Goal: Transaction & Acquisition: Purchase product/service

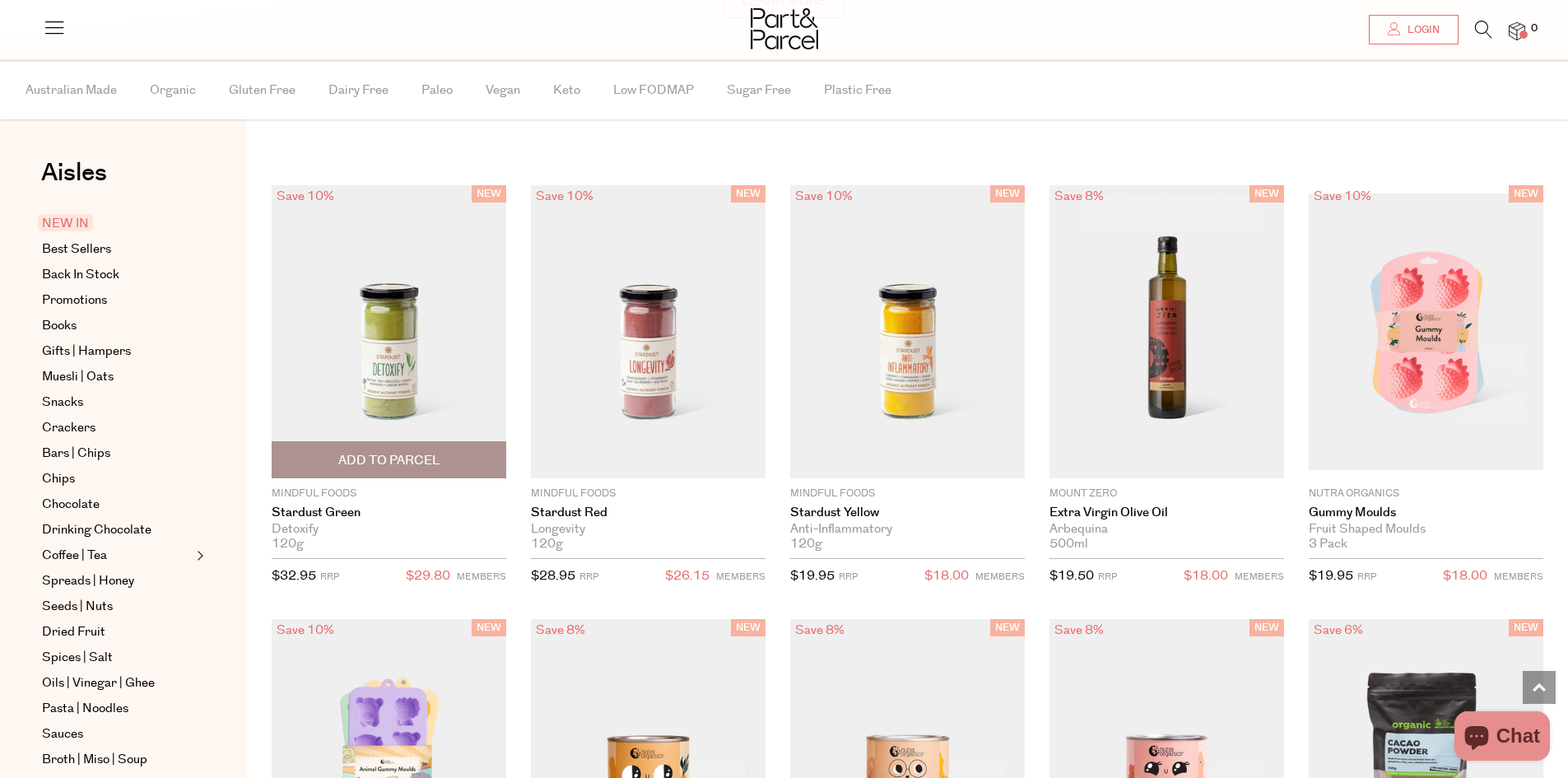
scroll to position [1429, 0]
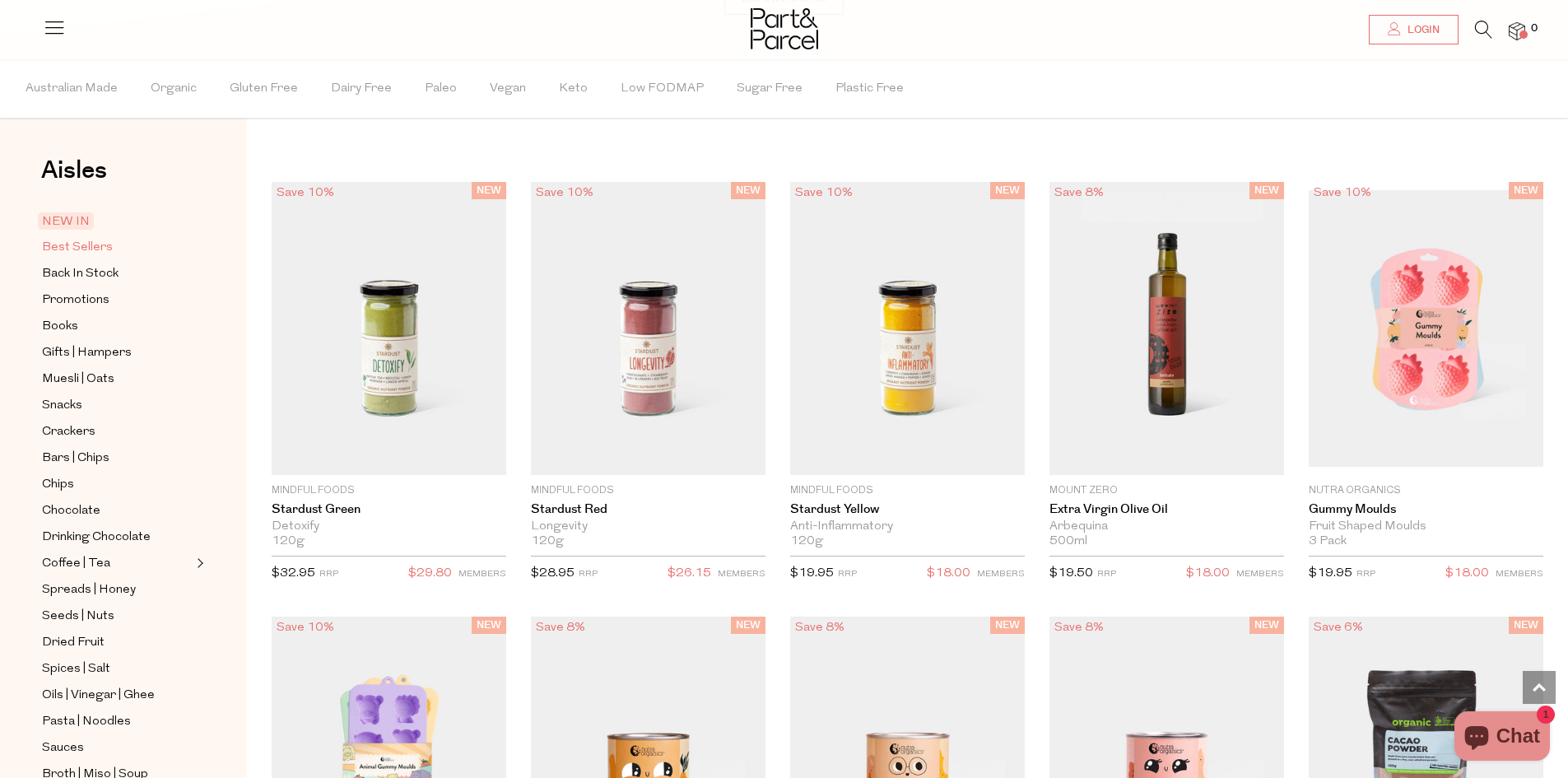
click at [91, 252] on span "Best Sellers" at bounding box center [78, 248] width 71 height 20
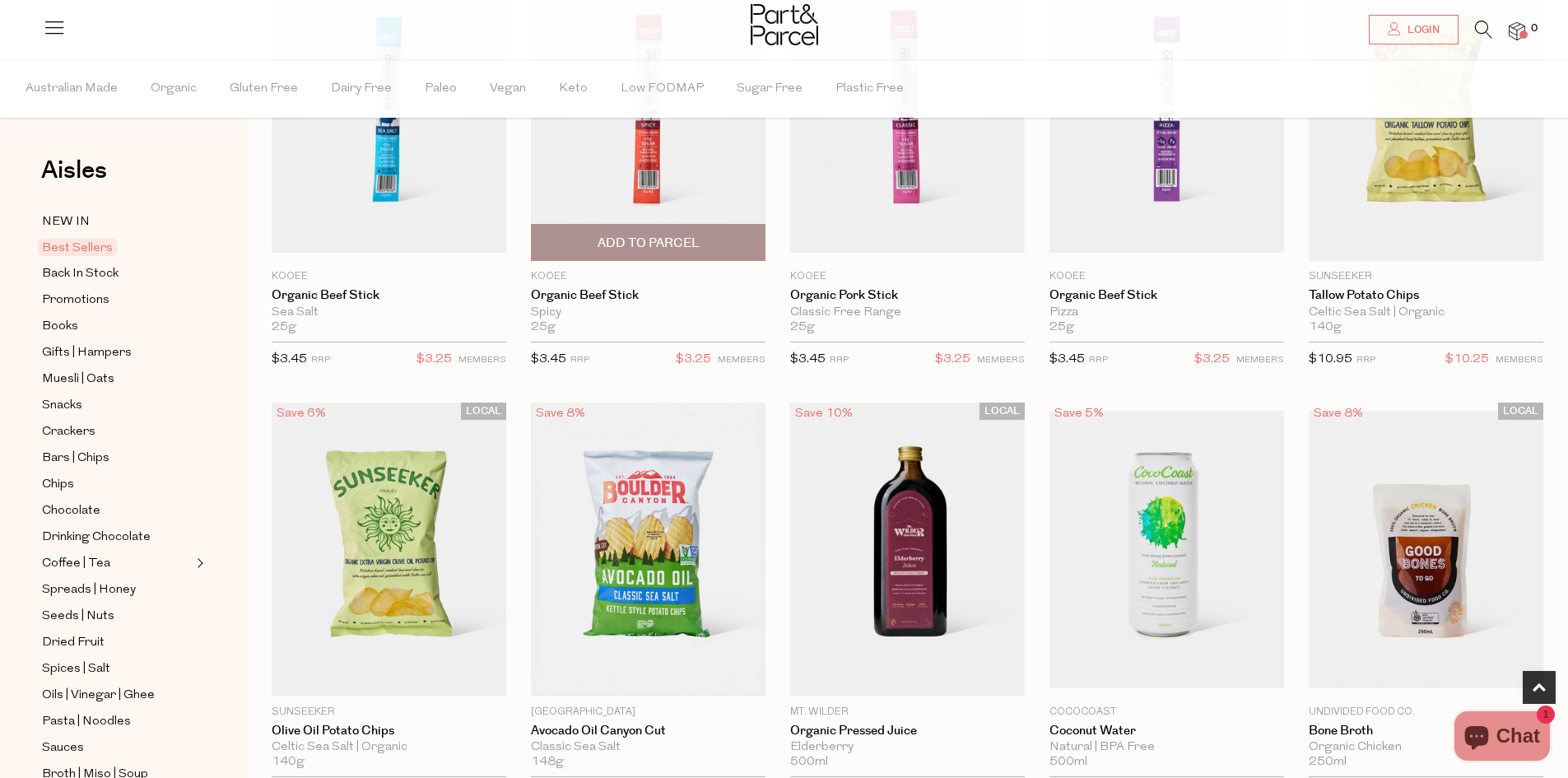
scroll to position [329, 0]
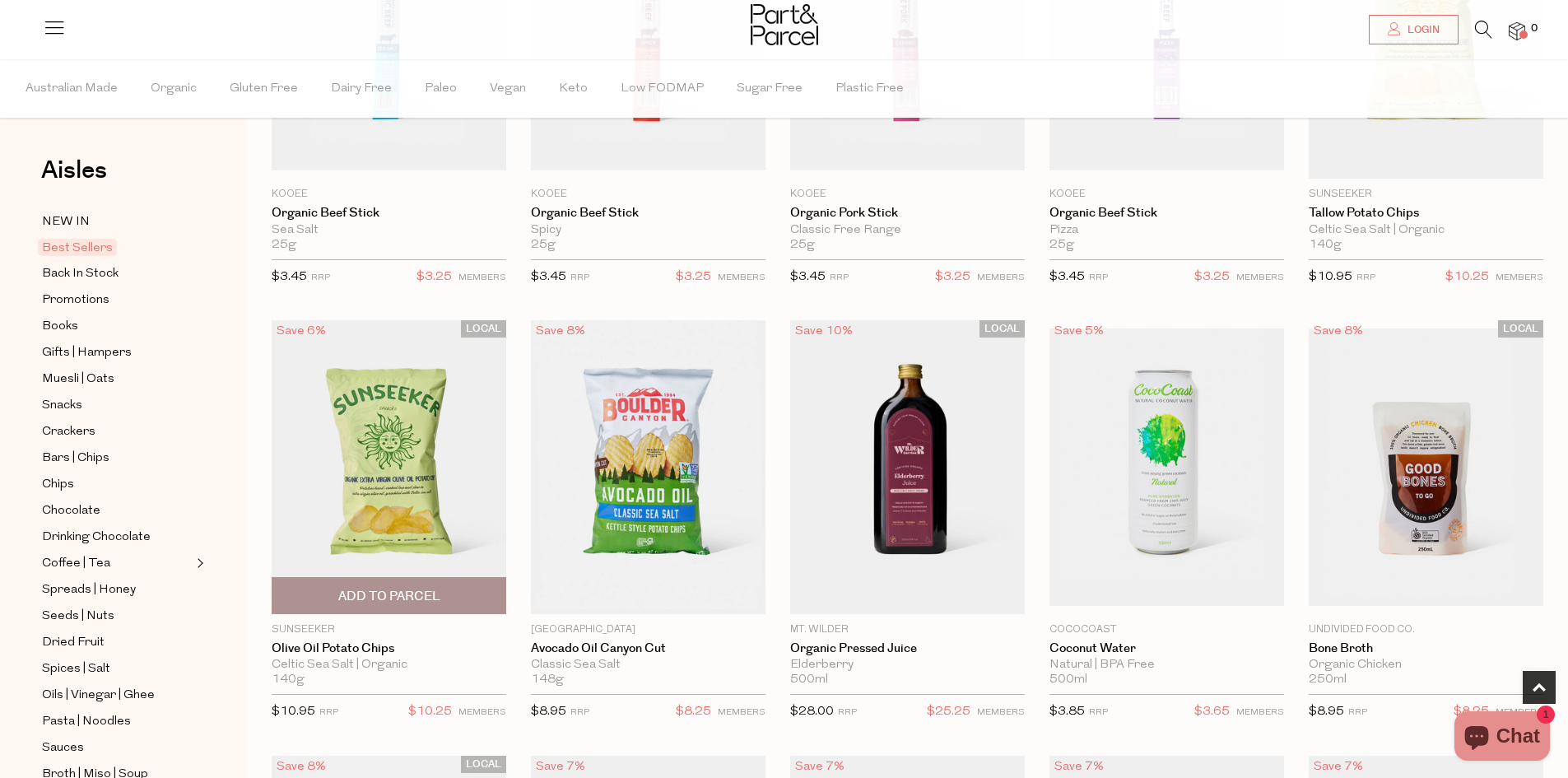
click at [388, 600] on span "Add To Parcel" at bounding box center [390, 596] width 102 height 18
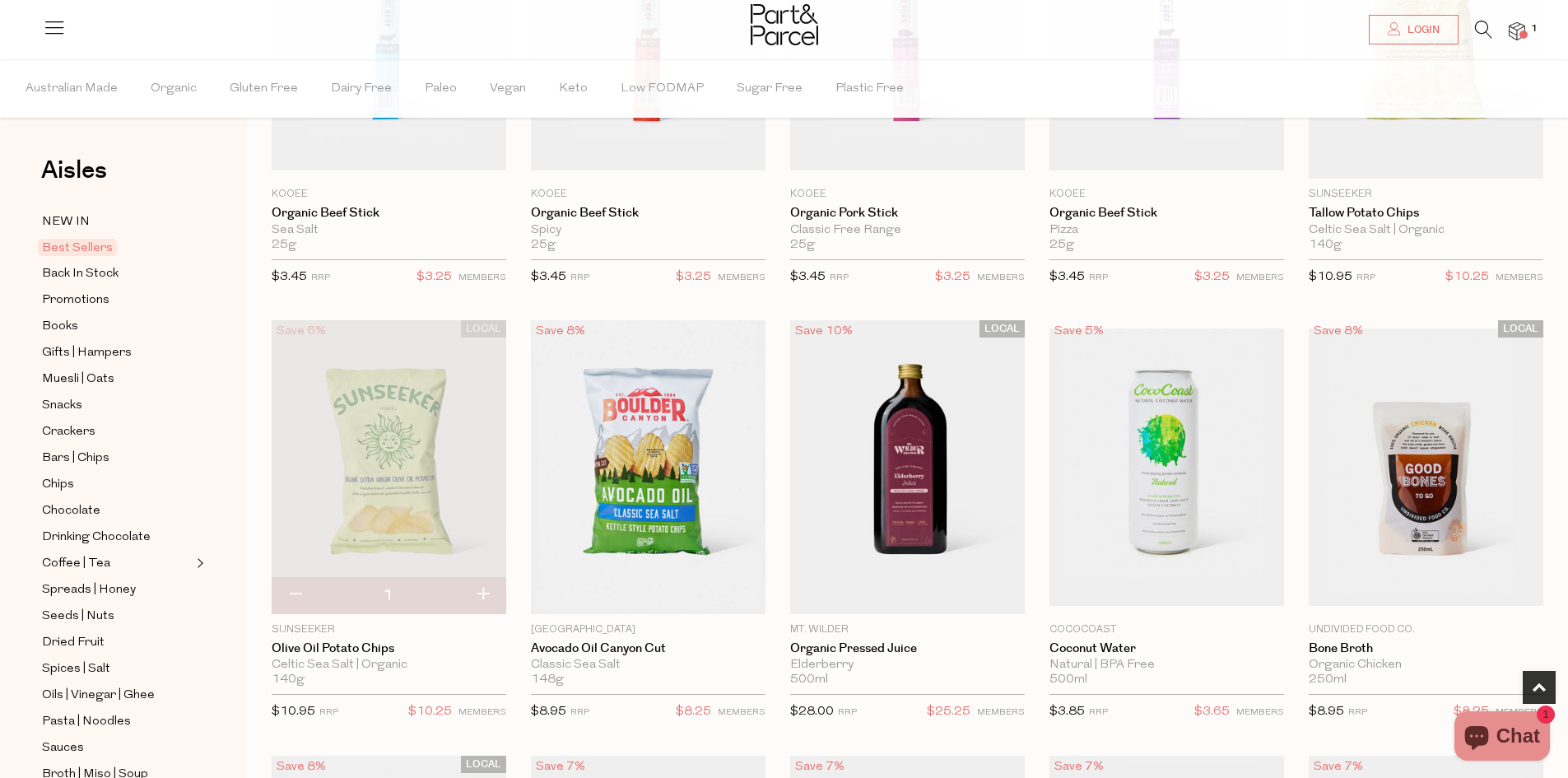
click at [485, 597] on button "button" at bounding box center [483, 594] width 47 height 36
type input "2"
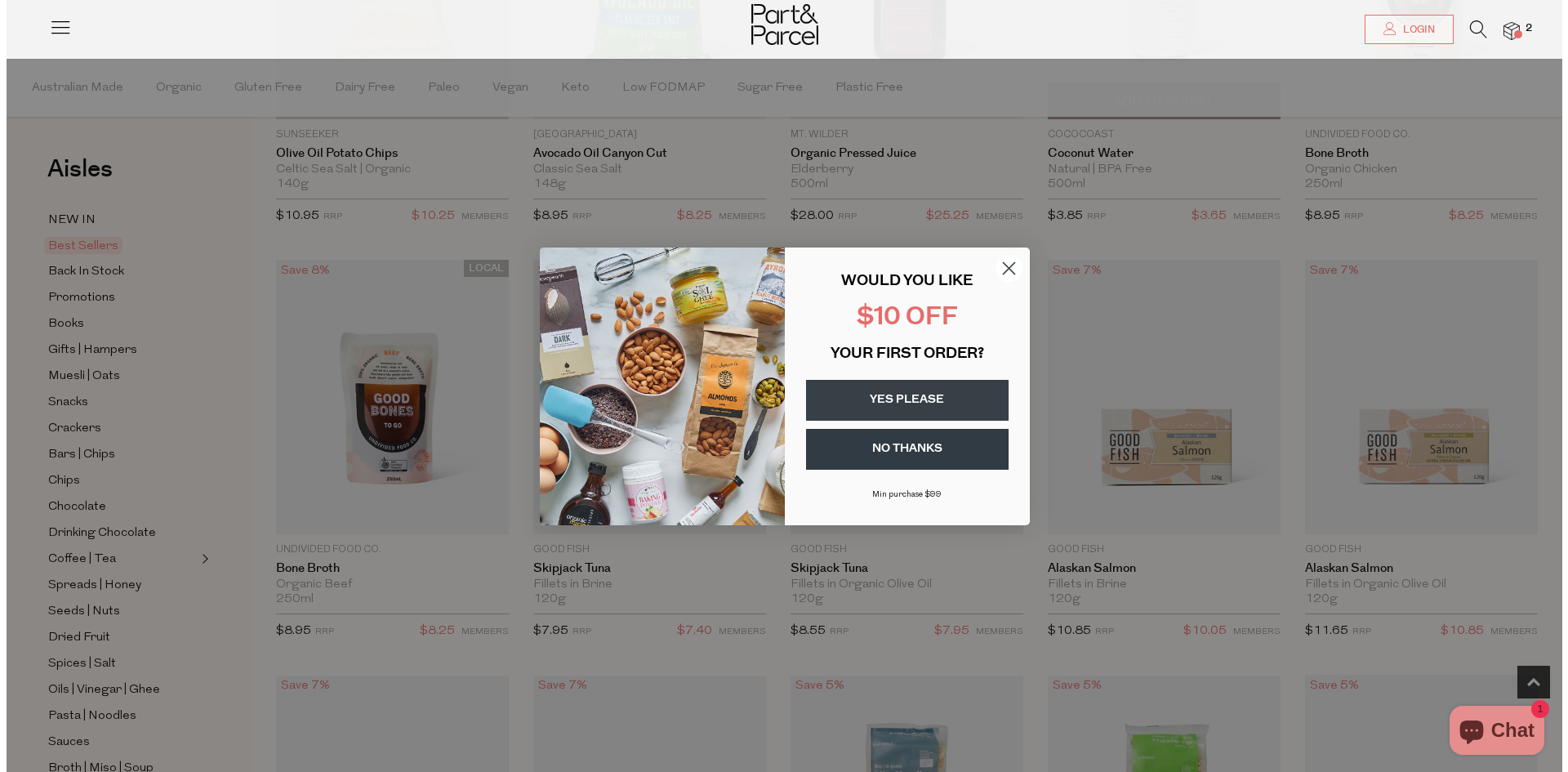
scroll to position [820, 0]
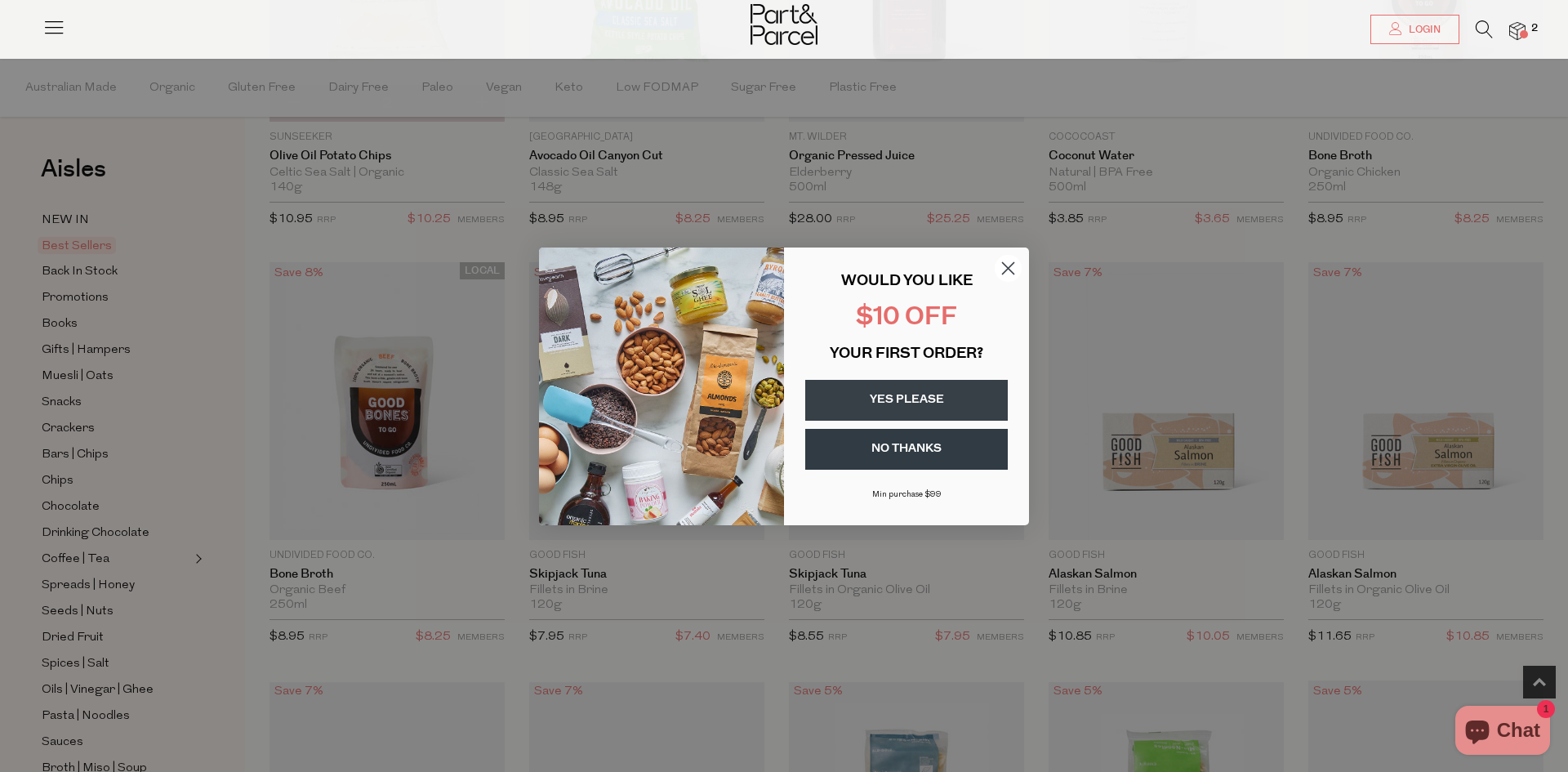
click at [907, 408] on button "YES PLEASE" at bounding box center [906, 400] width 202 height 41
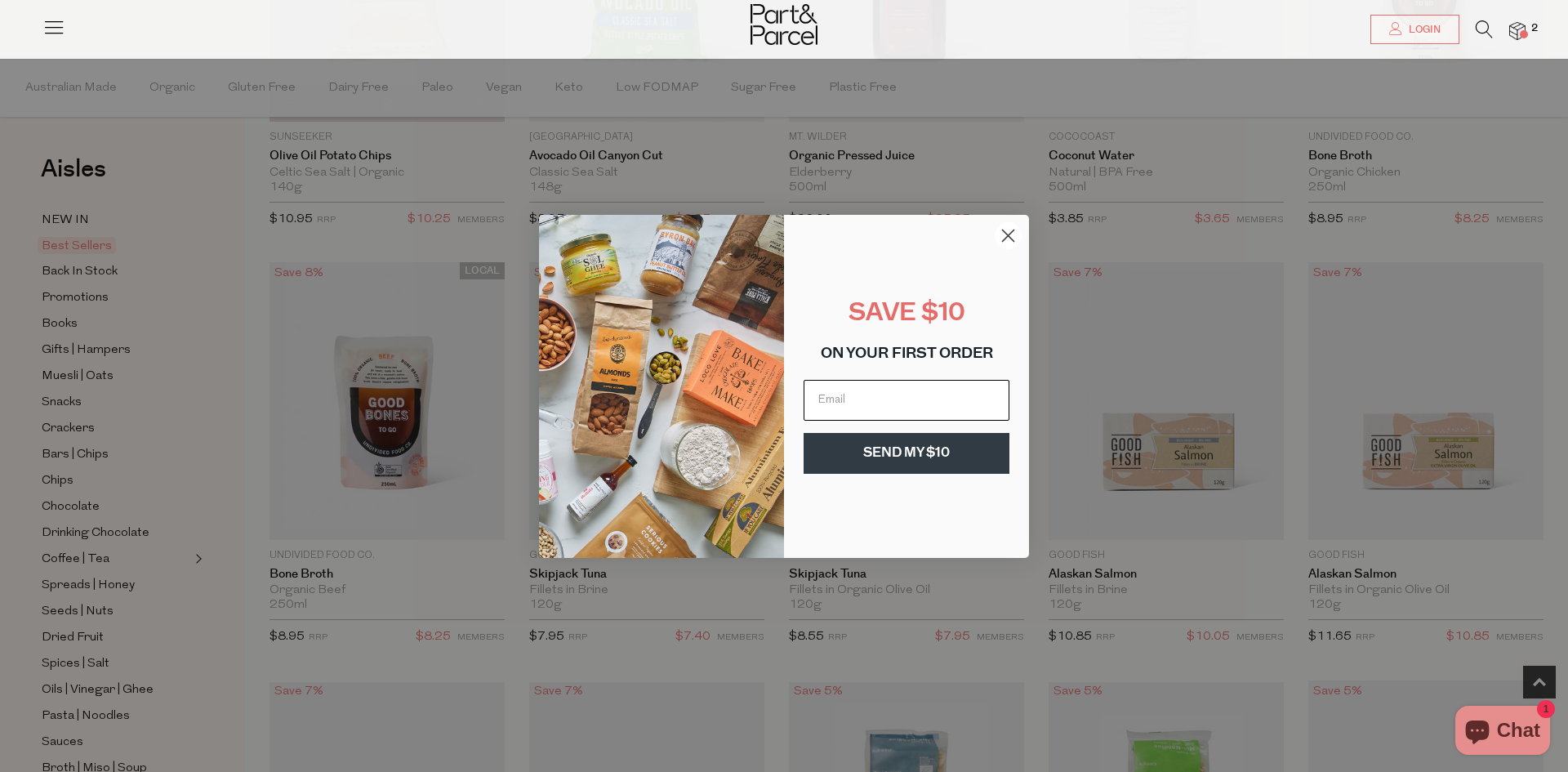
click at [894, 408] on input "Email" at bounding box center [906, 400] width 206 height 41
type input "bazookashaz@yahoo.co.nz"
click at [886, 456] on button "SEND MY $10" at bounding box center [906, 453] width 206 height 41
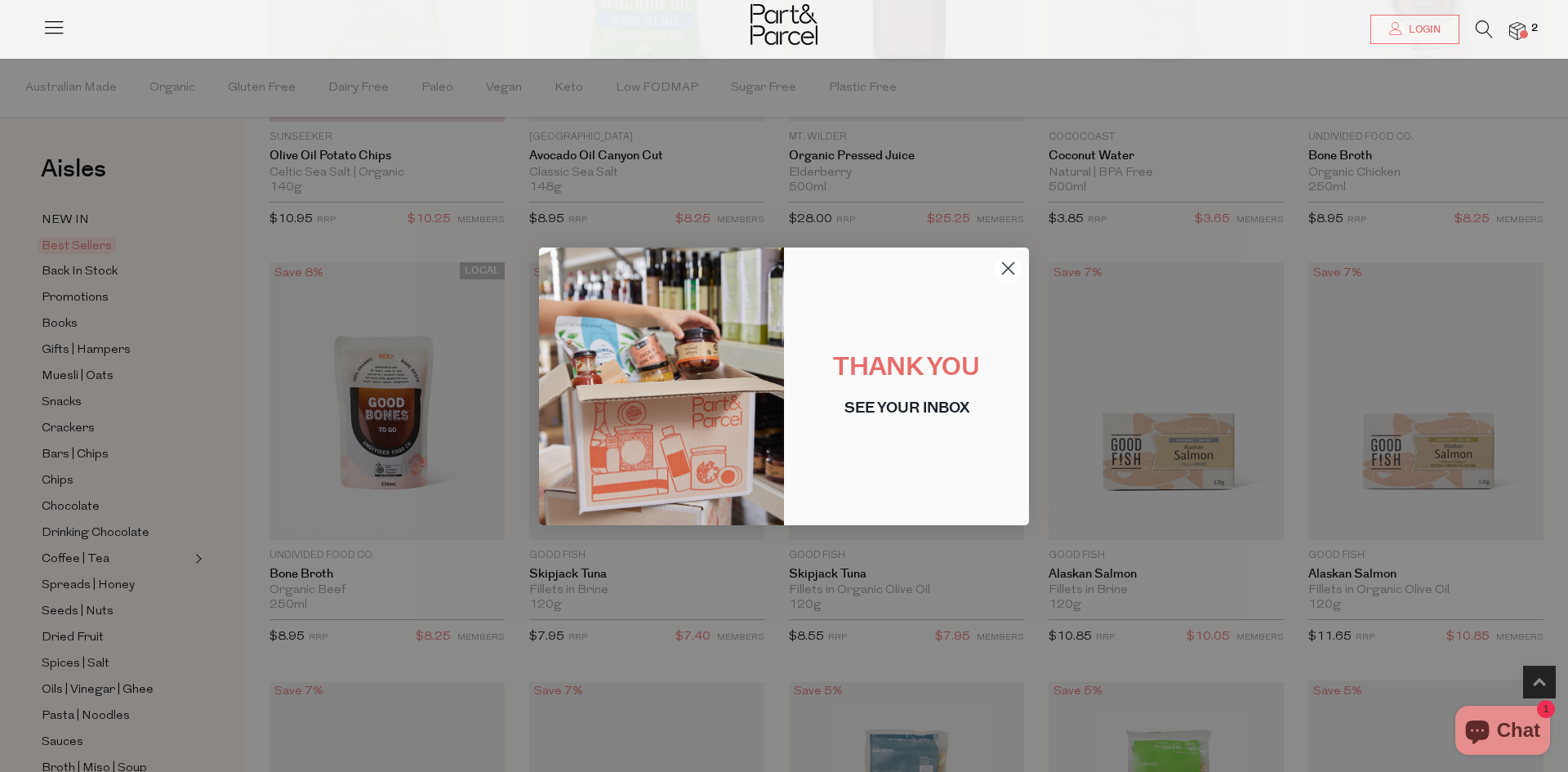
click at [1010, 271] on circle "Close dialog" at bounding box center [1009, 267] width 27 height 27
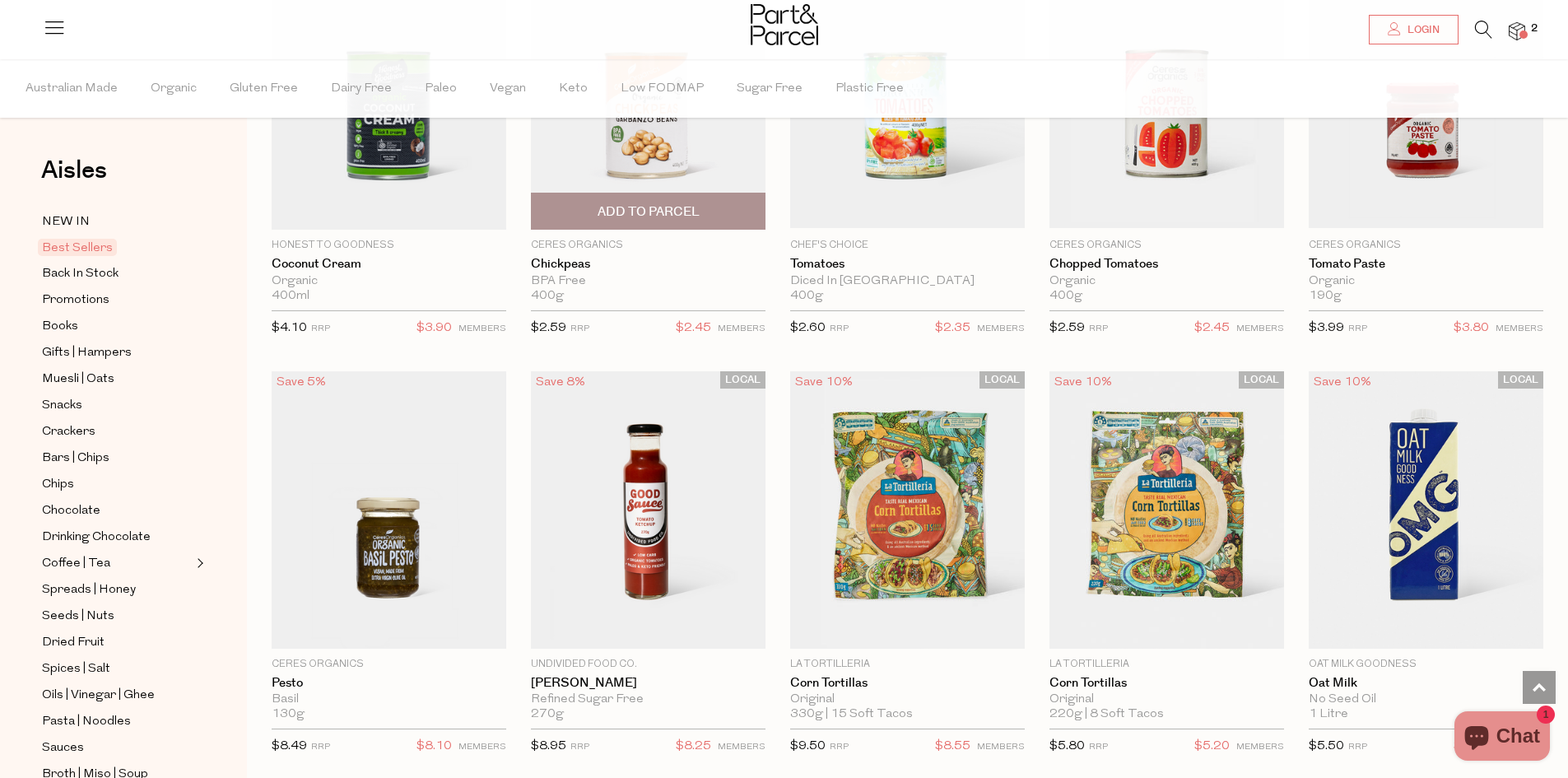
scroll to position [2139, 0]
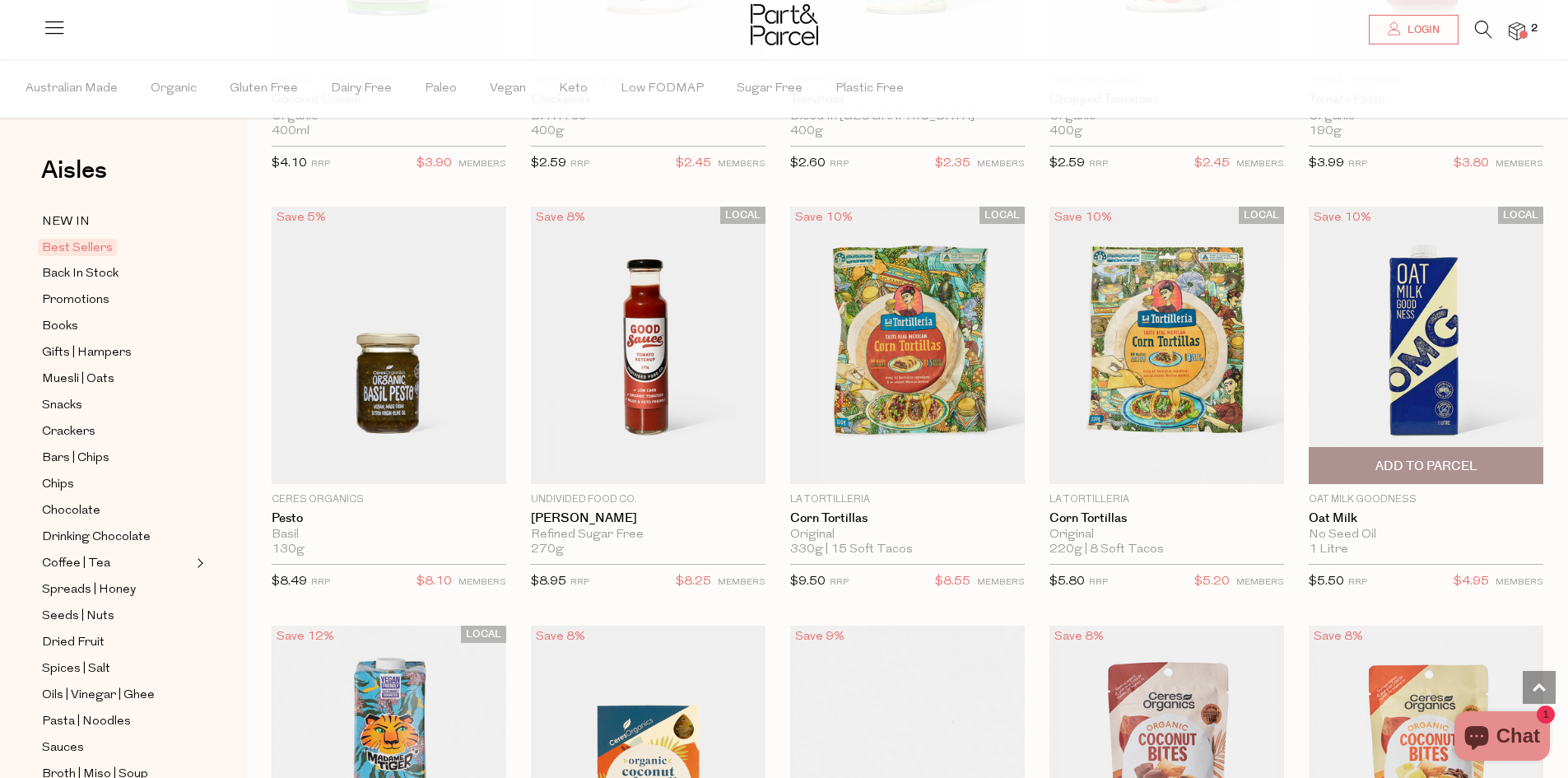
click at [1427, 370] on img at bounding box center [1425, 344] width 234 height 276
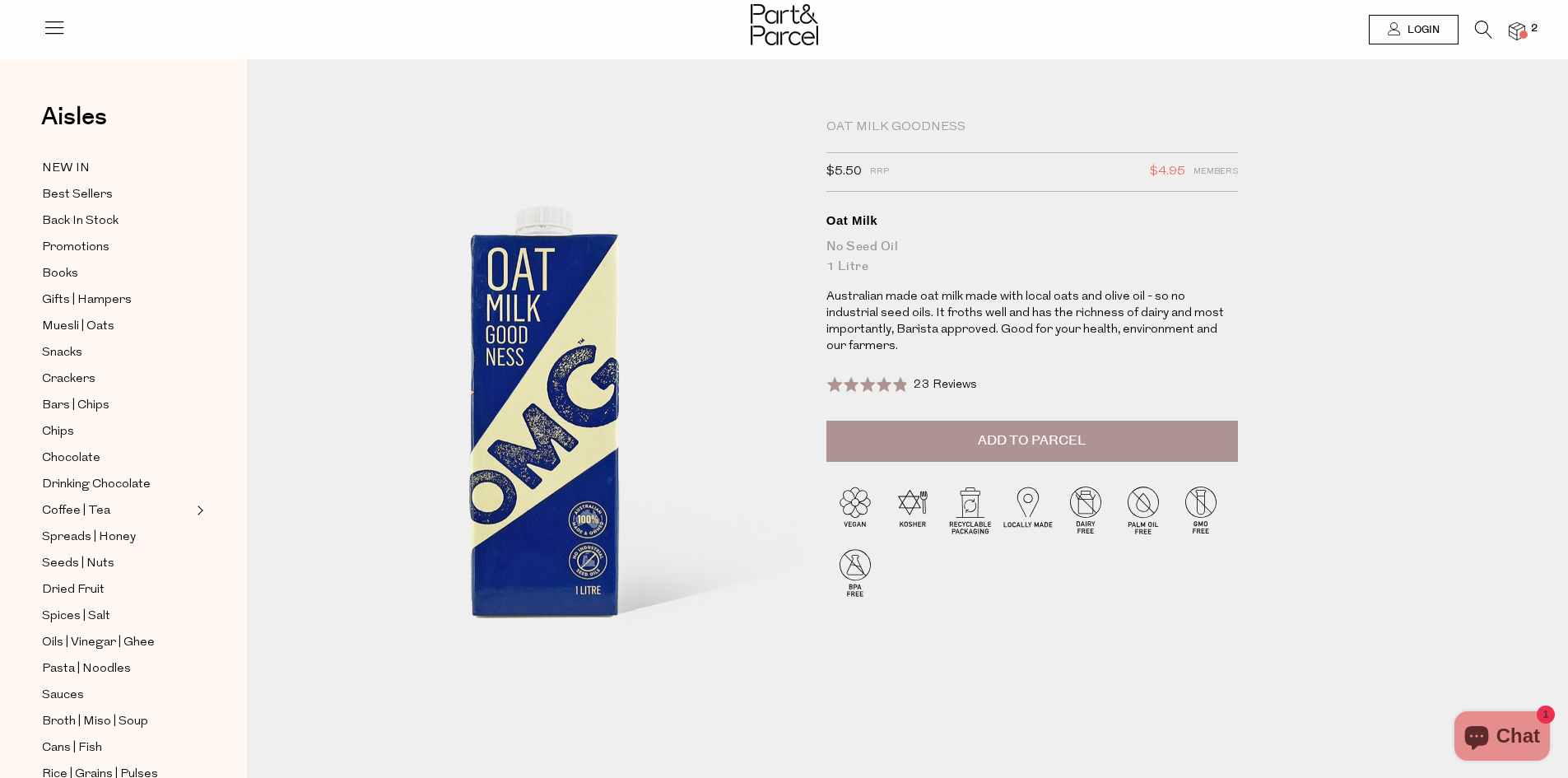
click at [1047, 310] on p "Australian made oat milk made with local oats and olive oil - so no industrial …" at bounding box center [1032, 322] width 411 height 66
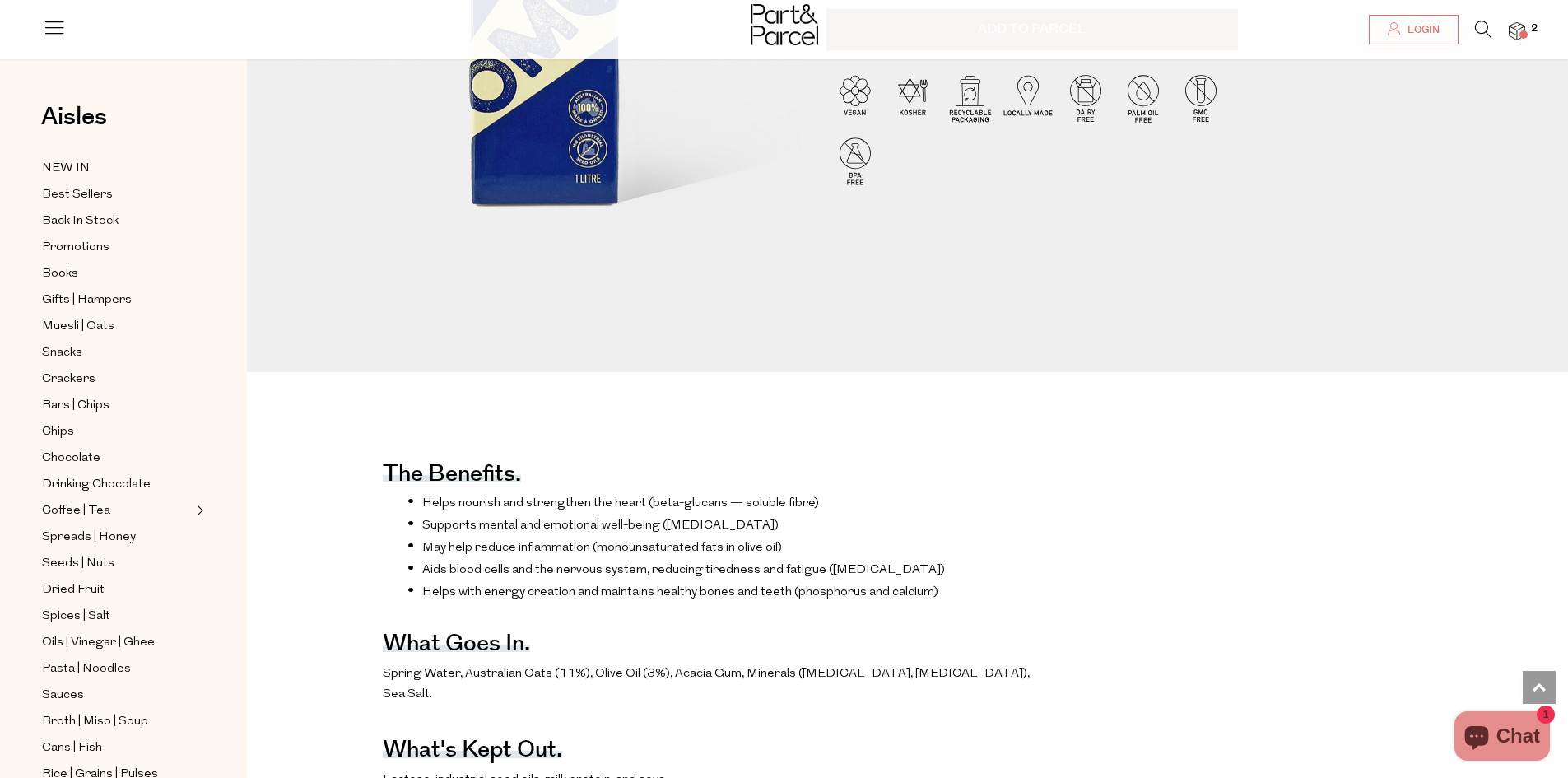
scroll to position [83, 0]
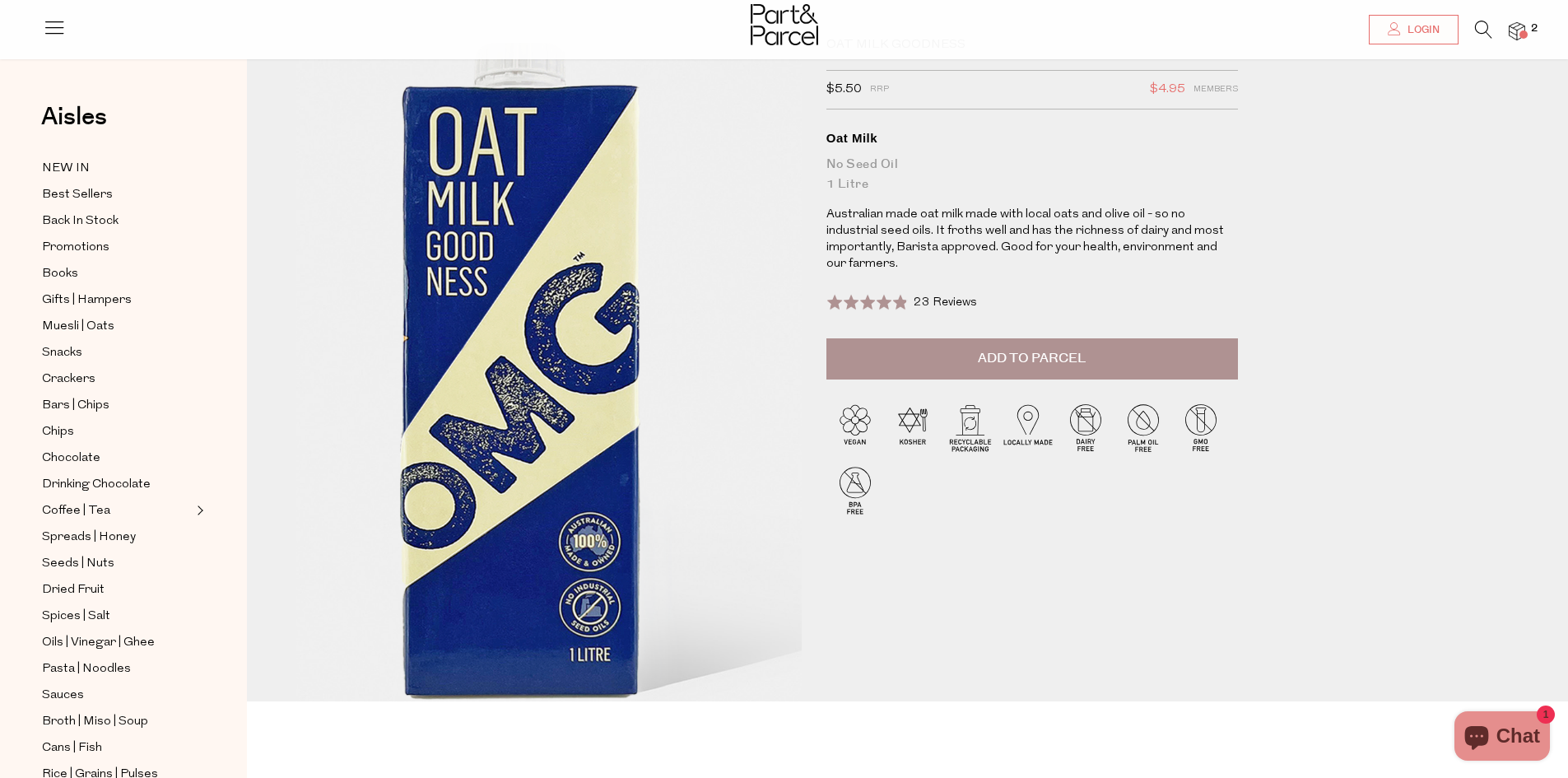
click at [581, 336] on img at bounding box center [527, 389] width 809 height 954
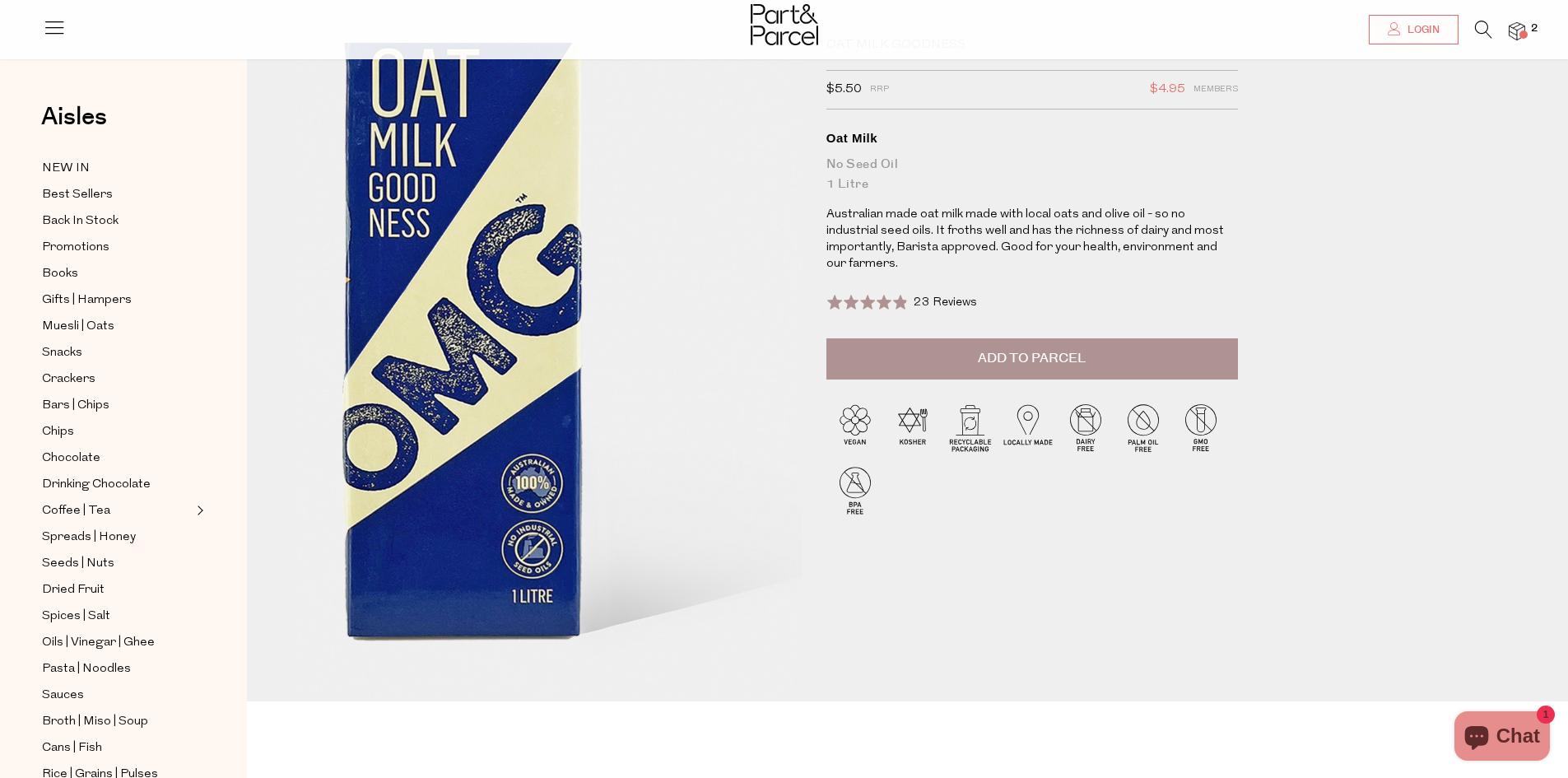
click at [688, 468] on img at bounding box center [470, 329] width 809 height 954
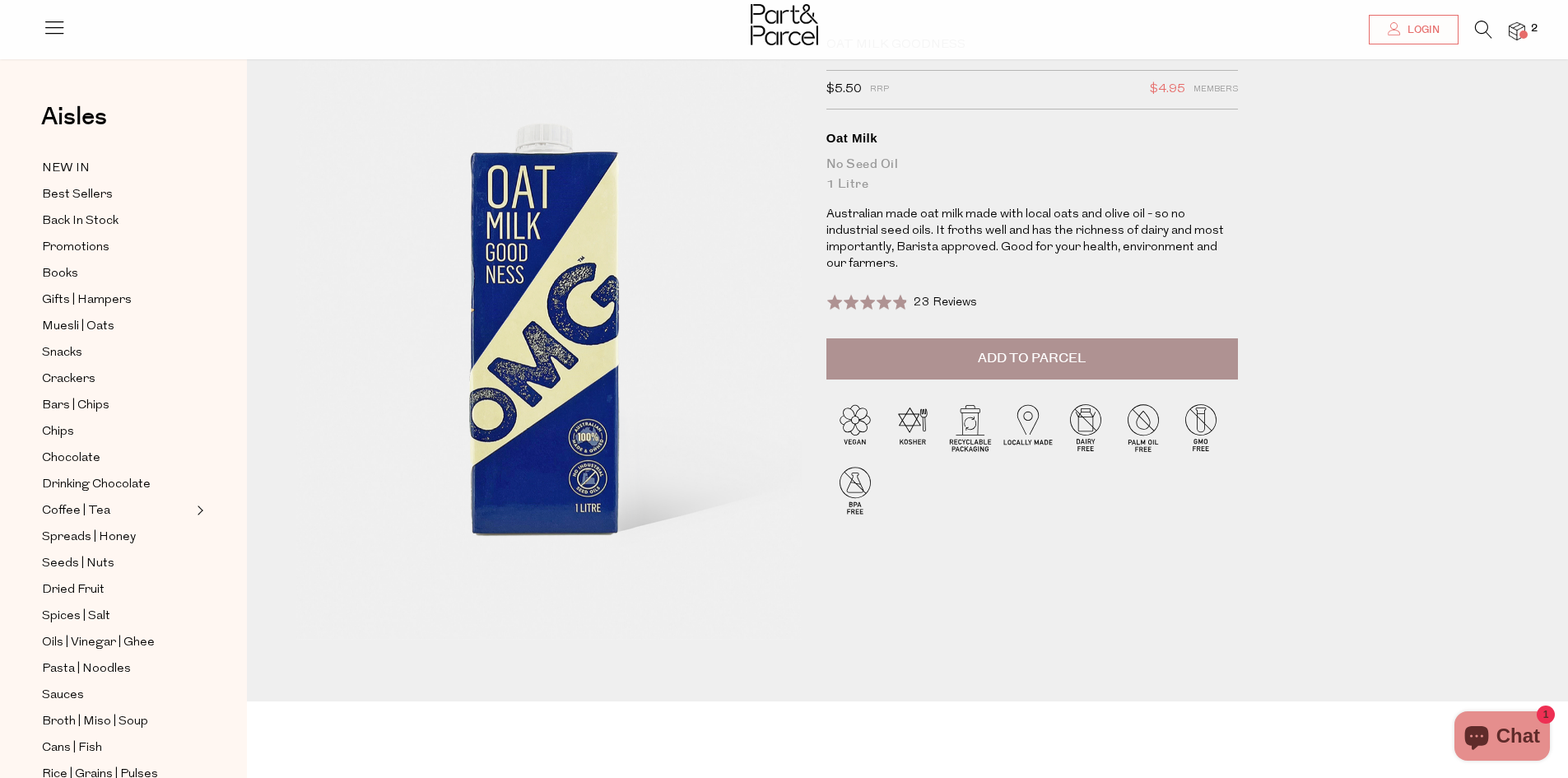
scroll to position [247, 0]
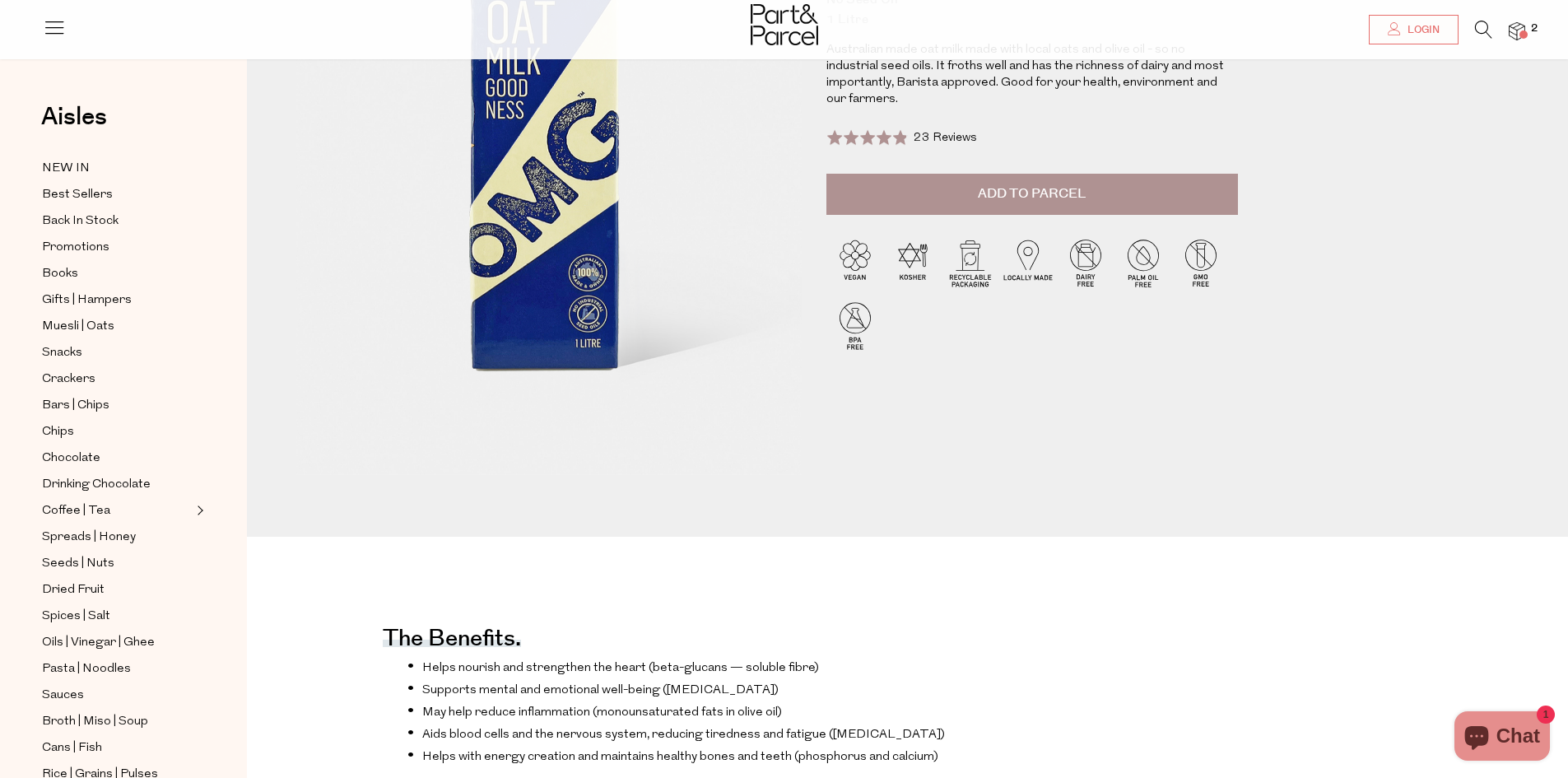
click at [1027, 184] on span "Add to Parcel" at bounding box center [1032, 193] width 108 height 19
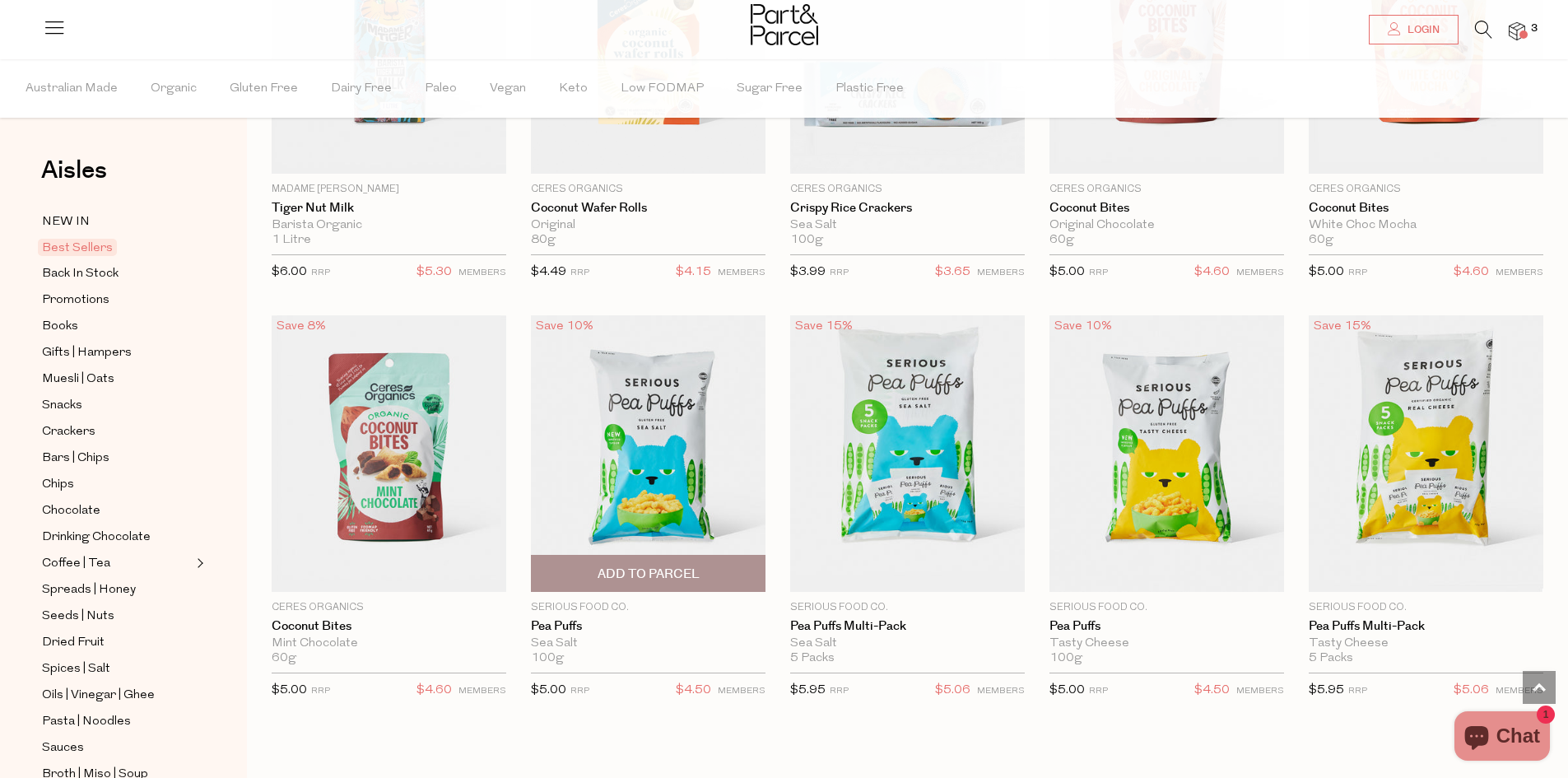
scroll to position [3237, 0]
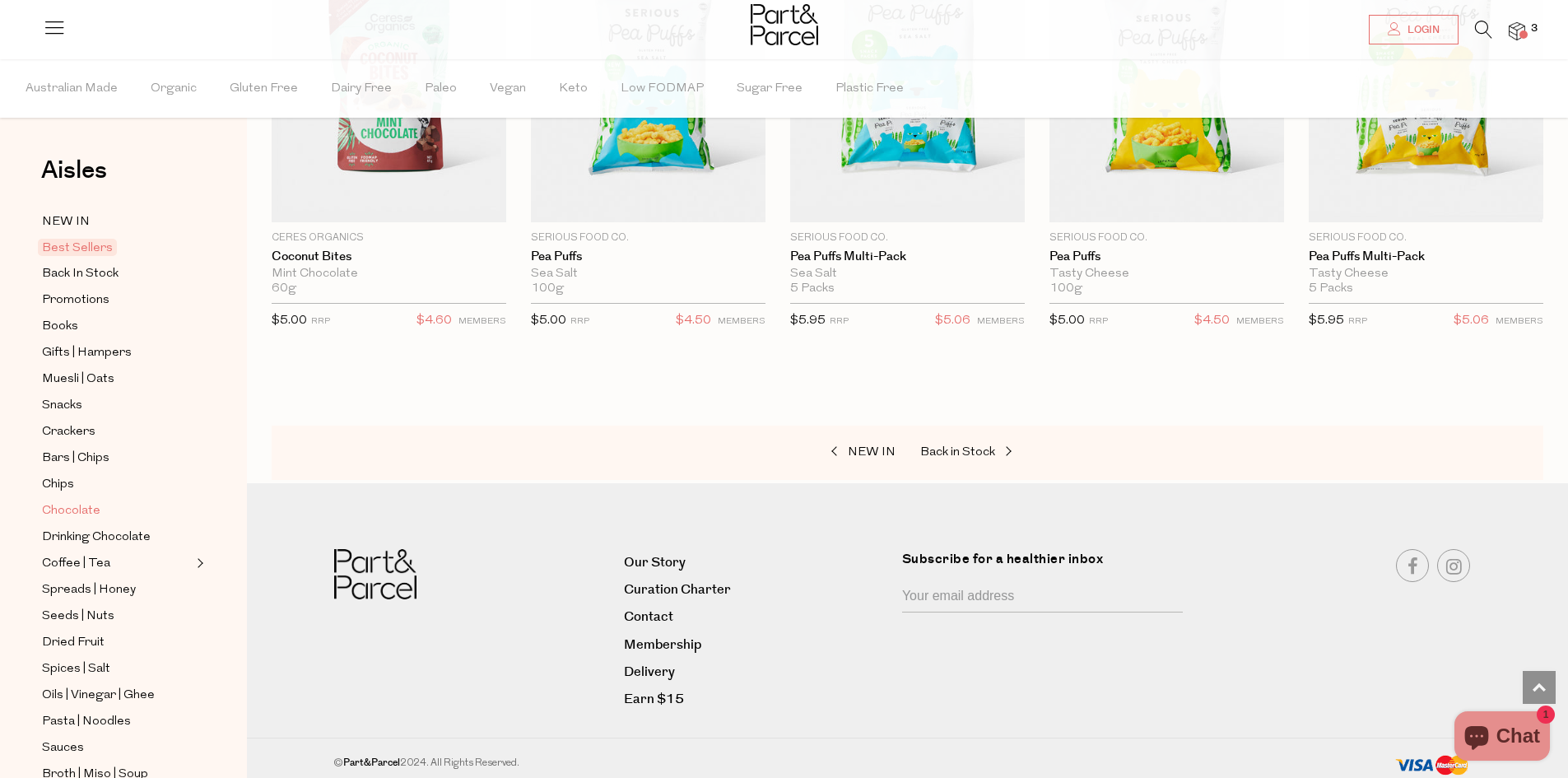
click at [71, 501] on span "Chocolate" at bounding box center [71, 510] width 58 height 20
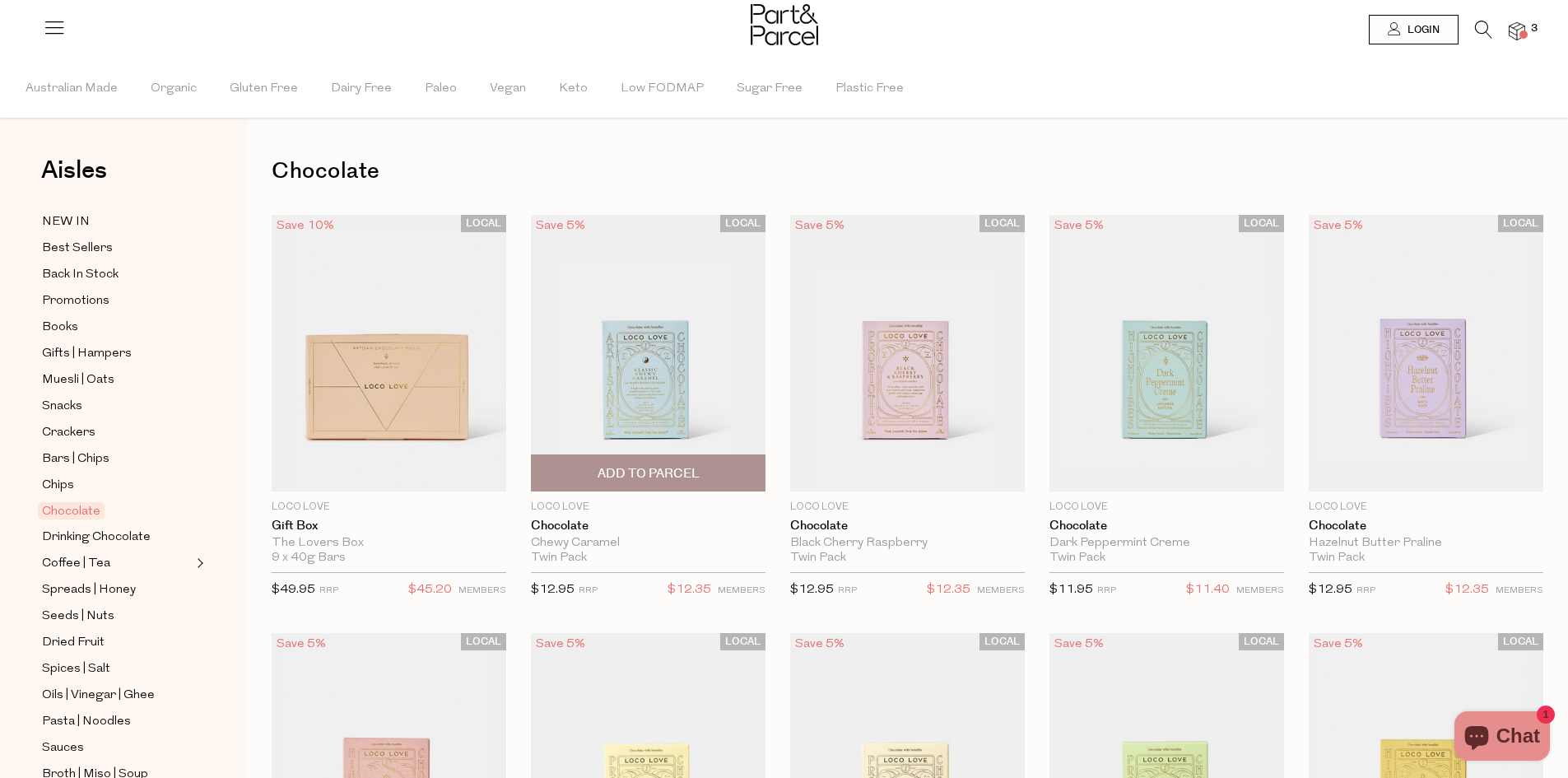
scroll to position [83, 0]
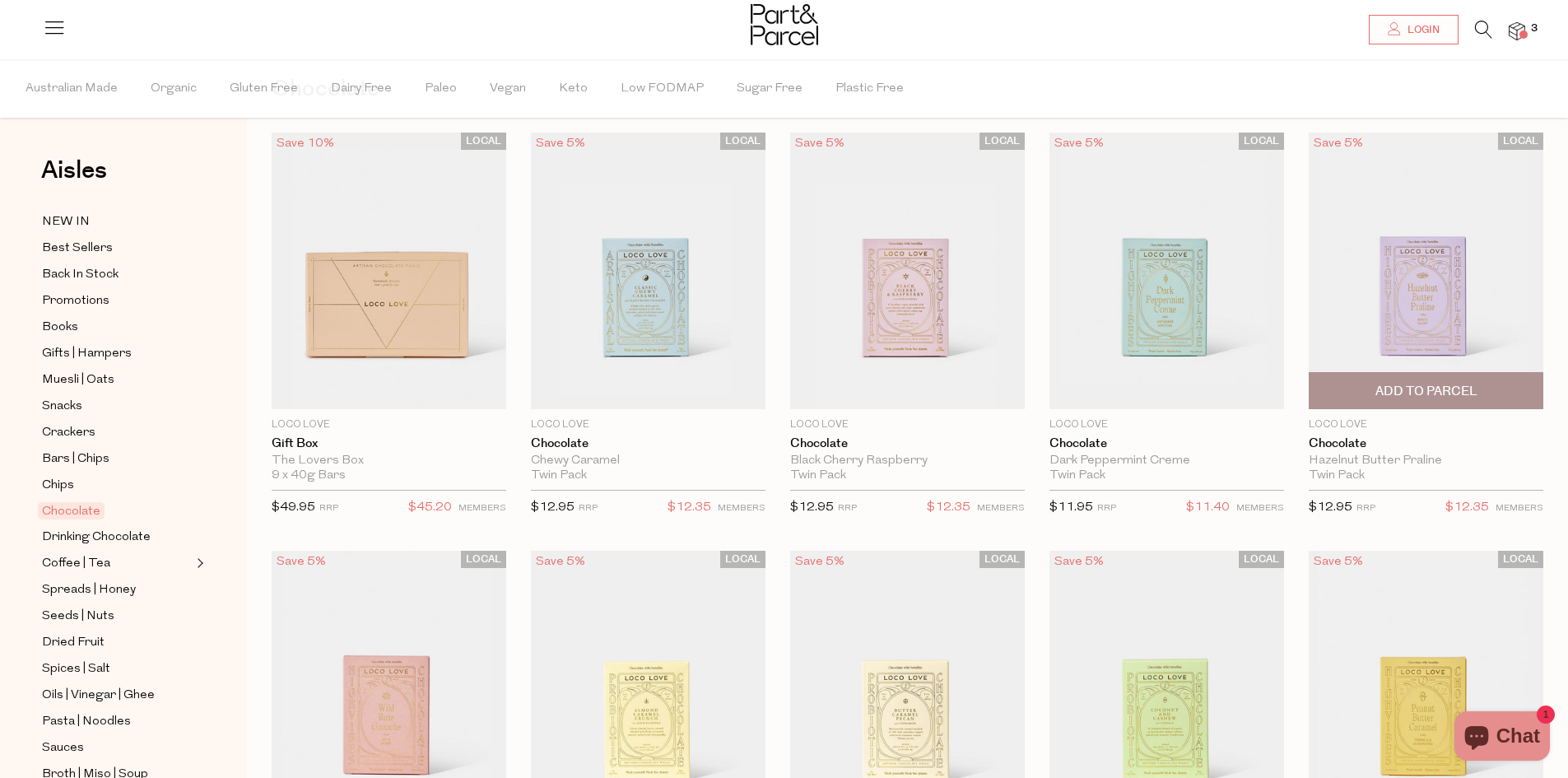
click at [1413, 392] on span "Add To Parcel" at bounding box center [1426, 391] width 102 height 18
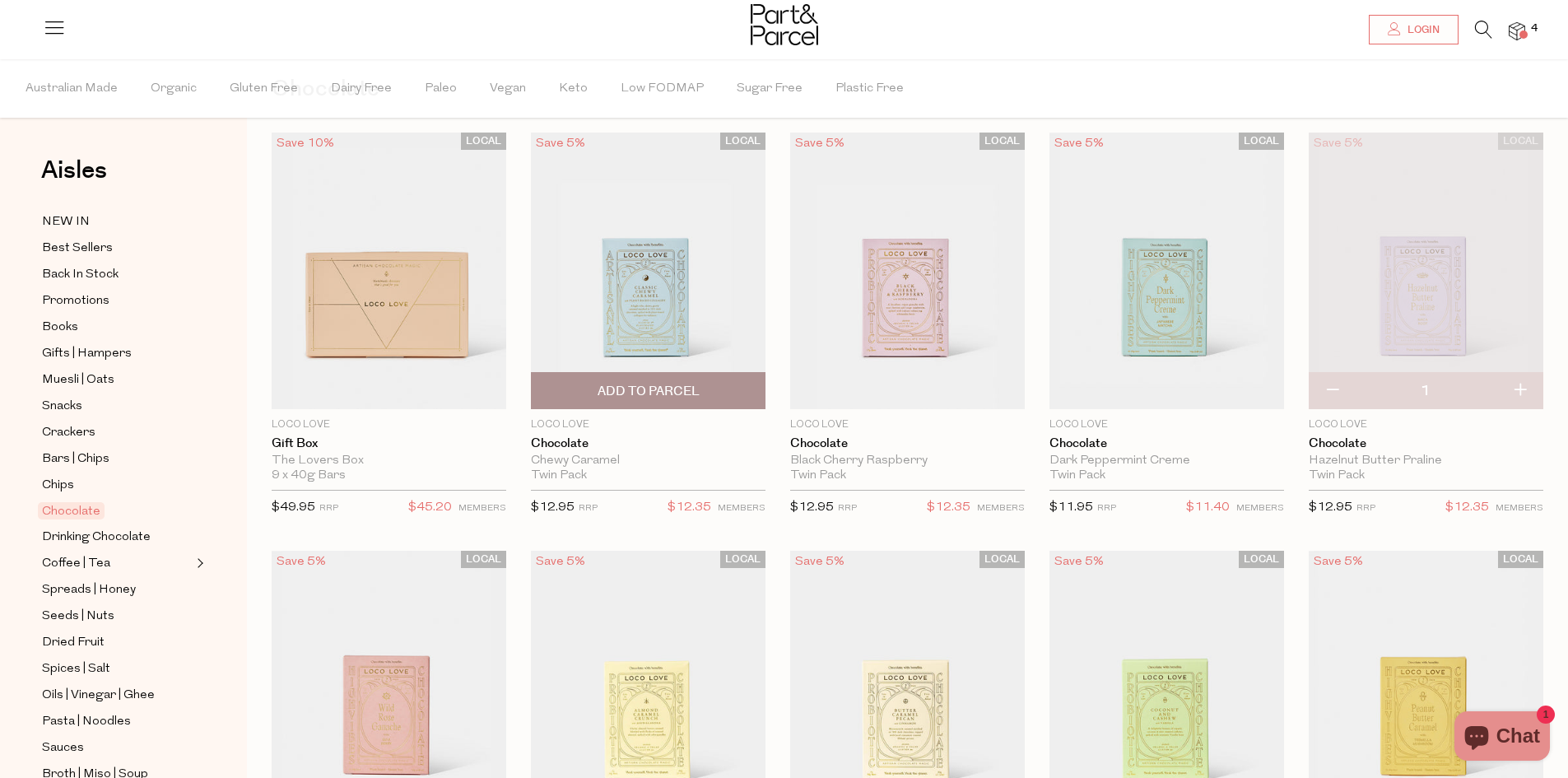
scroll to position [329, 0]
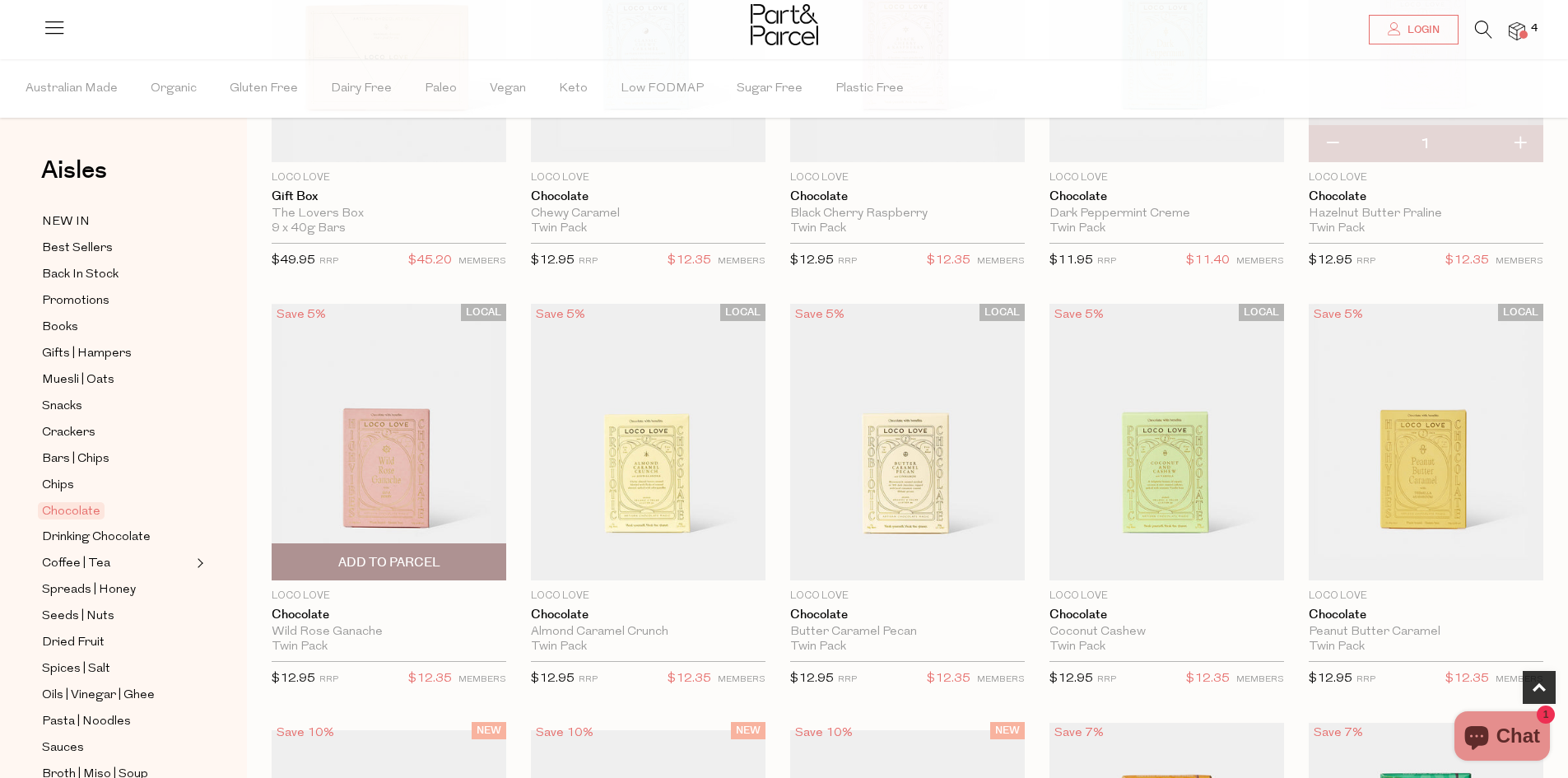
click at [364, 567] on span "Add To Parcel" at bounding box center [390, 563] width 102 height 18
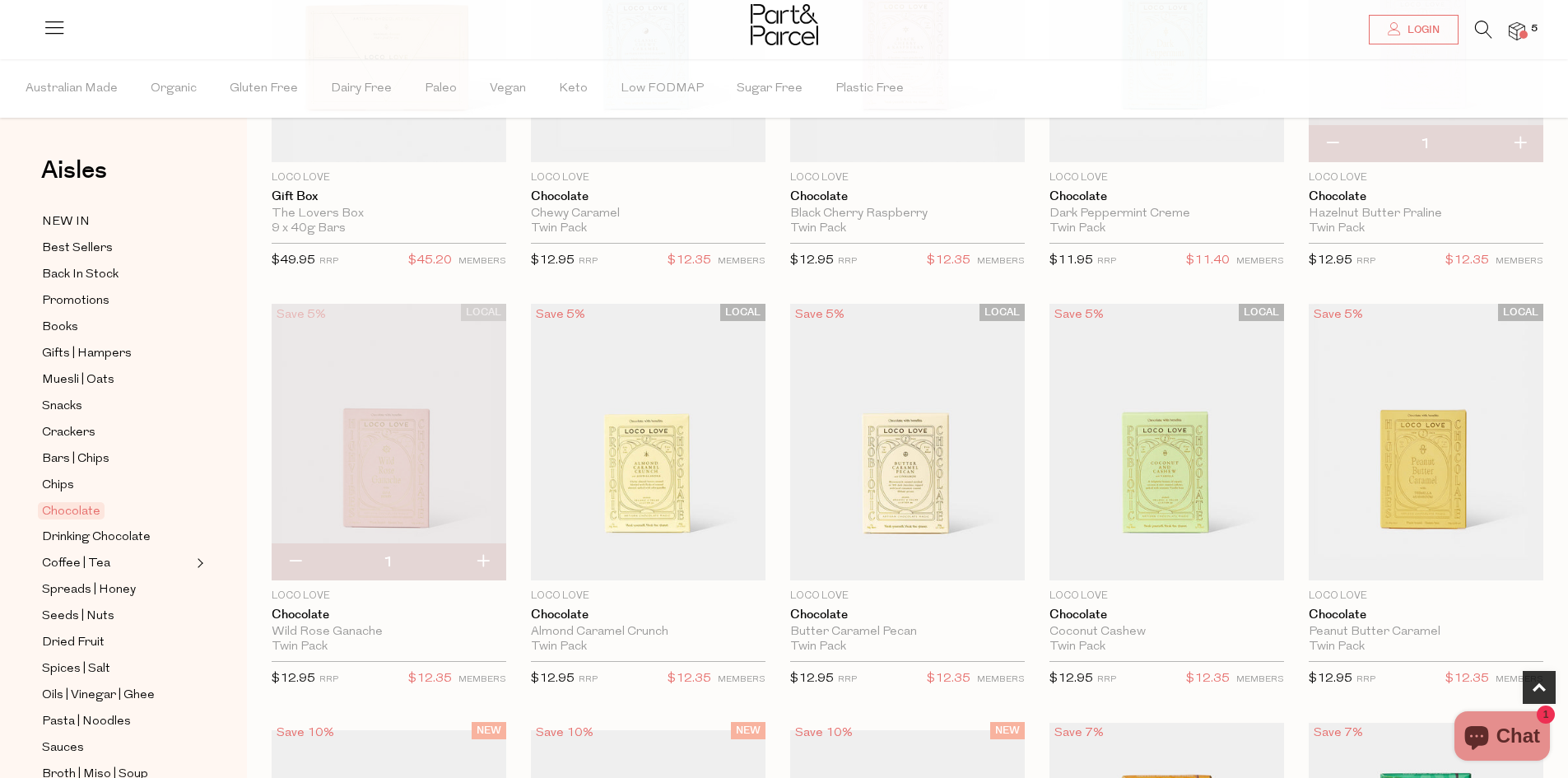
click at [481, 557] on button "button" at bounding box center [483, 562] width 47 height 36
type input "2"
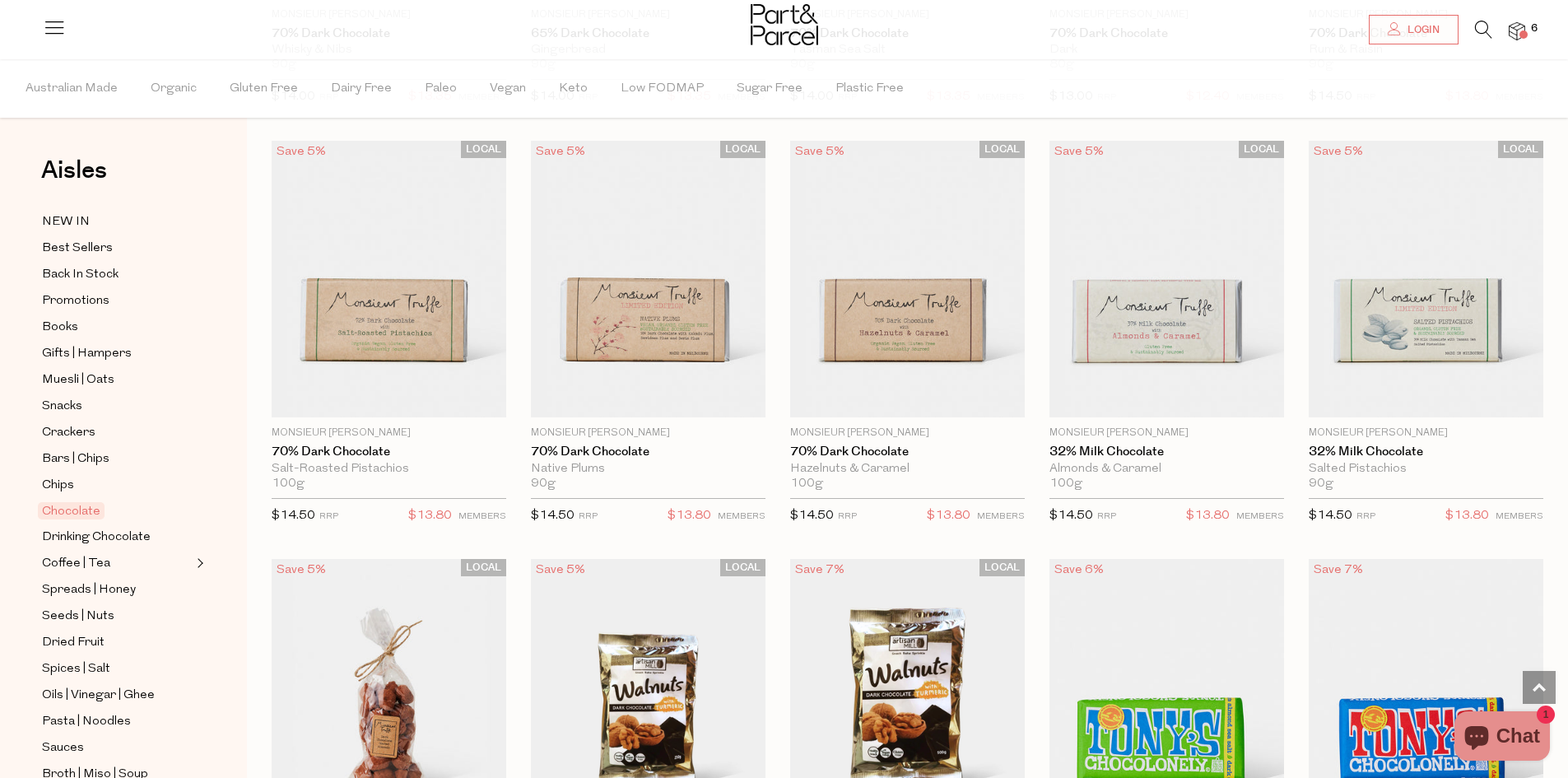
scroll to position [2962, 0]
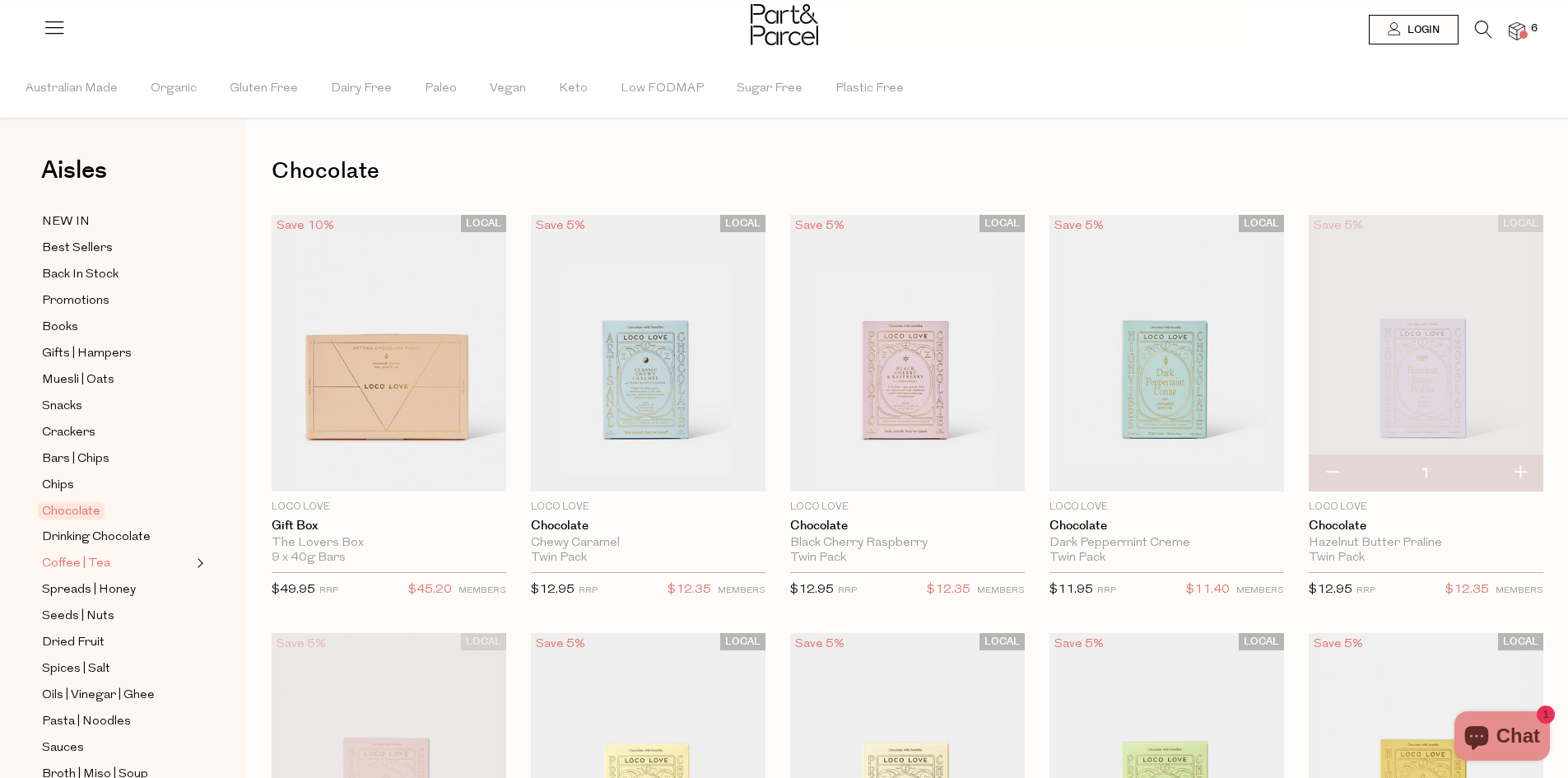
click at [84, 554] on span "Coffee | Tea" at bounding box center [76, 564] width 68 height 20
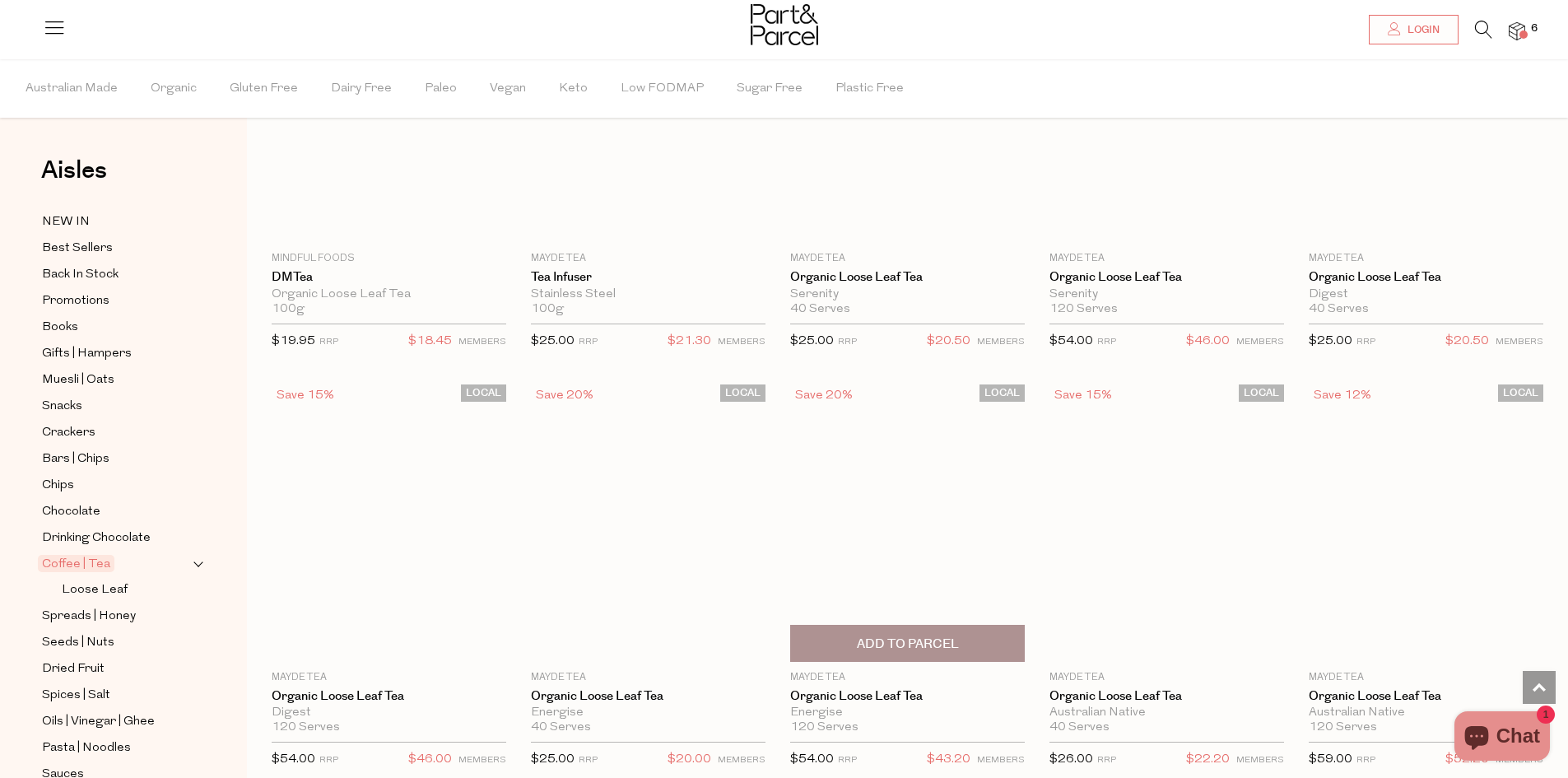
scroll to position [3291, 0]
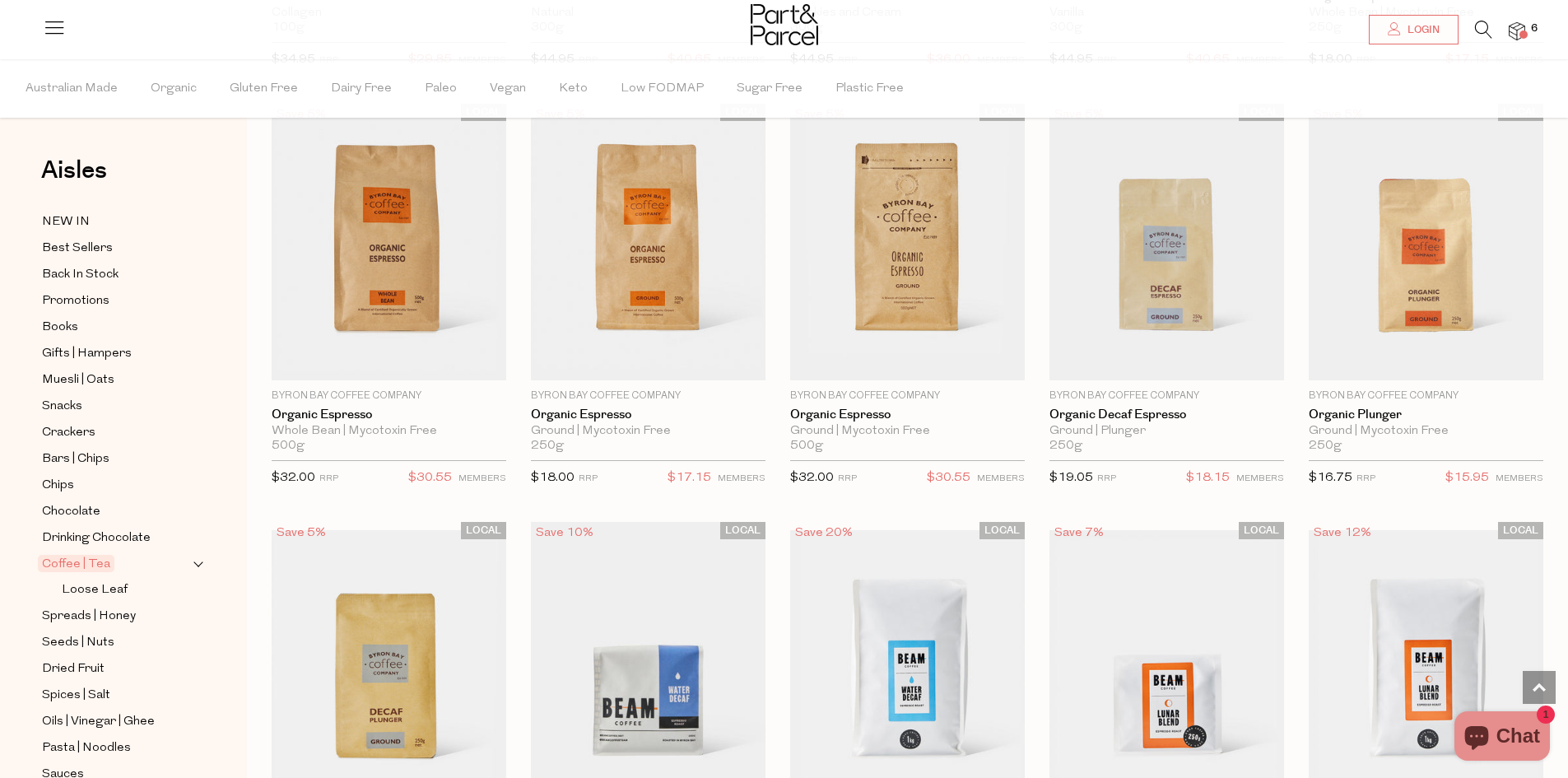
scroll to position [6418, 0]
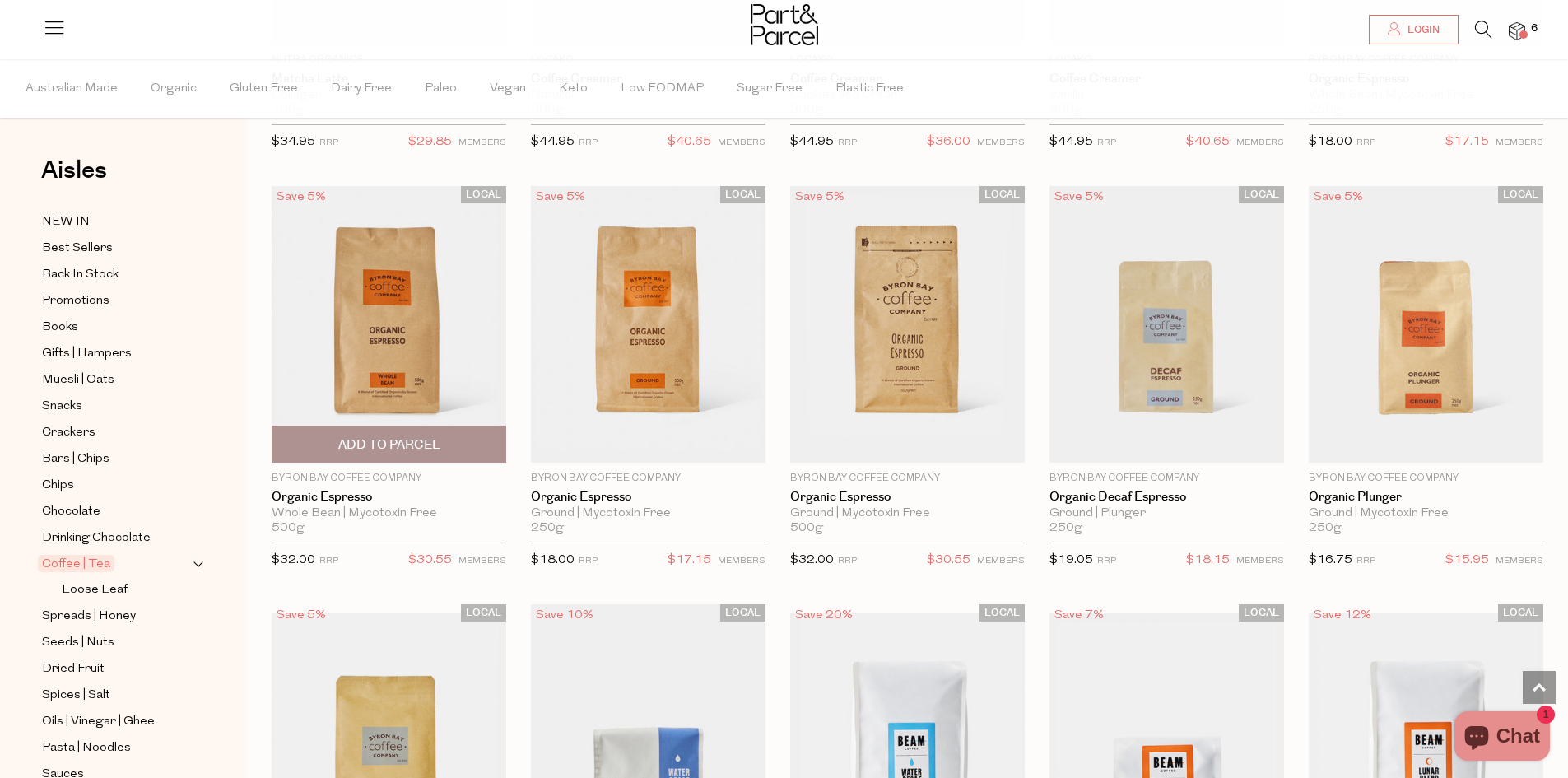
click at [378, 436] on span "Add To Parcel" at bounding box center [390, 445] width 102 height 18
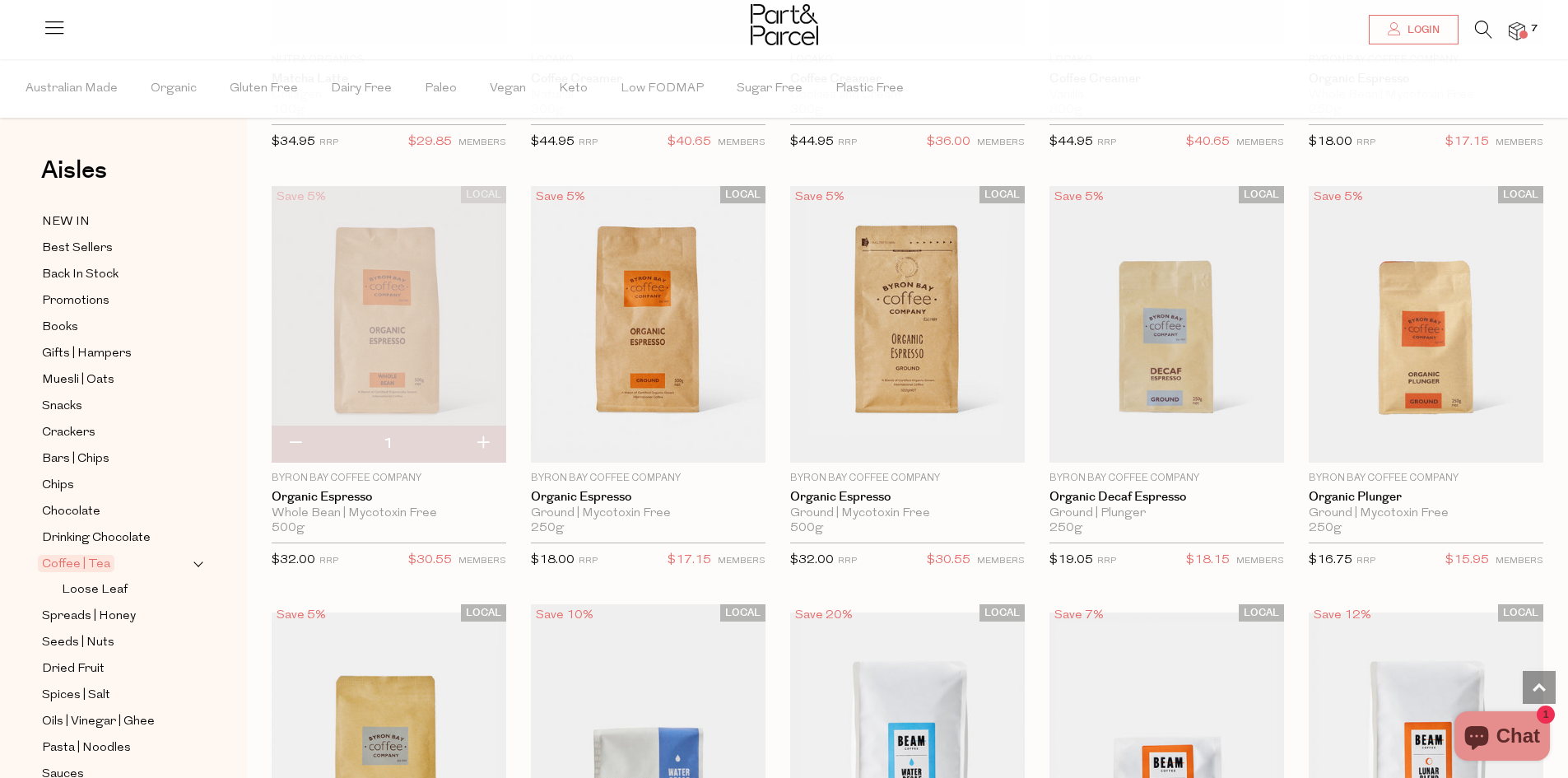
click at [381, 343] on img at bounding box center [389, 324] width 234 height 276
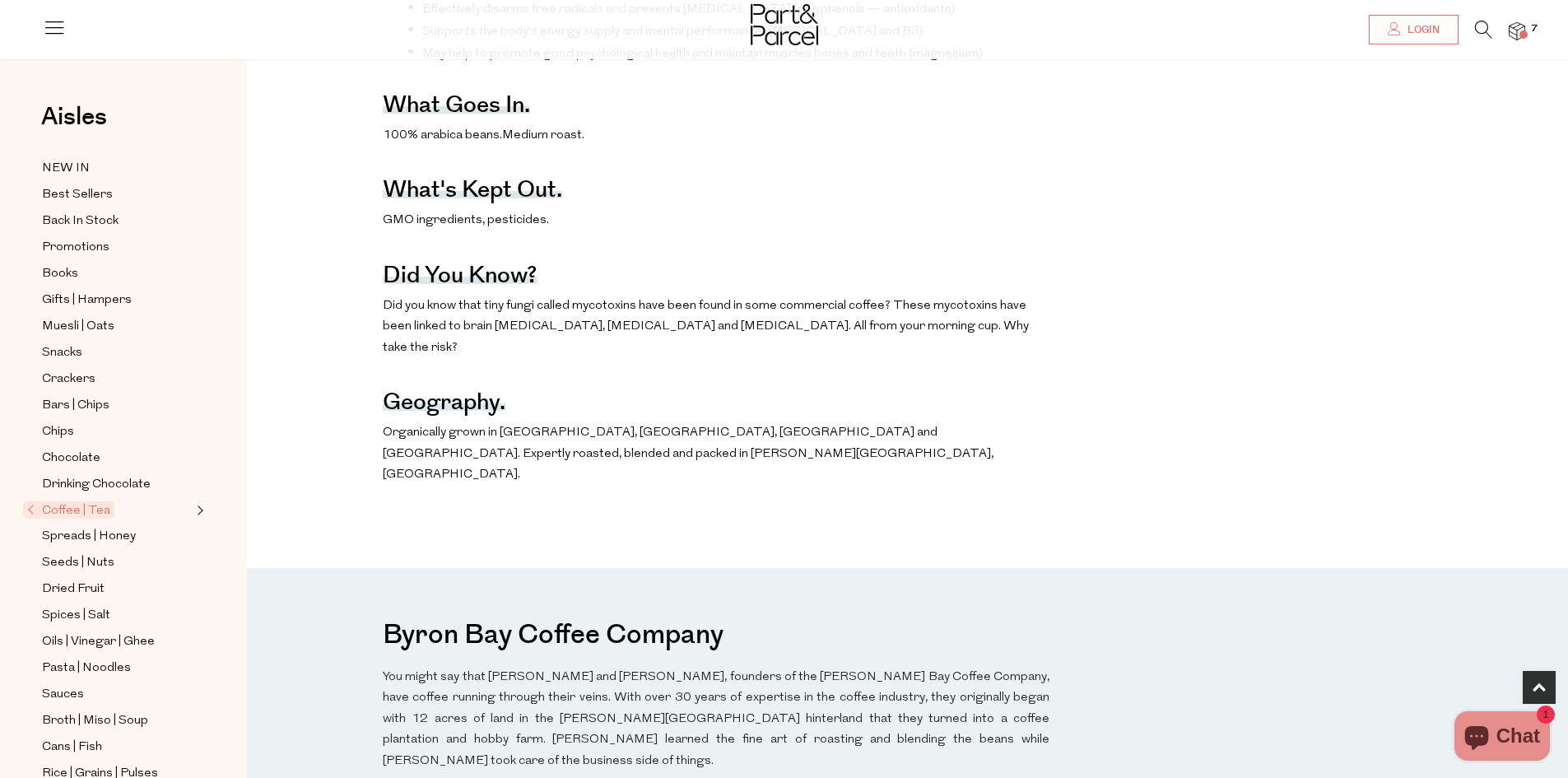
scroll to position [741, 0]
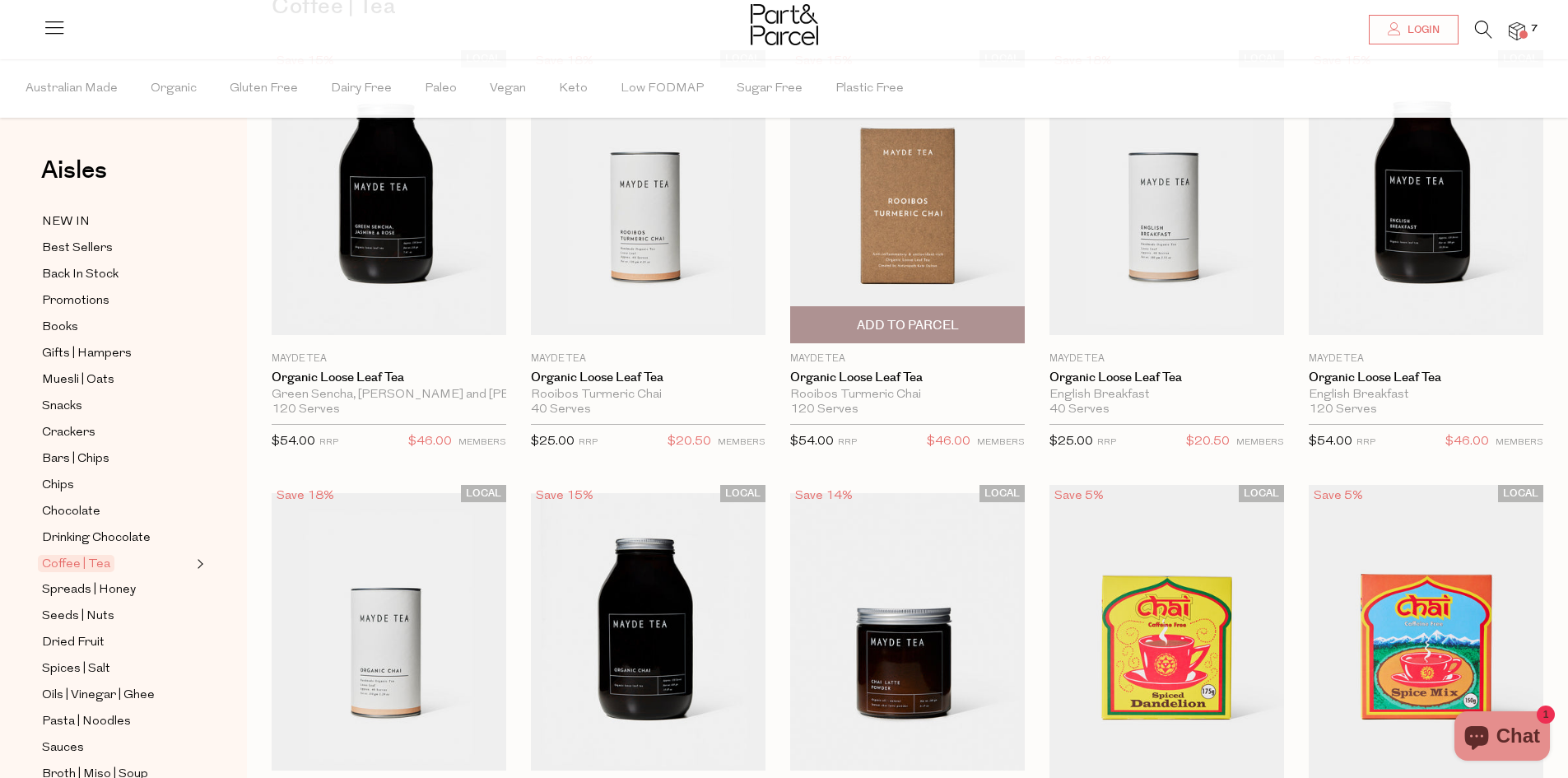
scroll to position [329, 0]
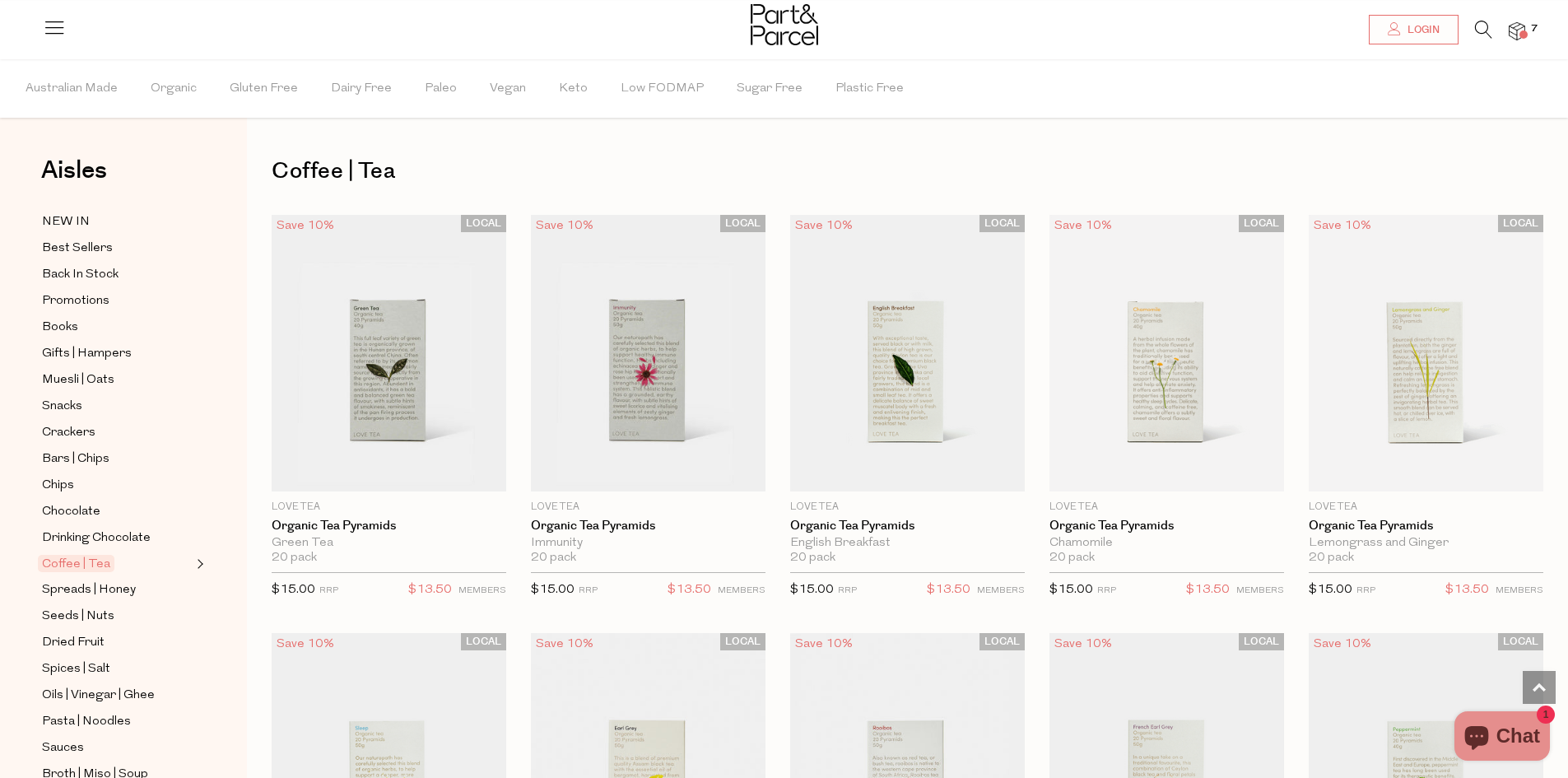
scroll to position [4355, 0]
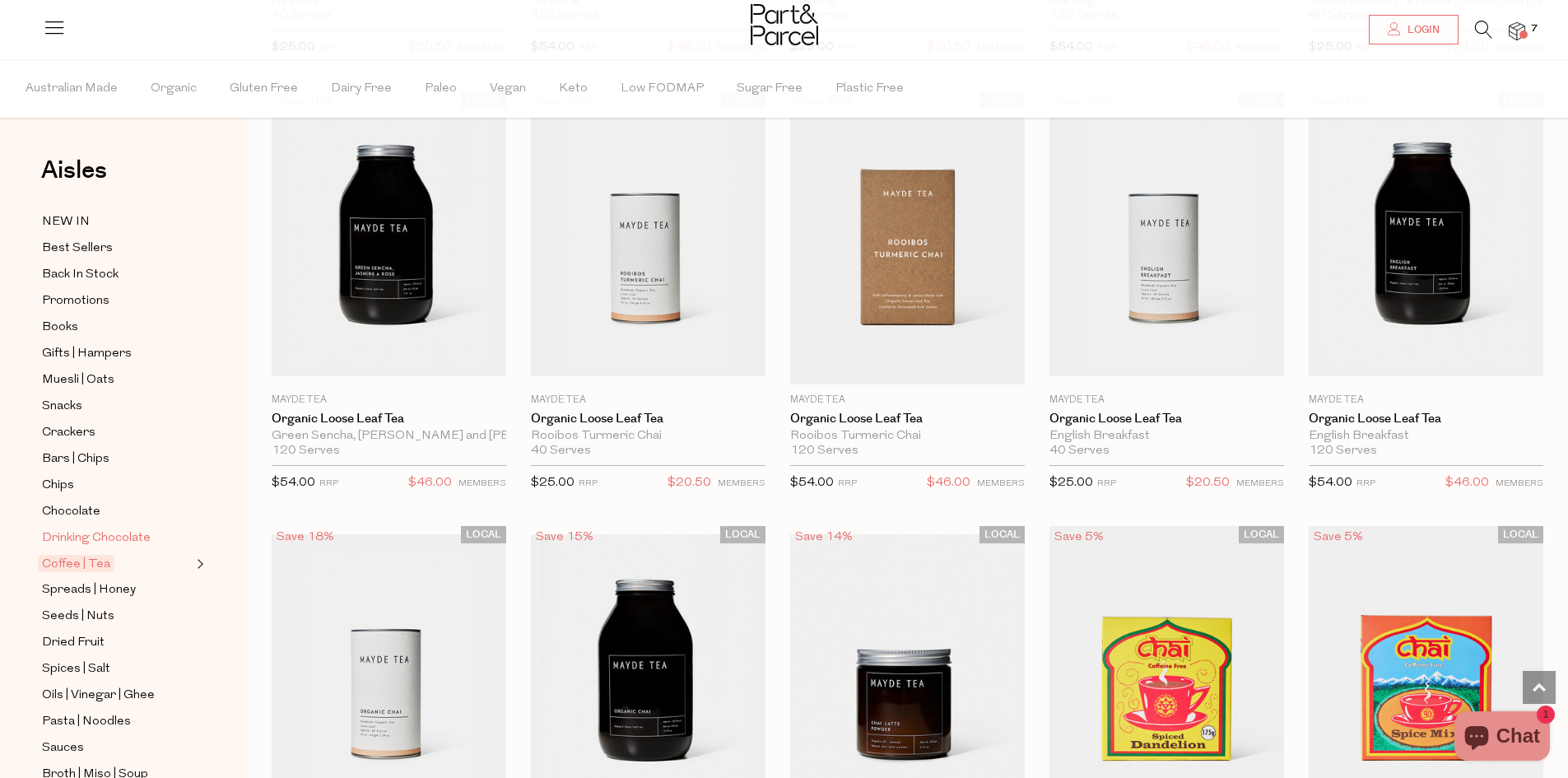
click at [74, 555] on span "Coffee | Tea" at bounding box center [76, 564] width 77 height 18
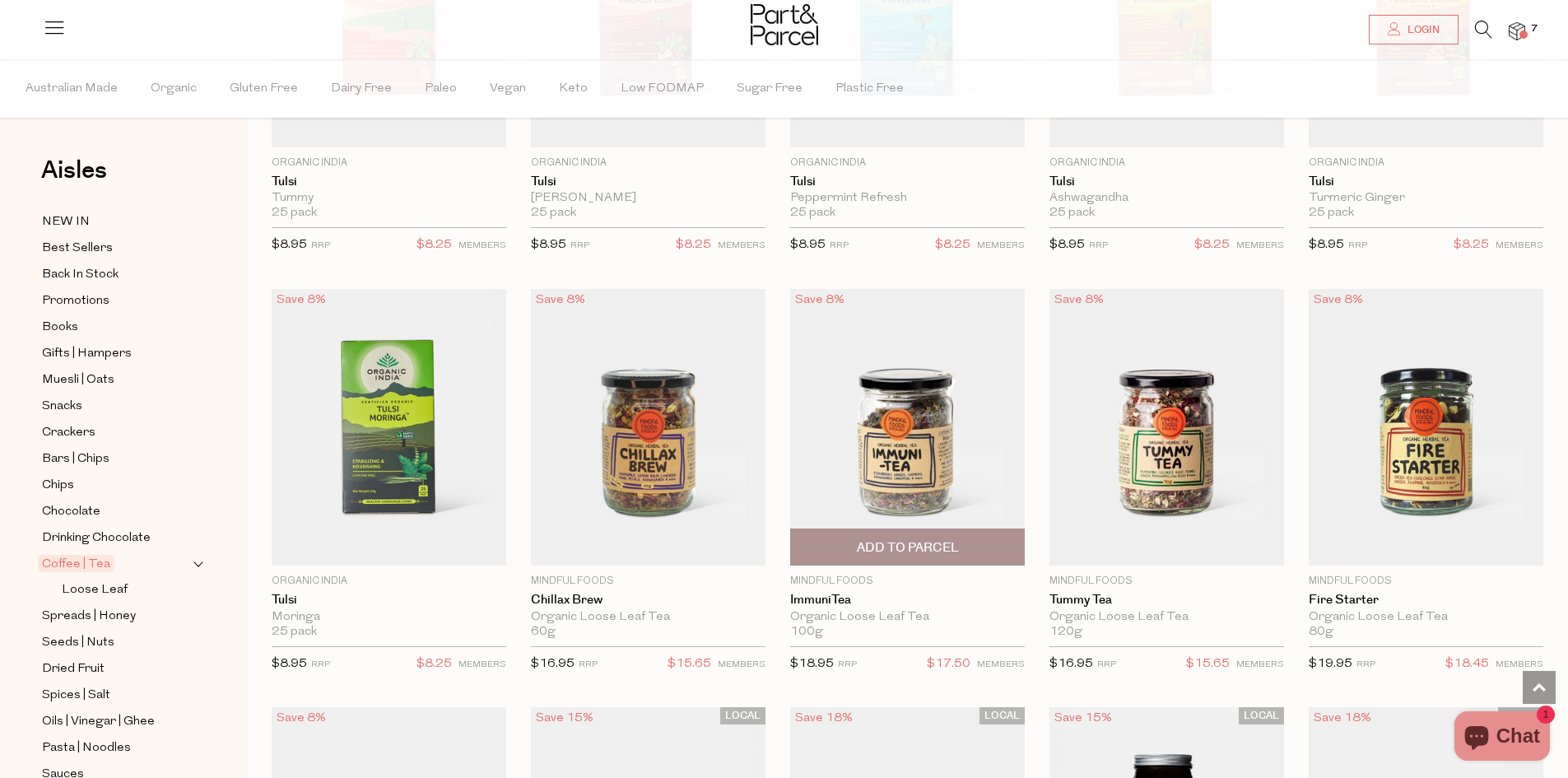
scroll to position [2880, 0]
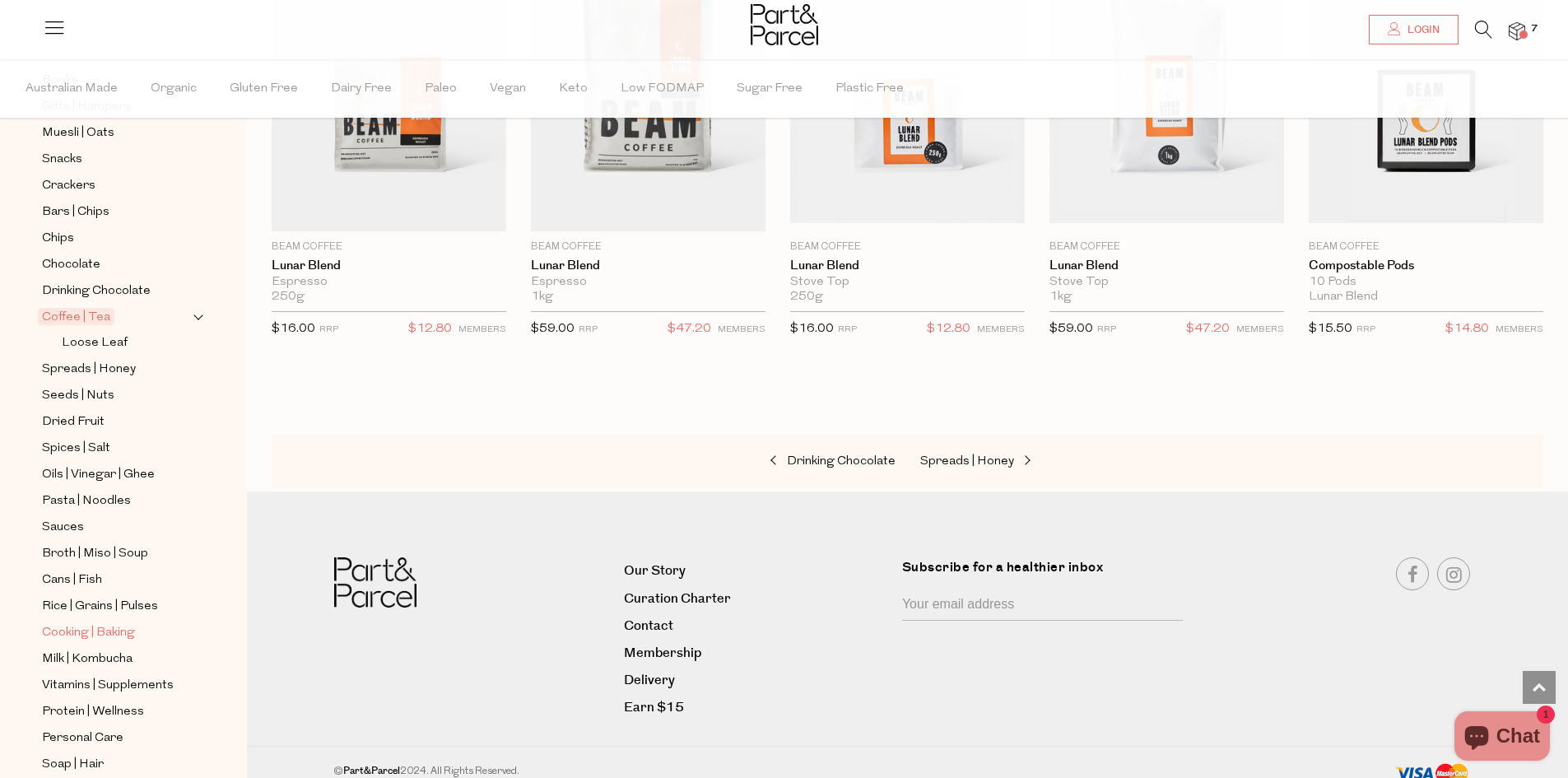
scroll to position [392, 0]
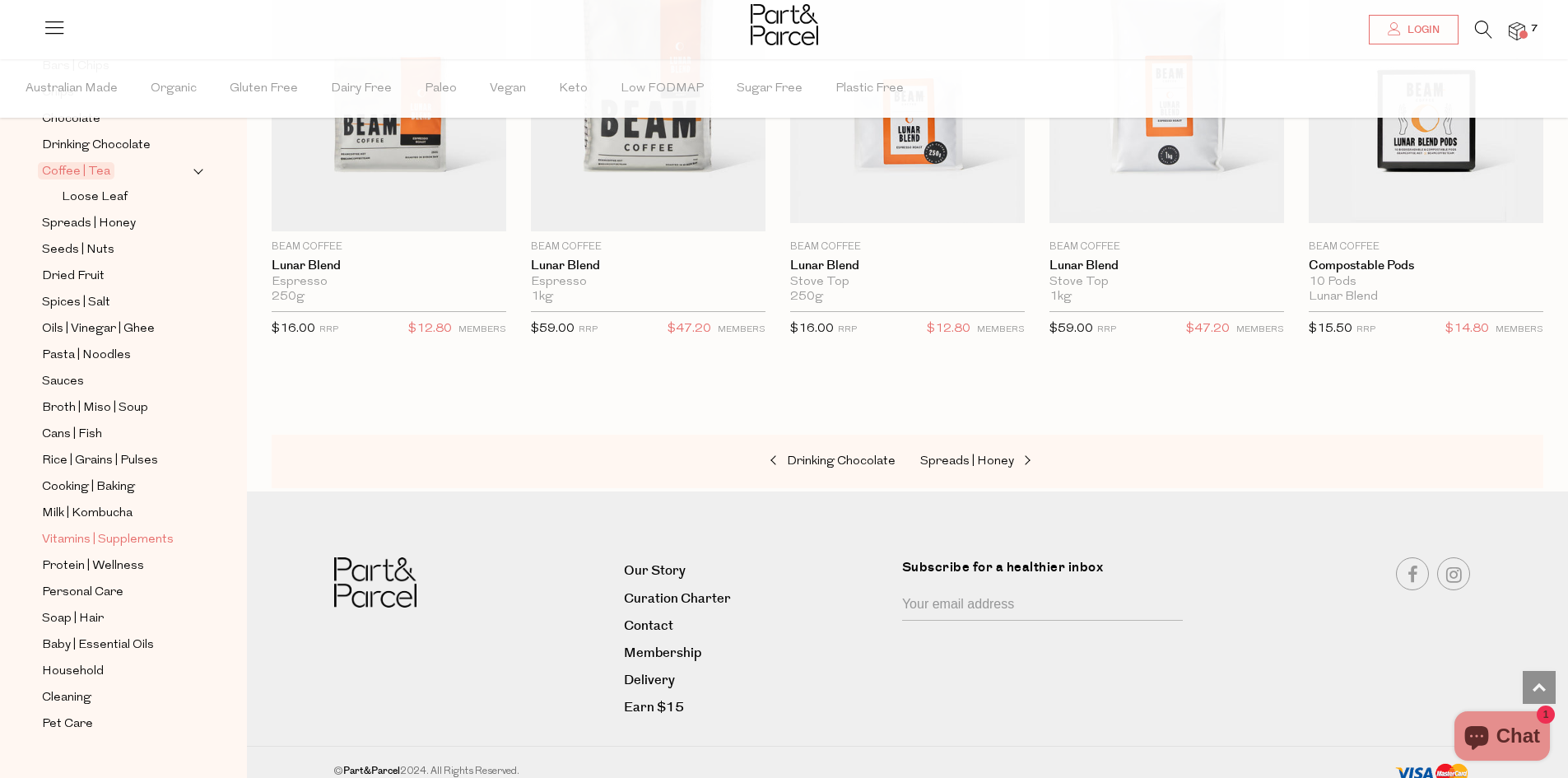
click at [117, 530] on span "Vitamins | Supplements" at bounding box center [108, 540] width 132 height 20
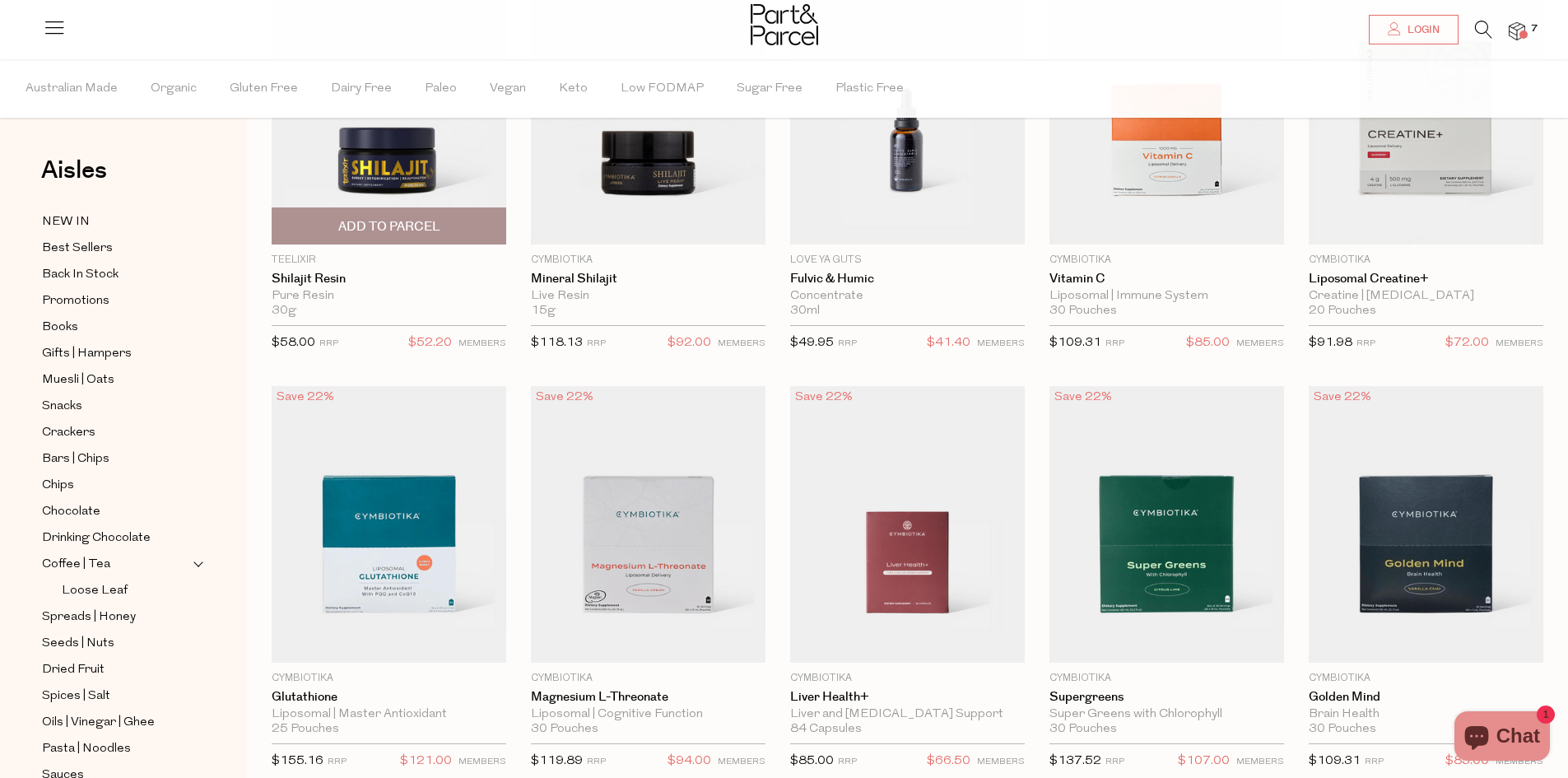
scroll to position [83, 0]
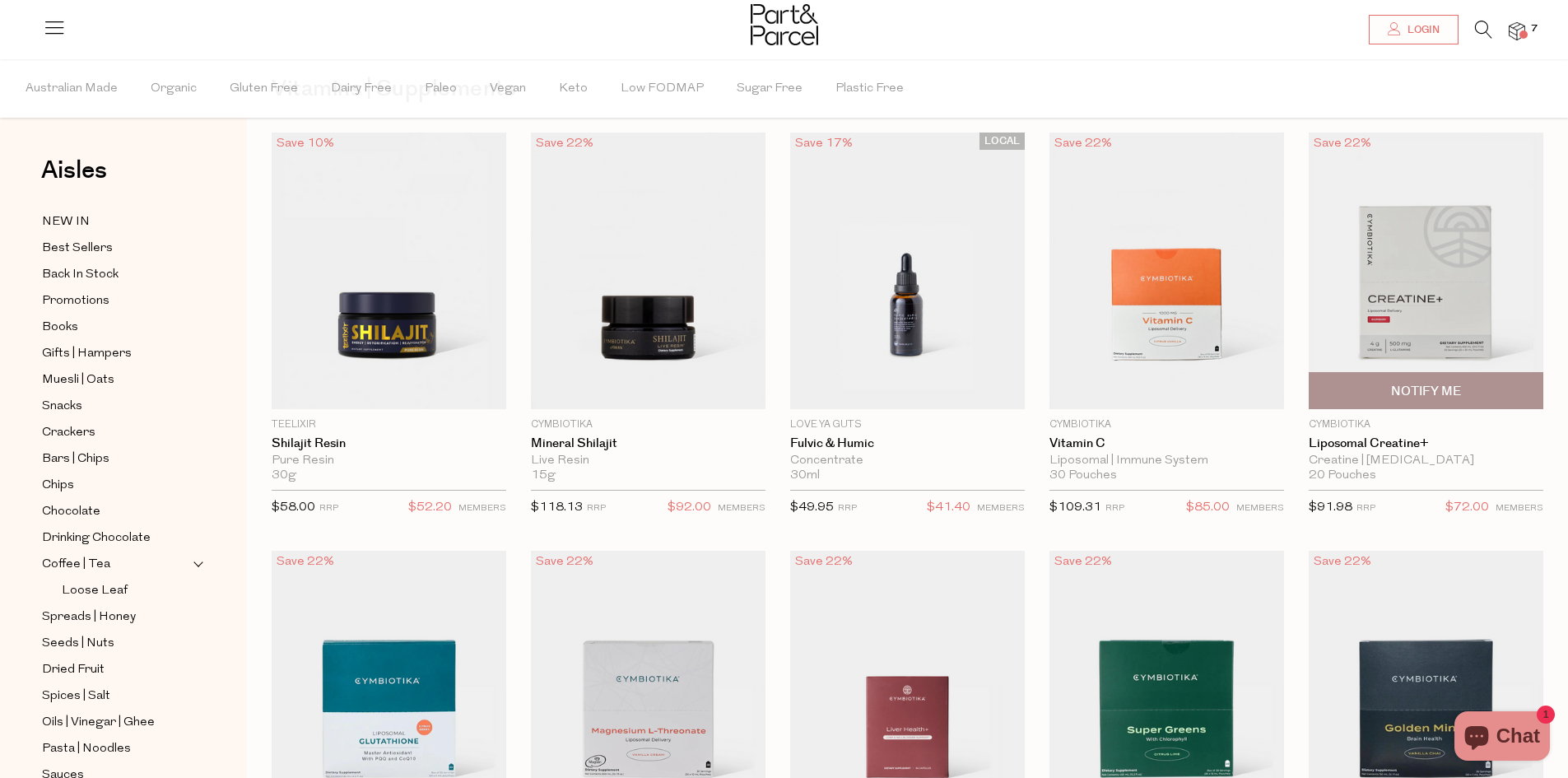
click at [1384, 271] on img at bounding box center [1425, 270] width 234 height 276
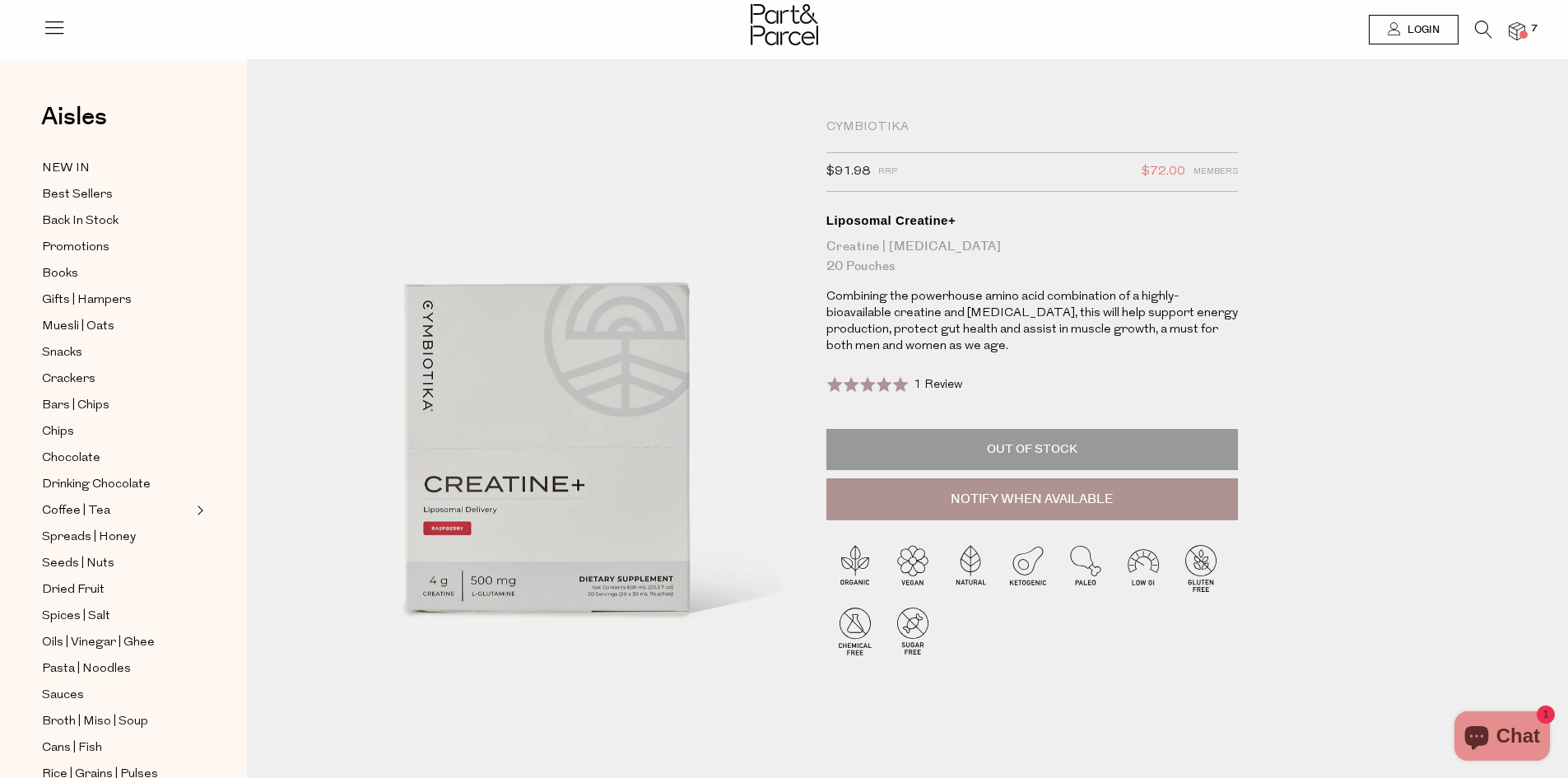
click at [894, 383] on span at bounding box center [868, 384] width 83 height 17
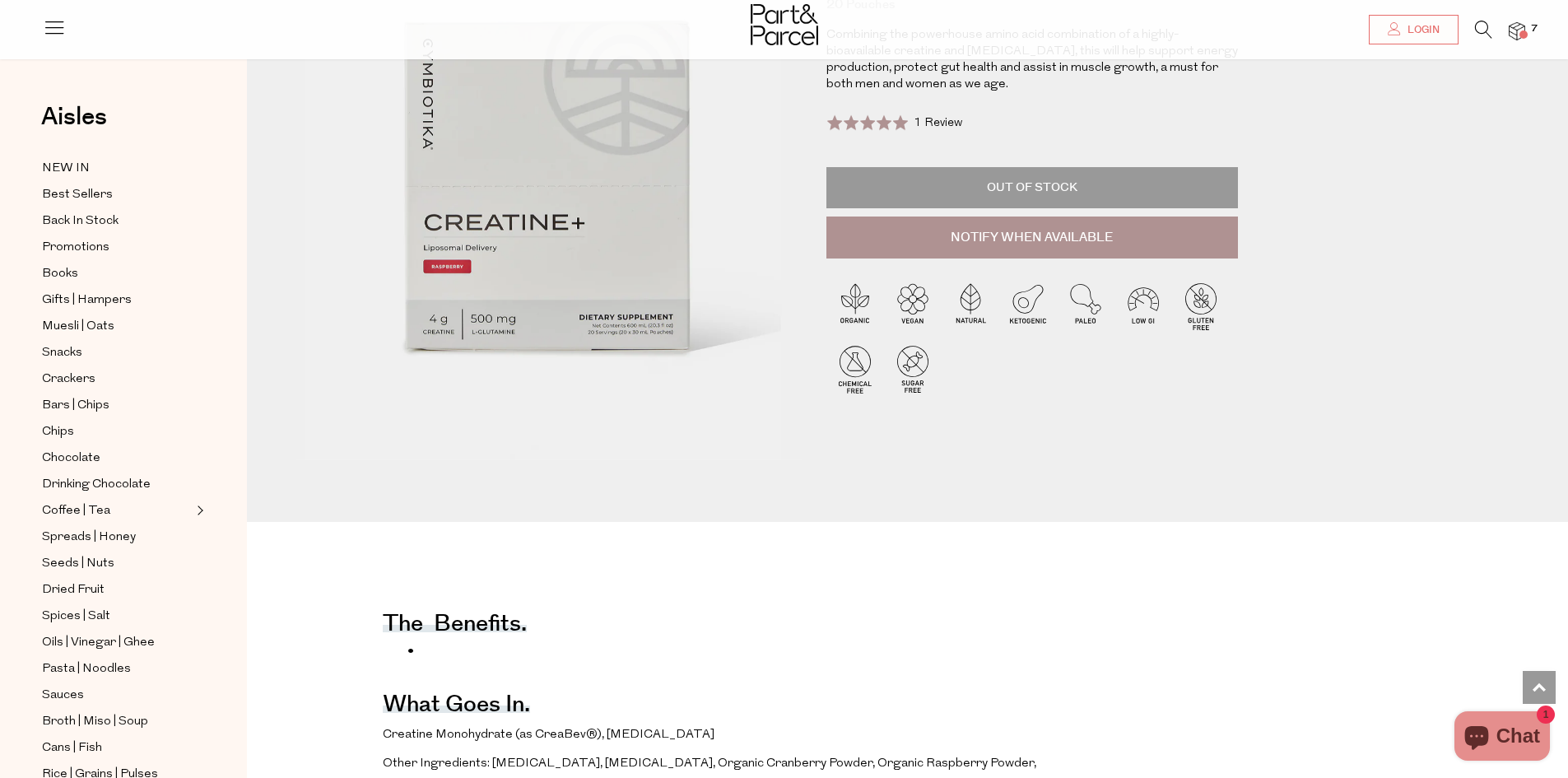
scroll to position [179, 0]
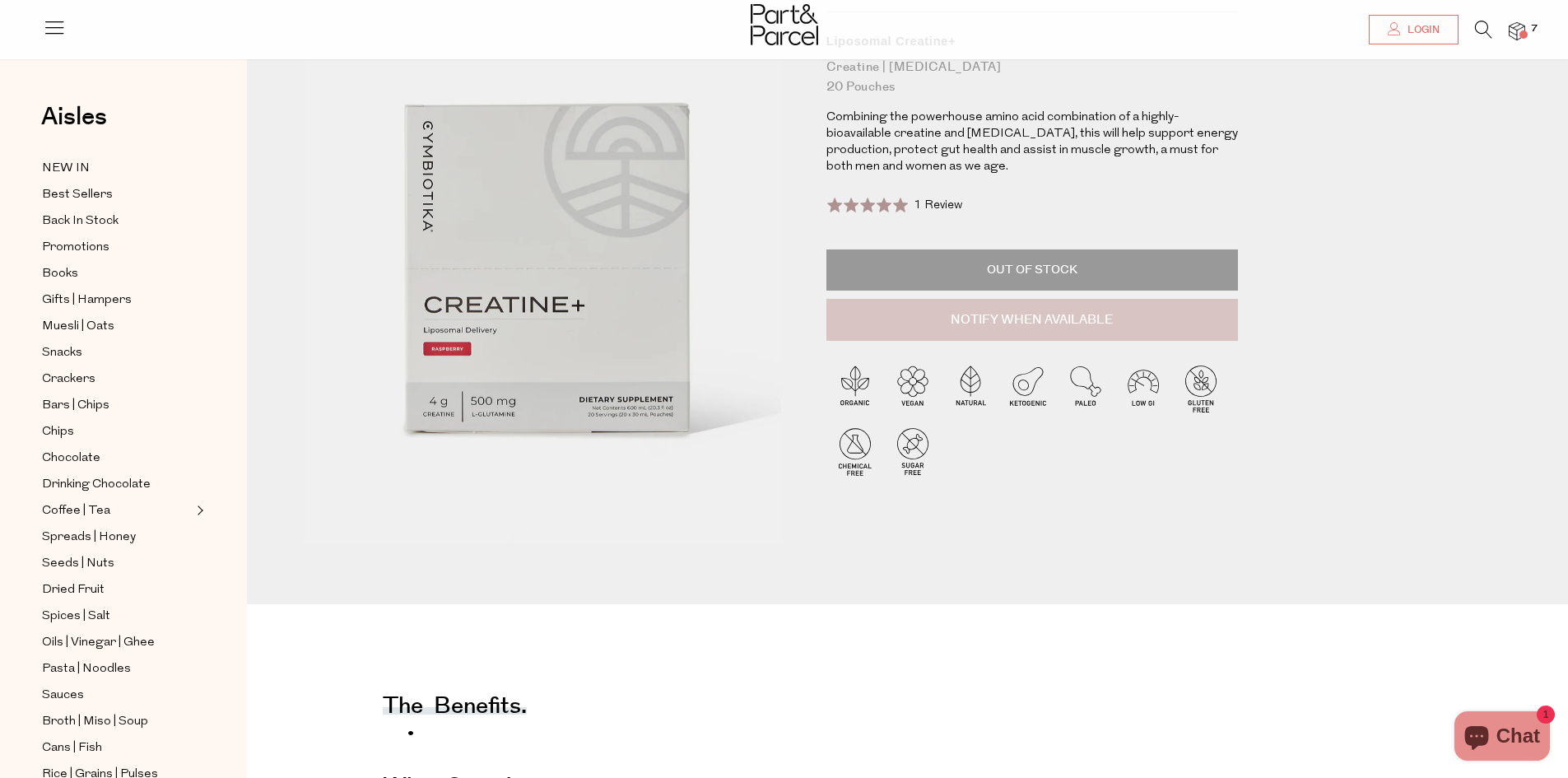
click at [1020, 328] on button "Notify When Available" at bounding box center [1032, 321] width 411 height 43
type input "Notify when available"
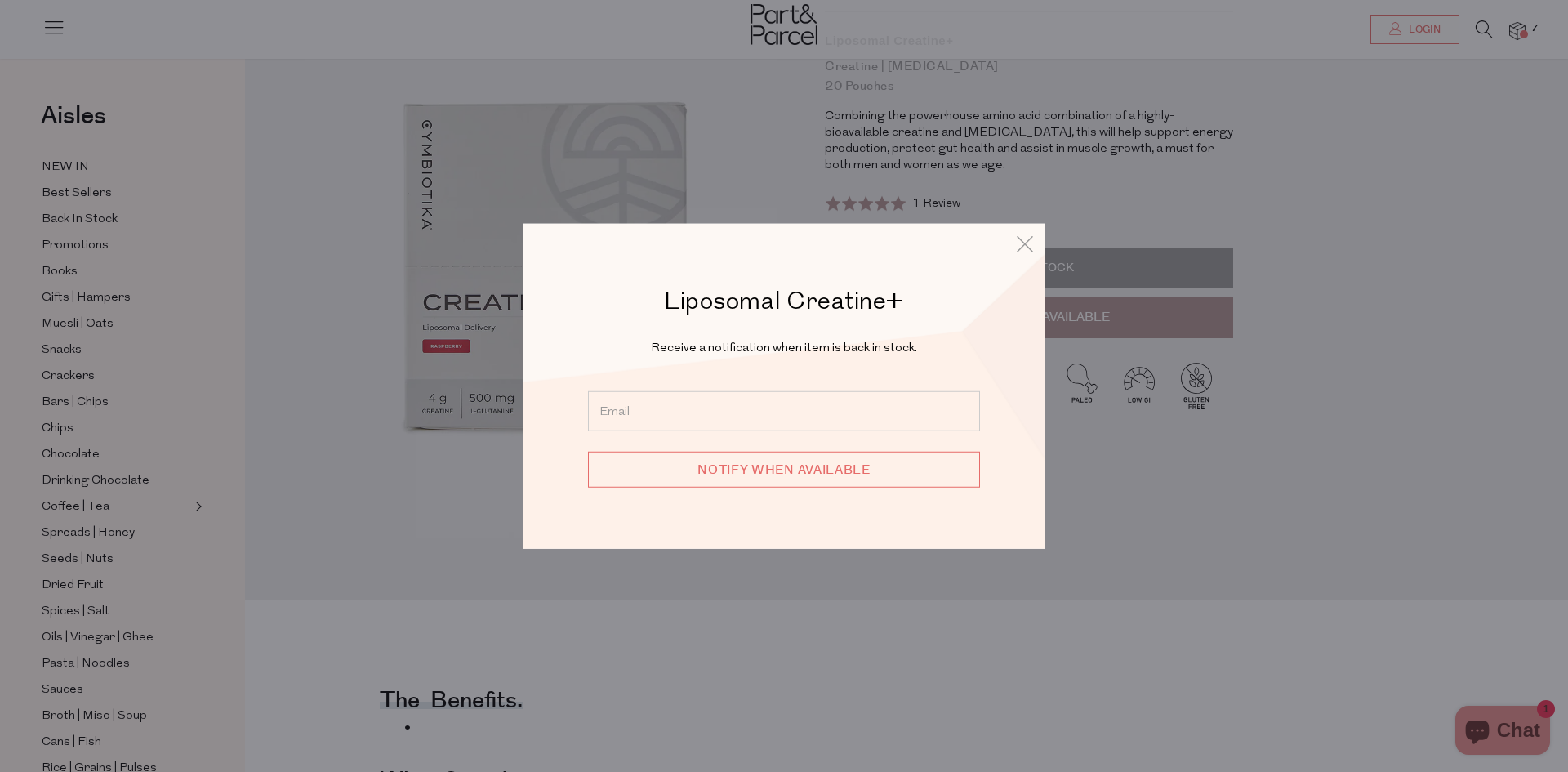
click at [838, 412] on input "email" at bounding box center [784, 411] width 392 height 40
type input "bazookashaz@yahoo.co.nz"
click at [795, 467] on input "Notify when available" at bounding box center [784, 469] width 392 height 36
type input "We will be in touch"
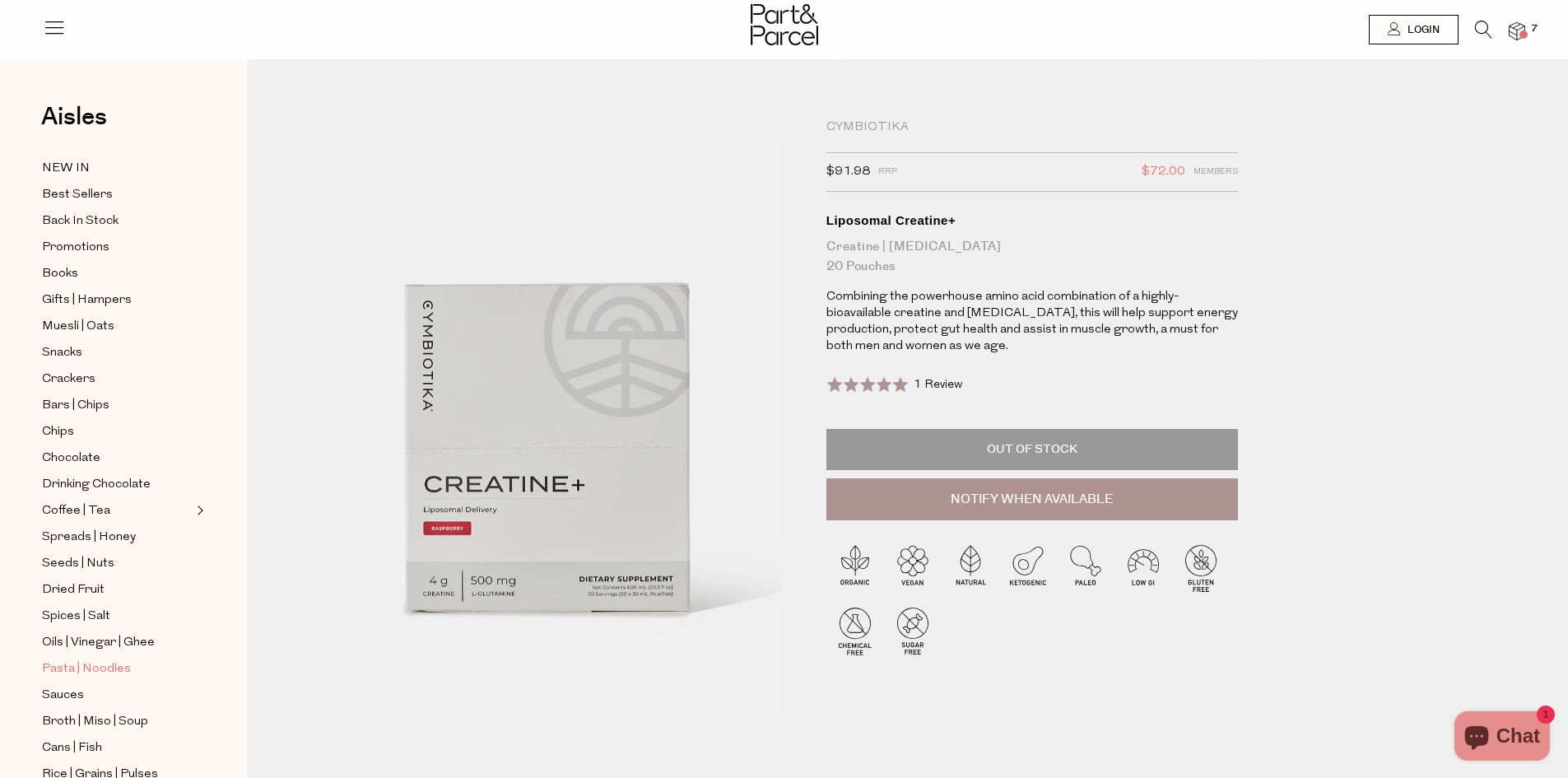
scroll to position [83, 0]
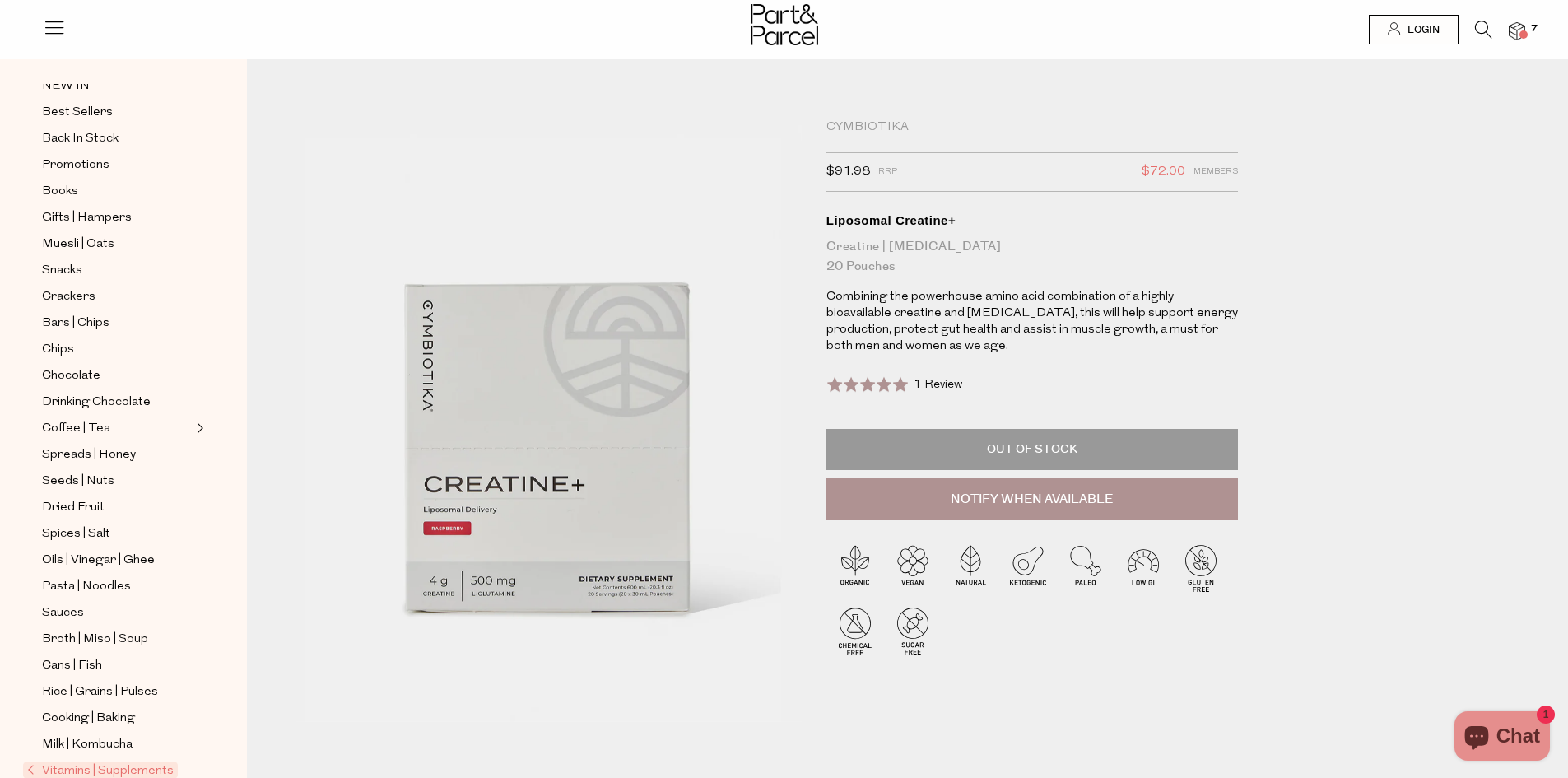
click at [115, 761] on span "Vitamins | Supplements" at bounding box center [99, 770] width 154 height 18
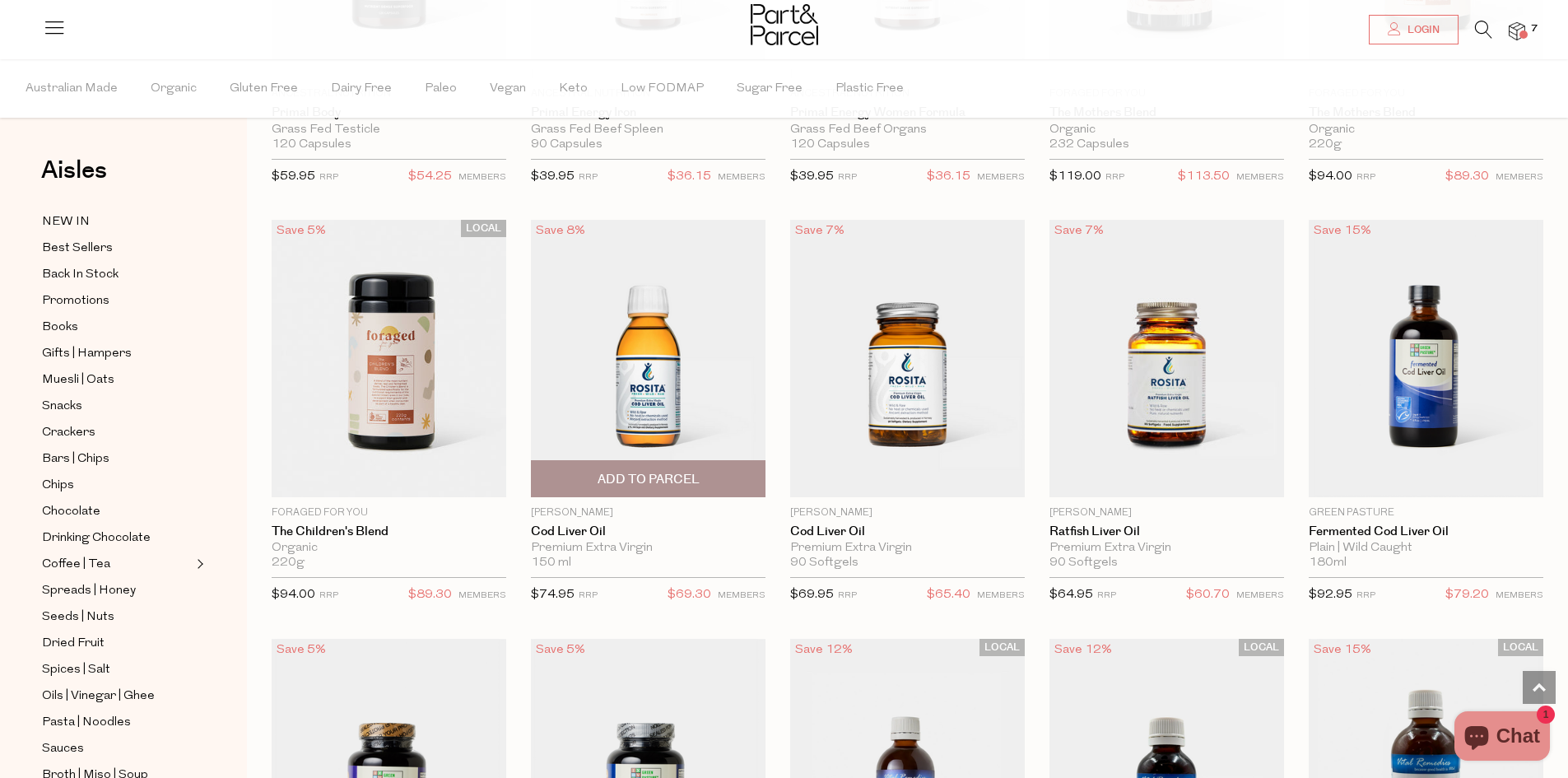
scroll to position [3456, 0]
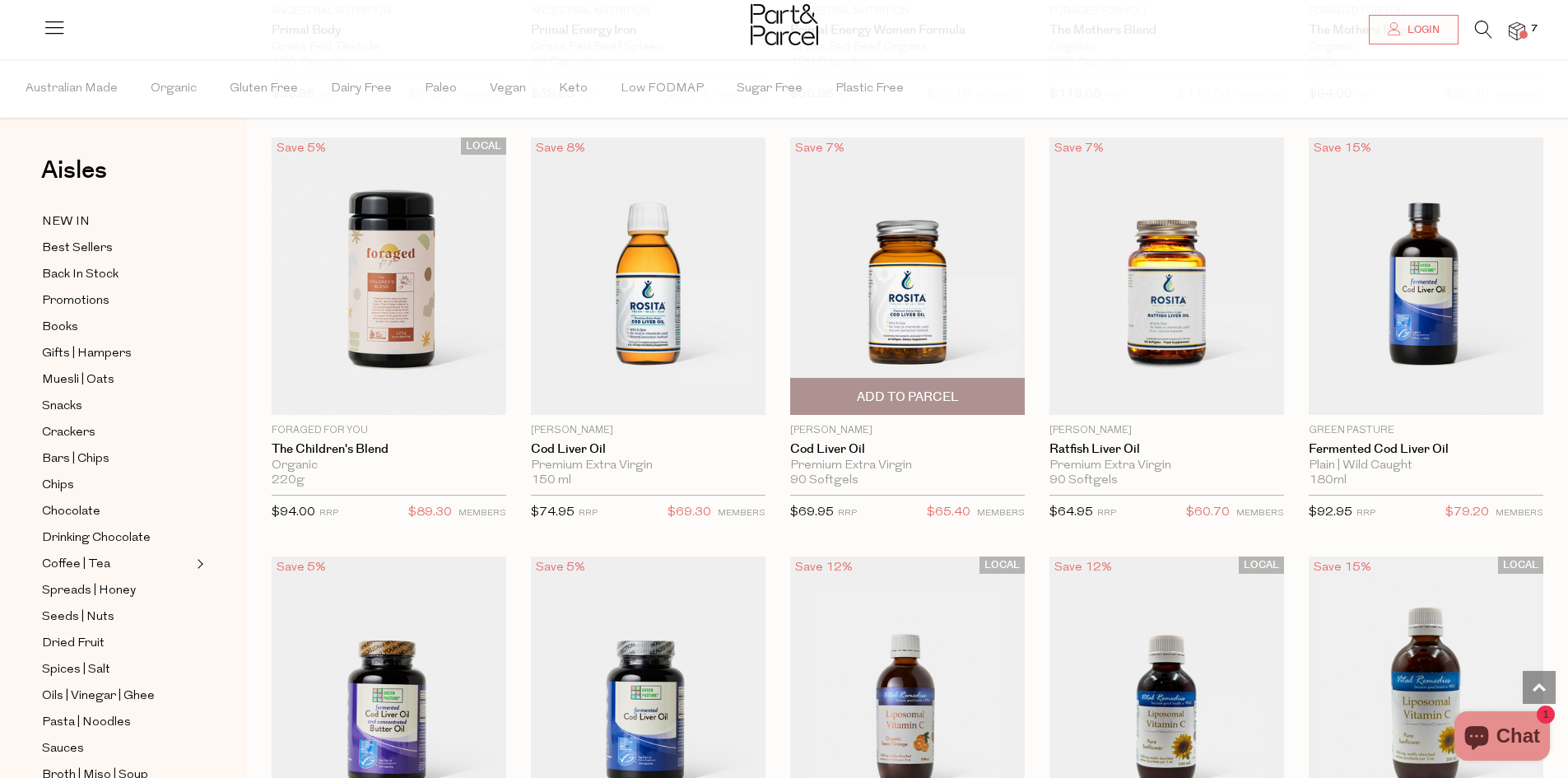
click at [900, 391] on span "Add To Parcel" at bounding box center [908, 397] width 102 height 18
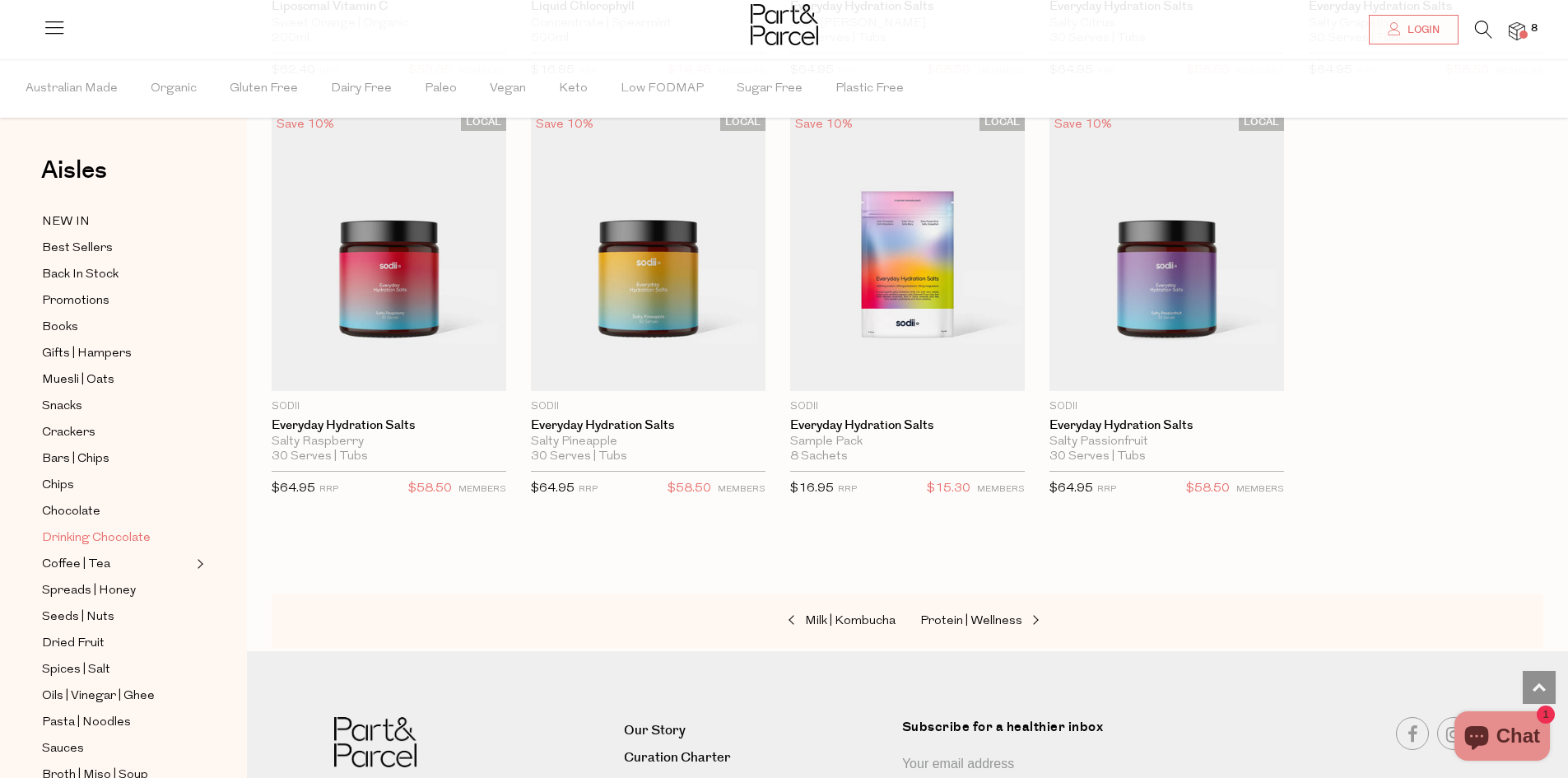
scroll to position [83, 0]
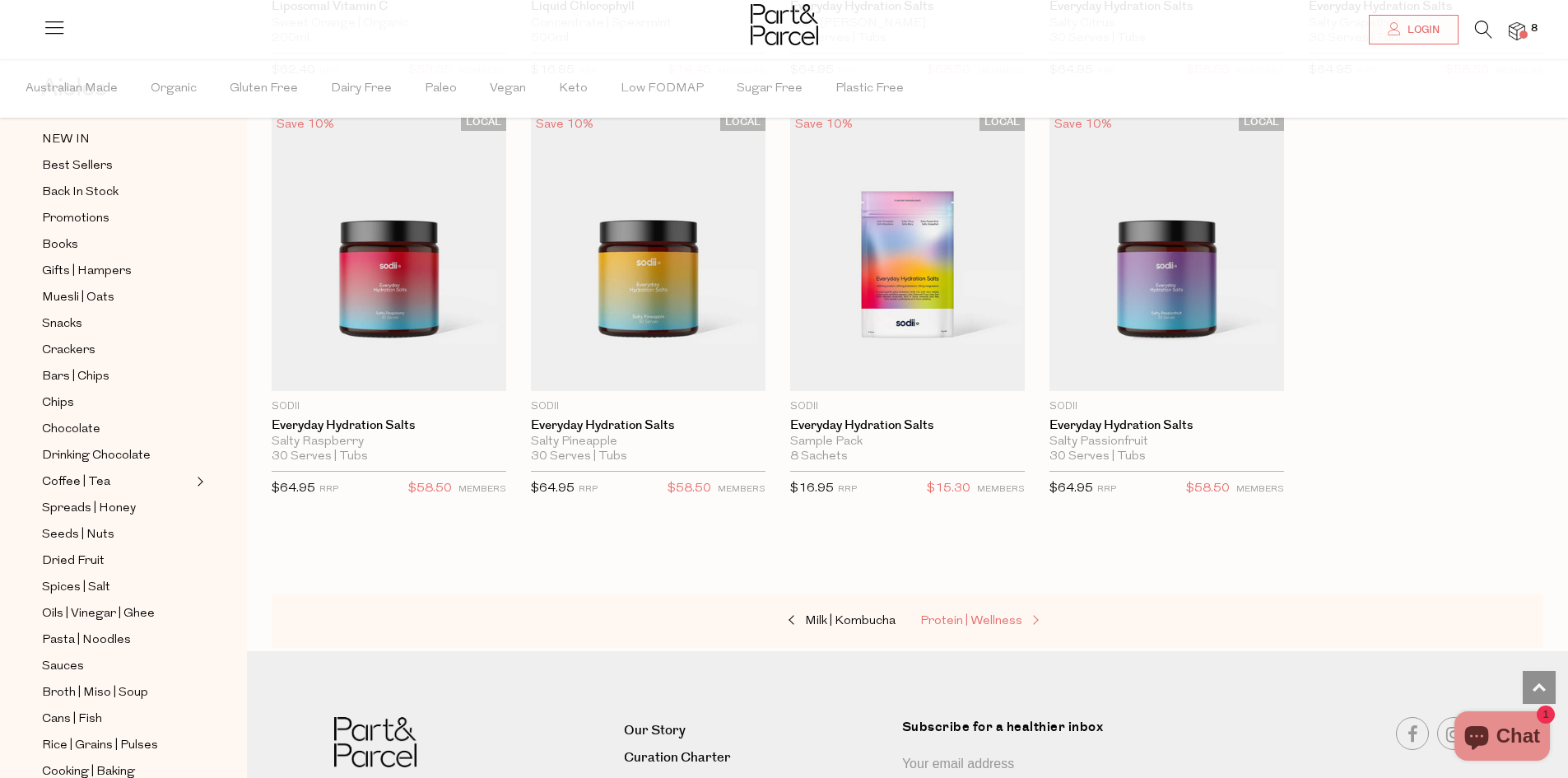
click at [975, 615] on span "Protein | Wellness" at bounding box center [971, 621] width 102 height 13
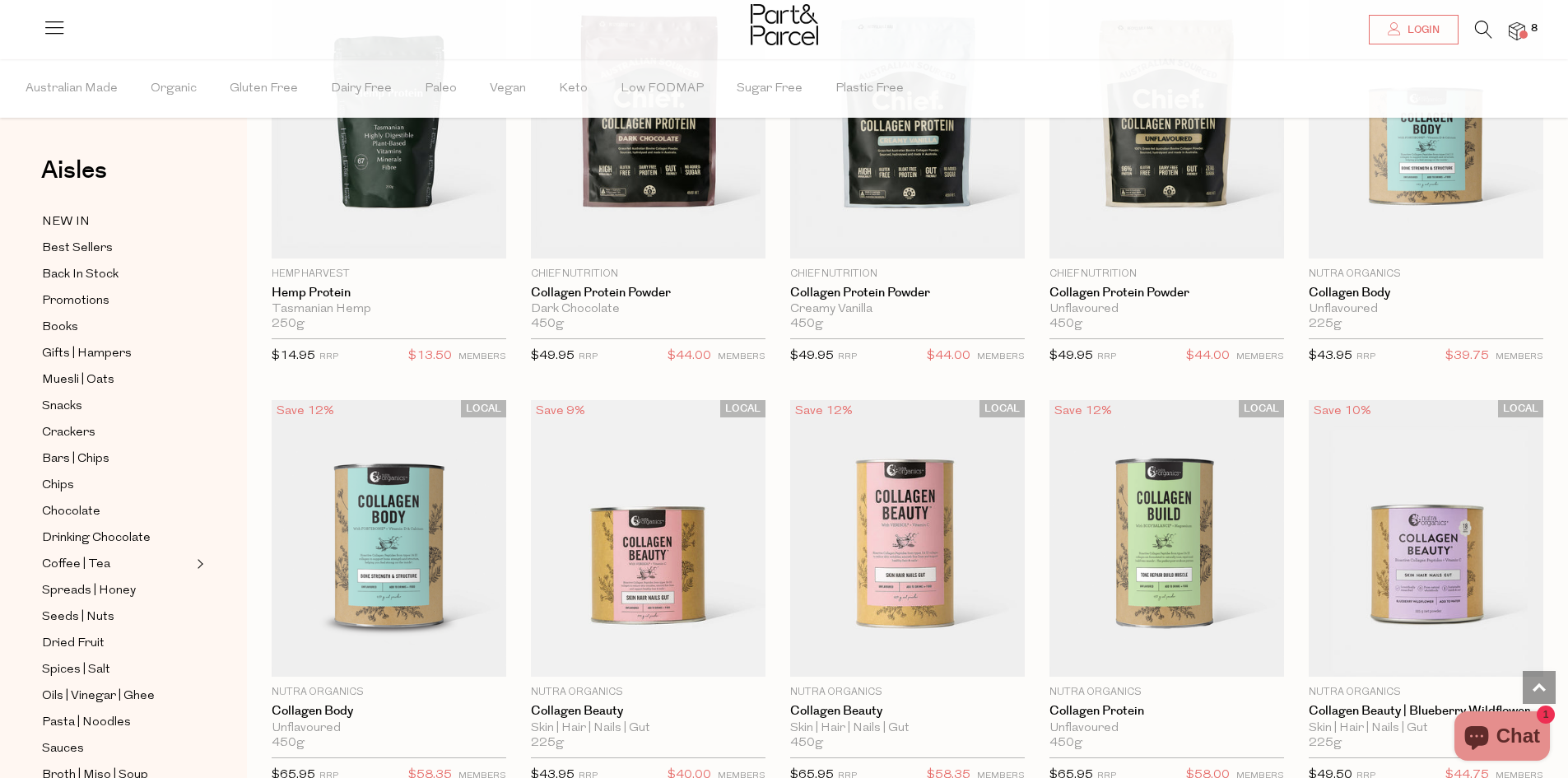
scroll to position [1399, 0]
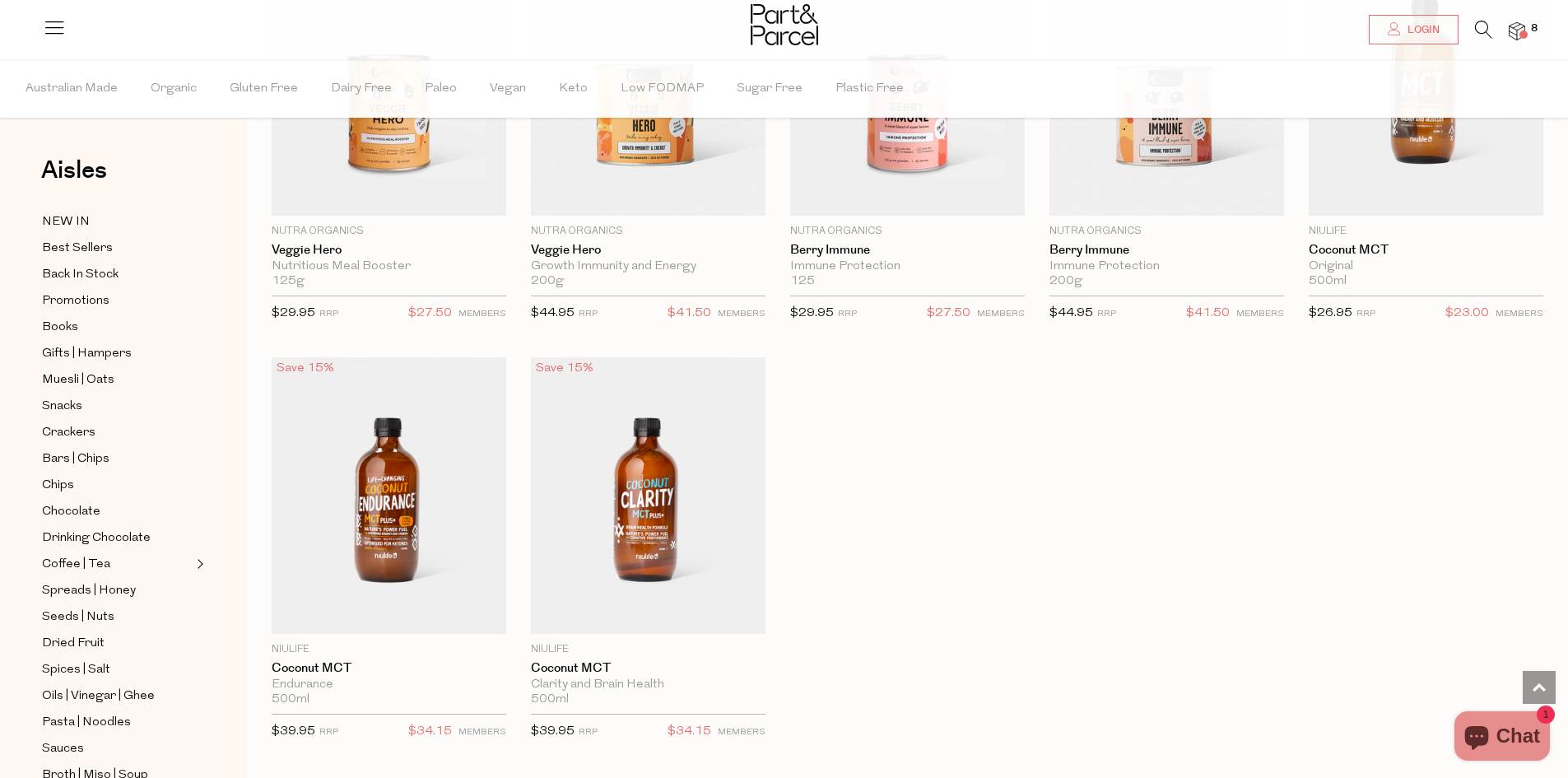
scroll to position [6747, 0]
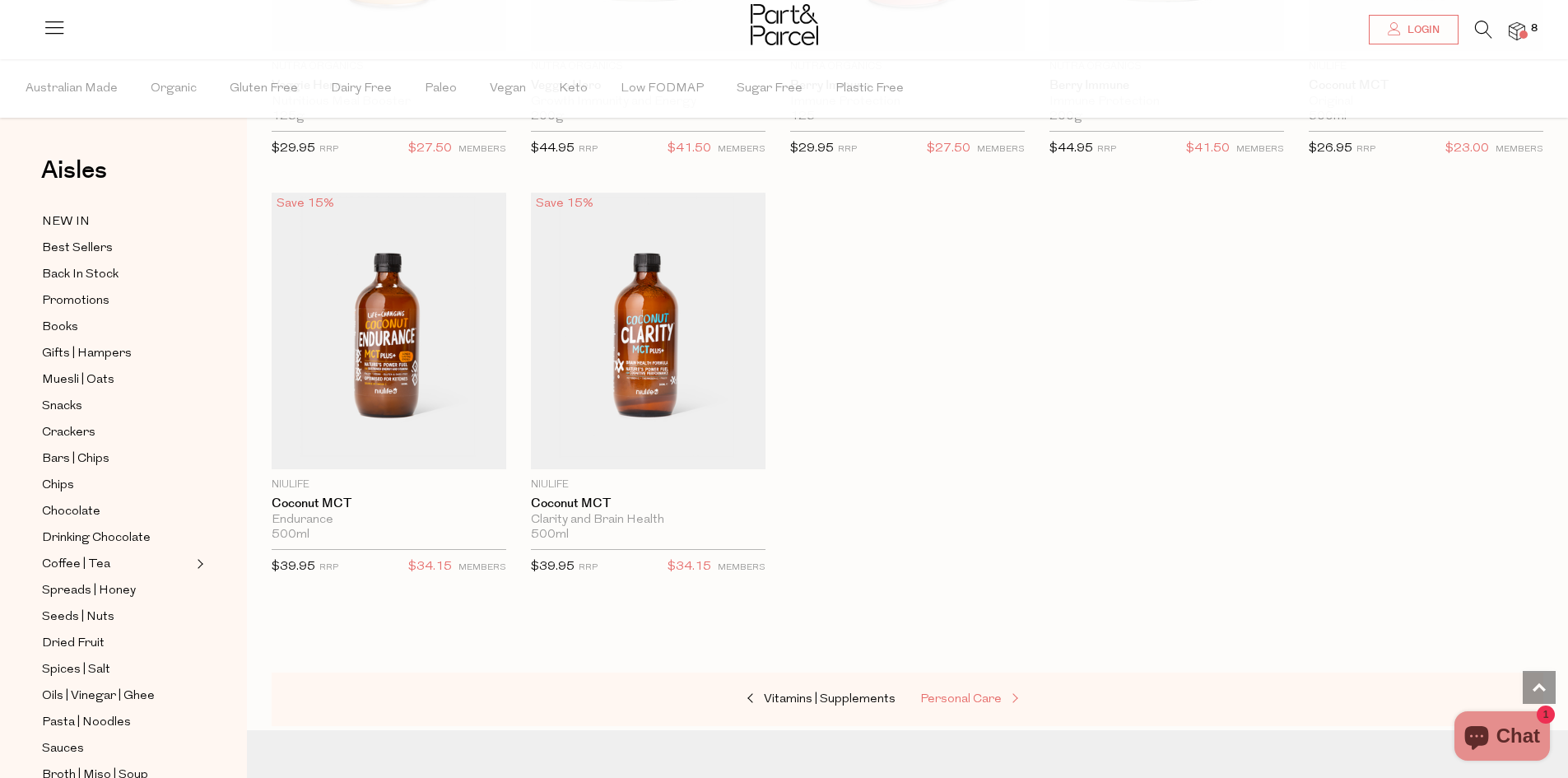
click at [949, 692] on span "Personal Care" at bounding box center [960, 698] width 82 height 13
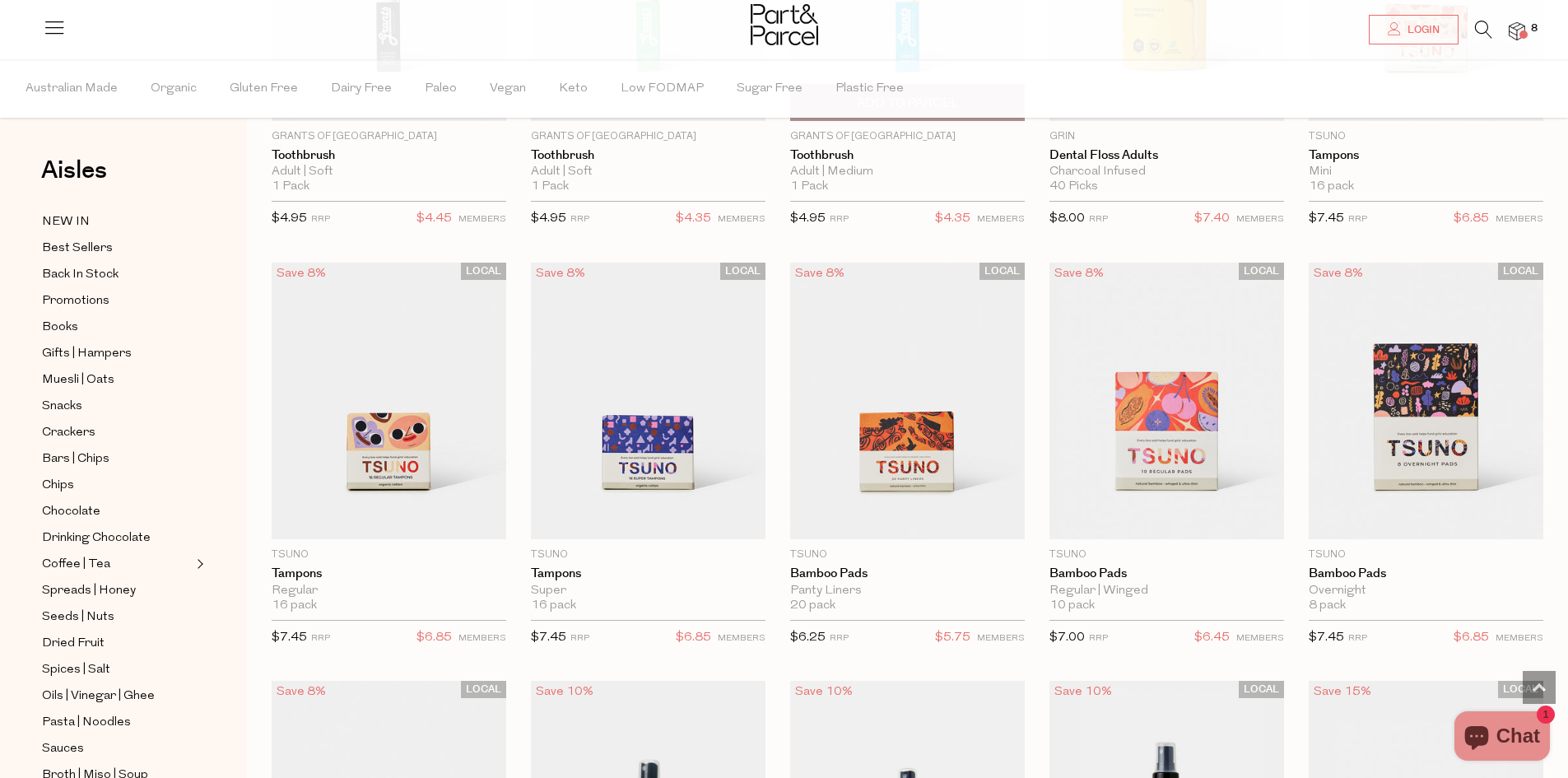
scroll to position [3291, 0]
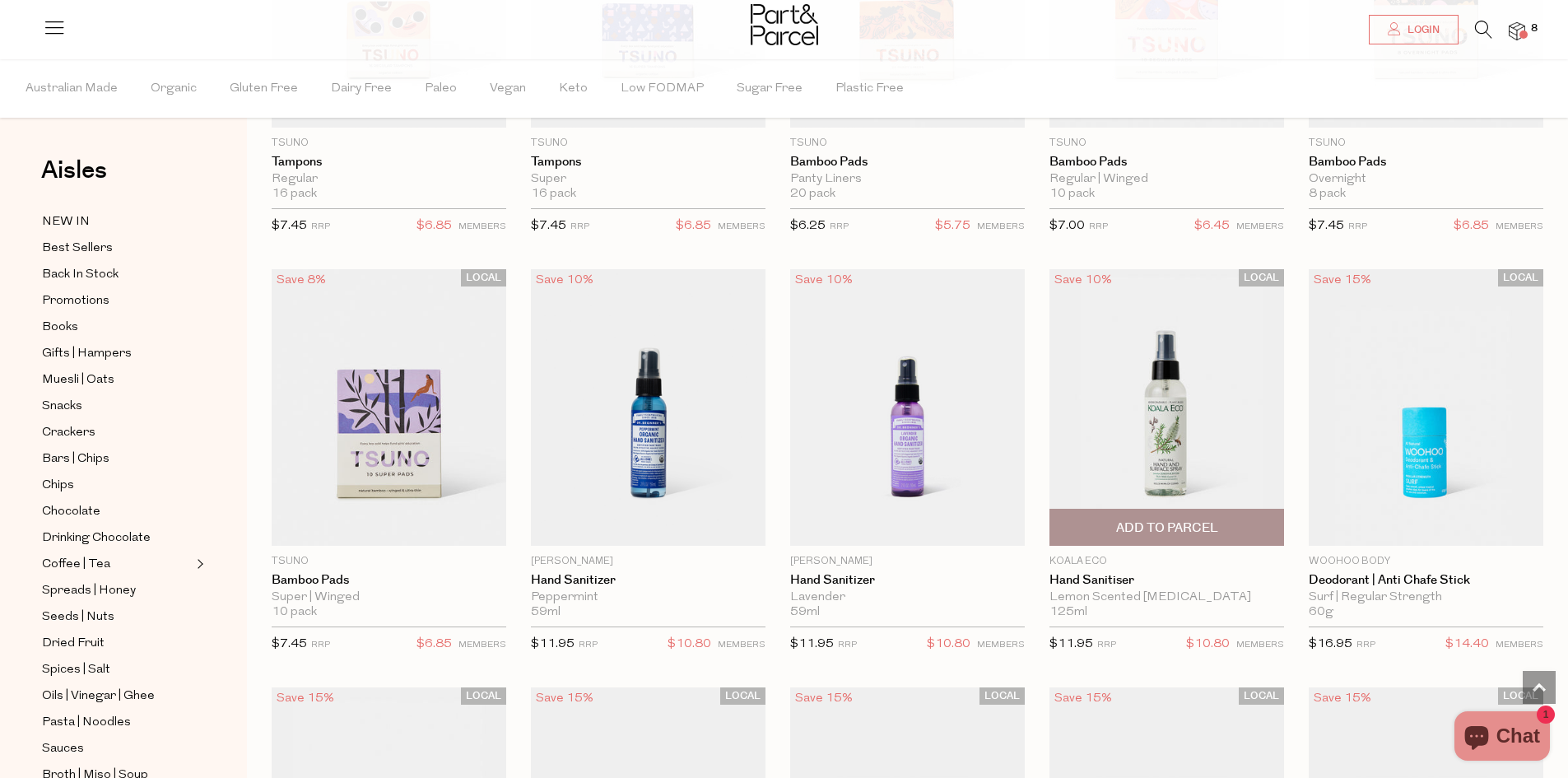
click at [1194, 519] on span "Add To Parcel" at bounding box center [1167, 528] width 102 height 18
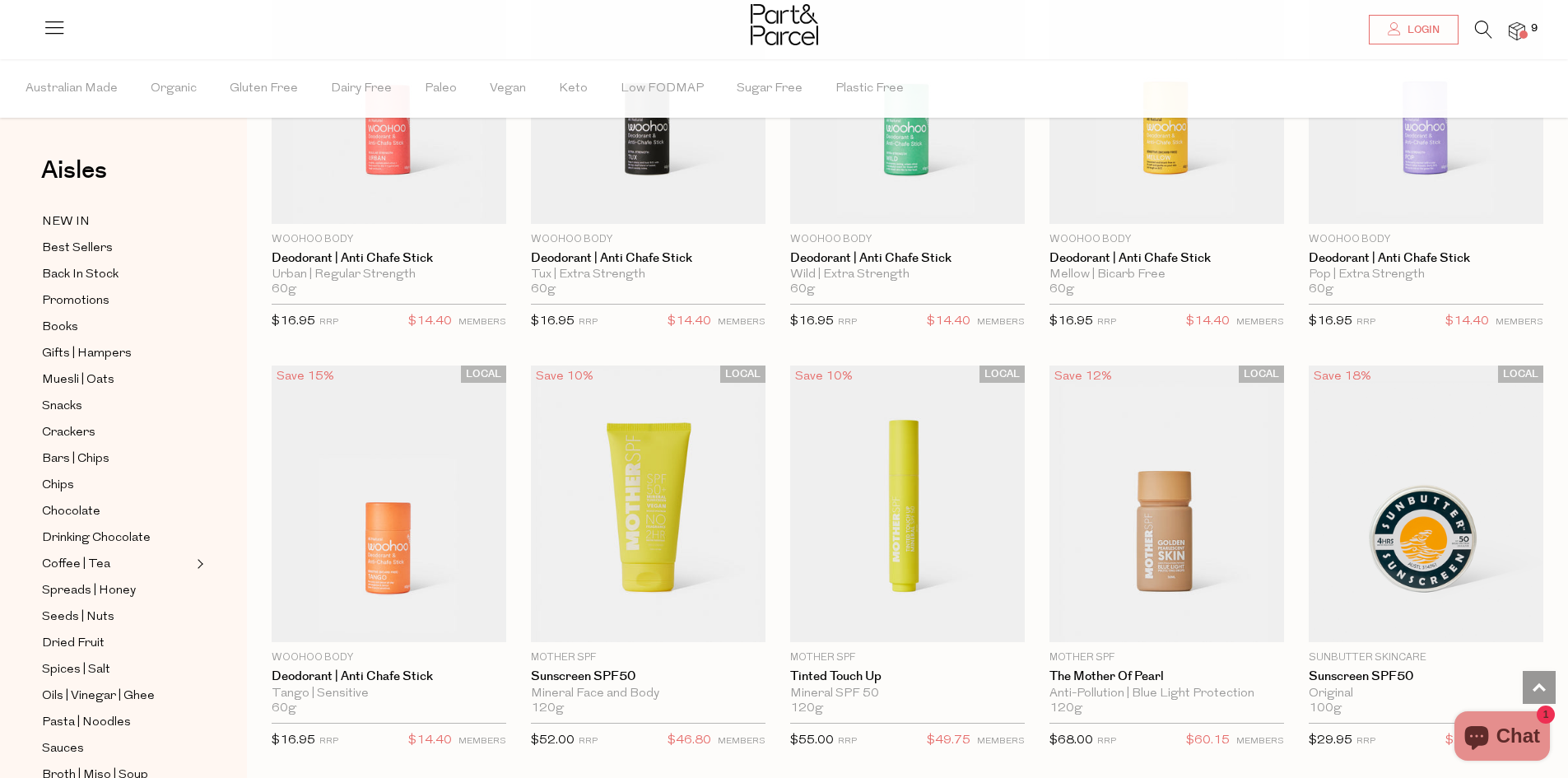
scroll to position [4114, 0]
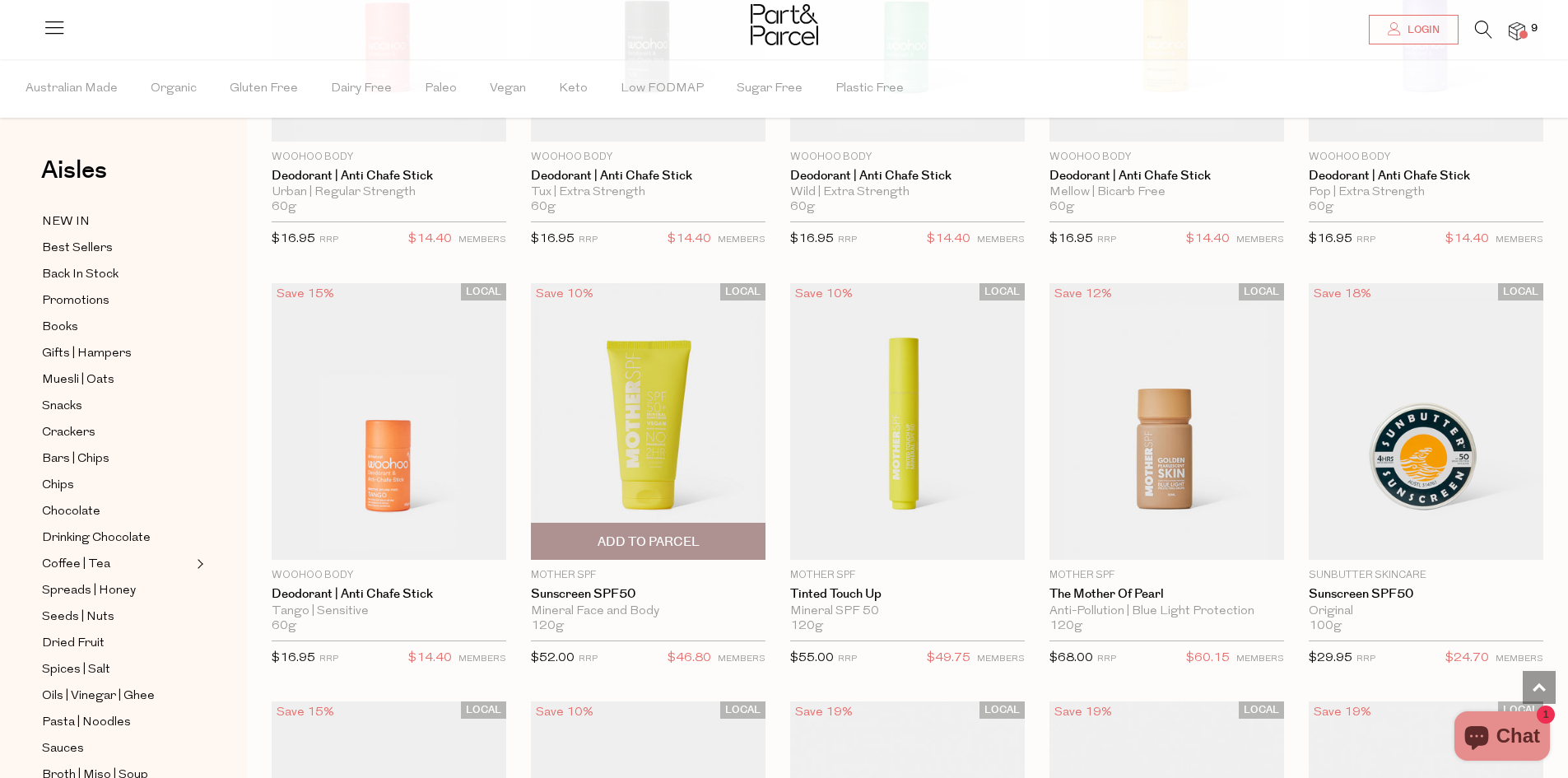
click at [660, 536] on span "Add To Parcel" at bounding box center [648, 542] width 102 height 18
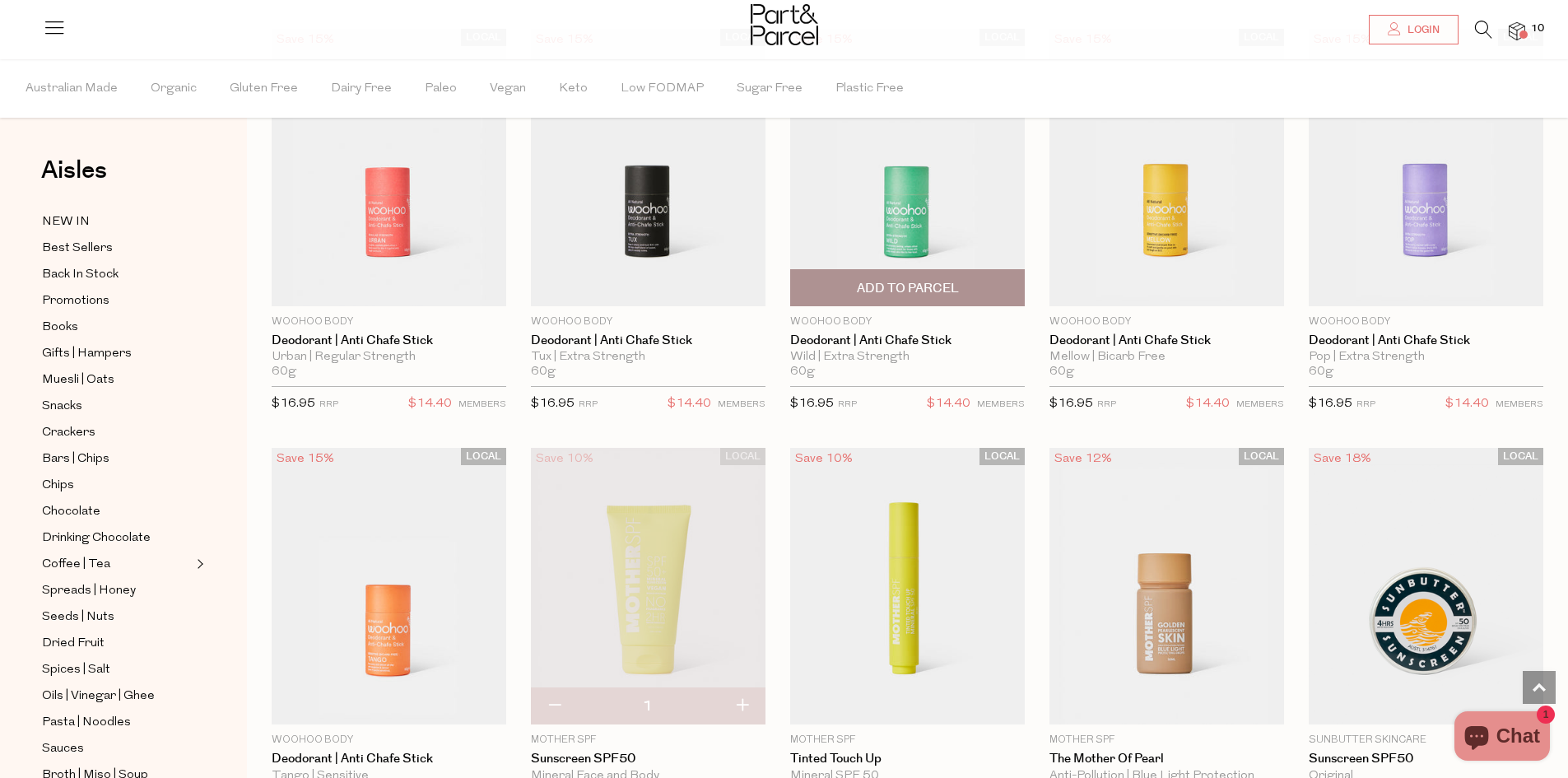
scroll to position [4197, 0]
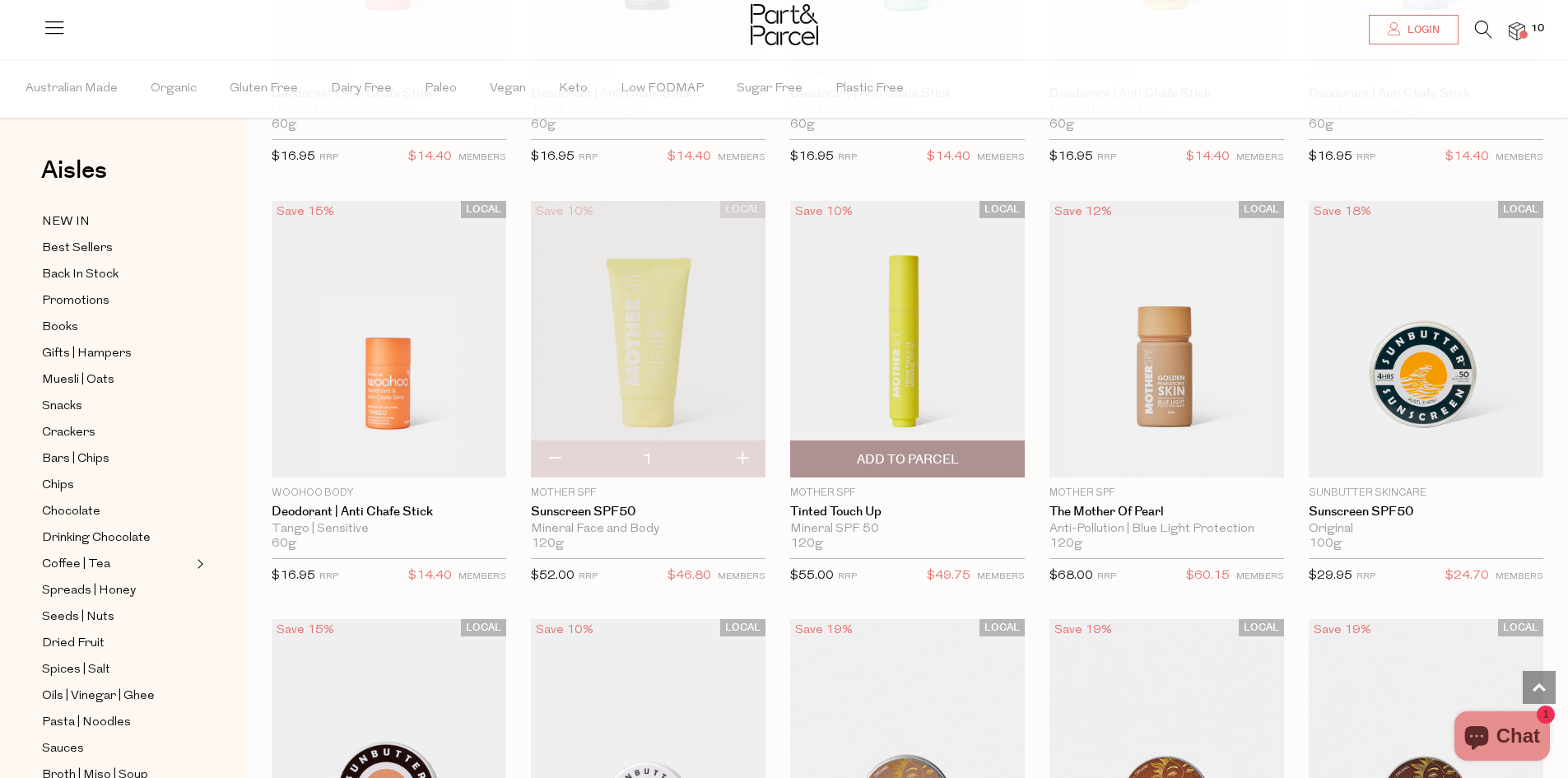
click at [899, 350] on img at bounding box center [907, 338] width 234 height 276
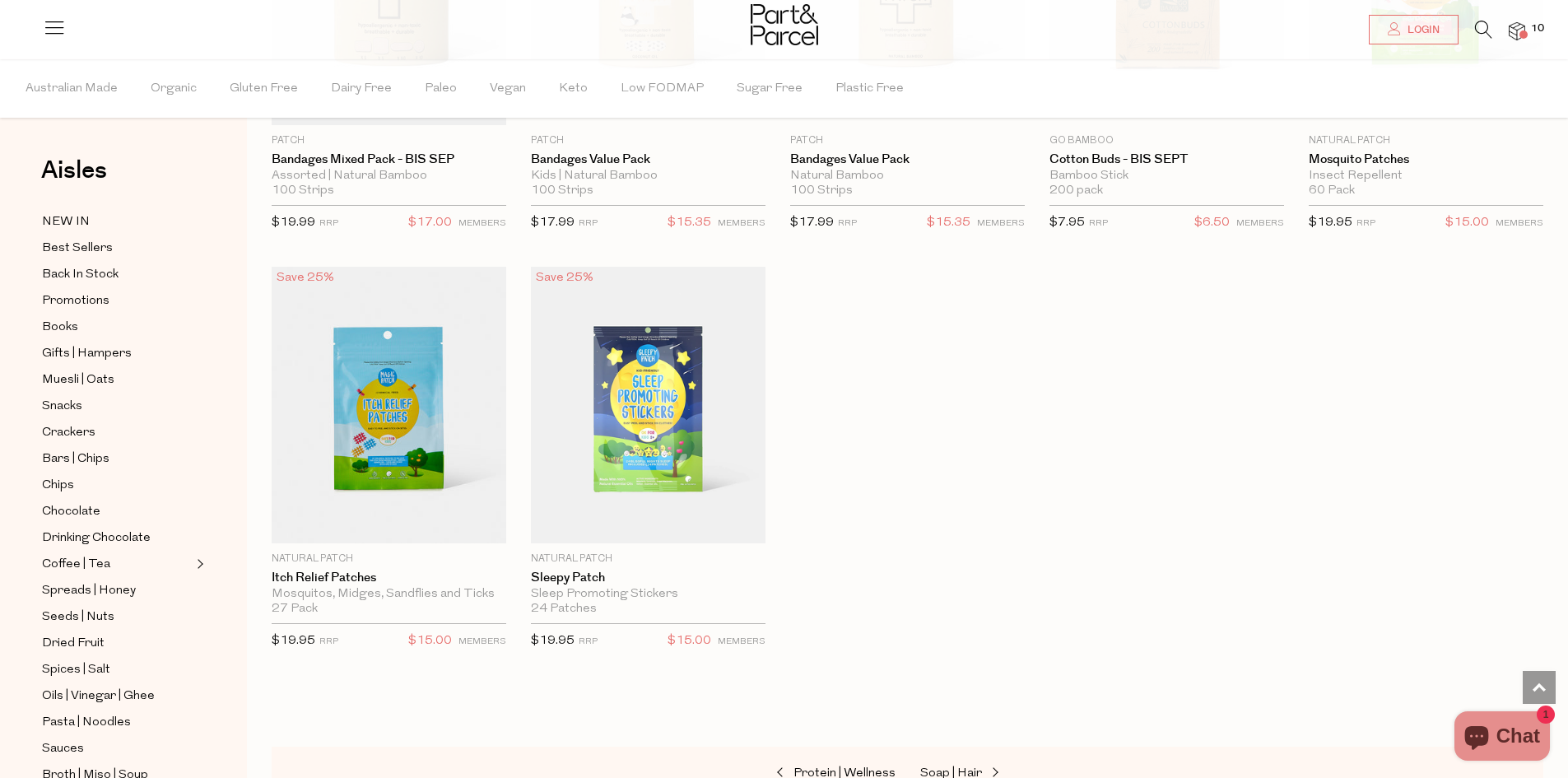
scroll to position [2795, 0]
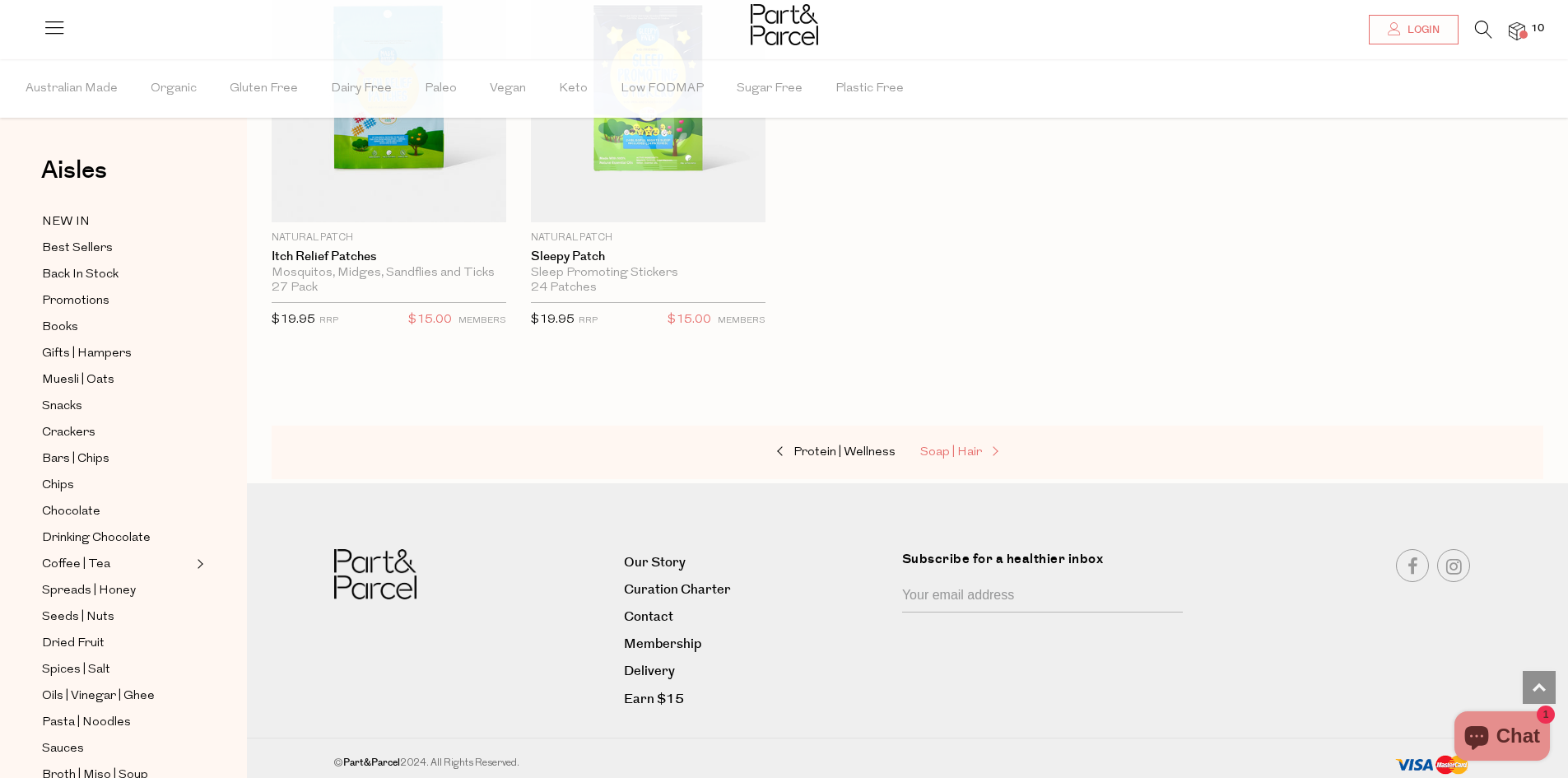
click at [954, 450] on span "Soap | Hair" at bounding box center [950, 451] width 62 height 13
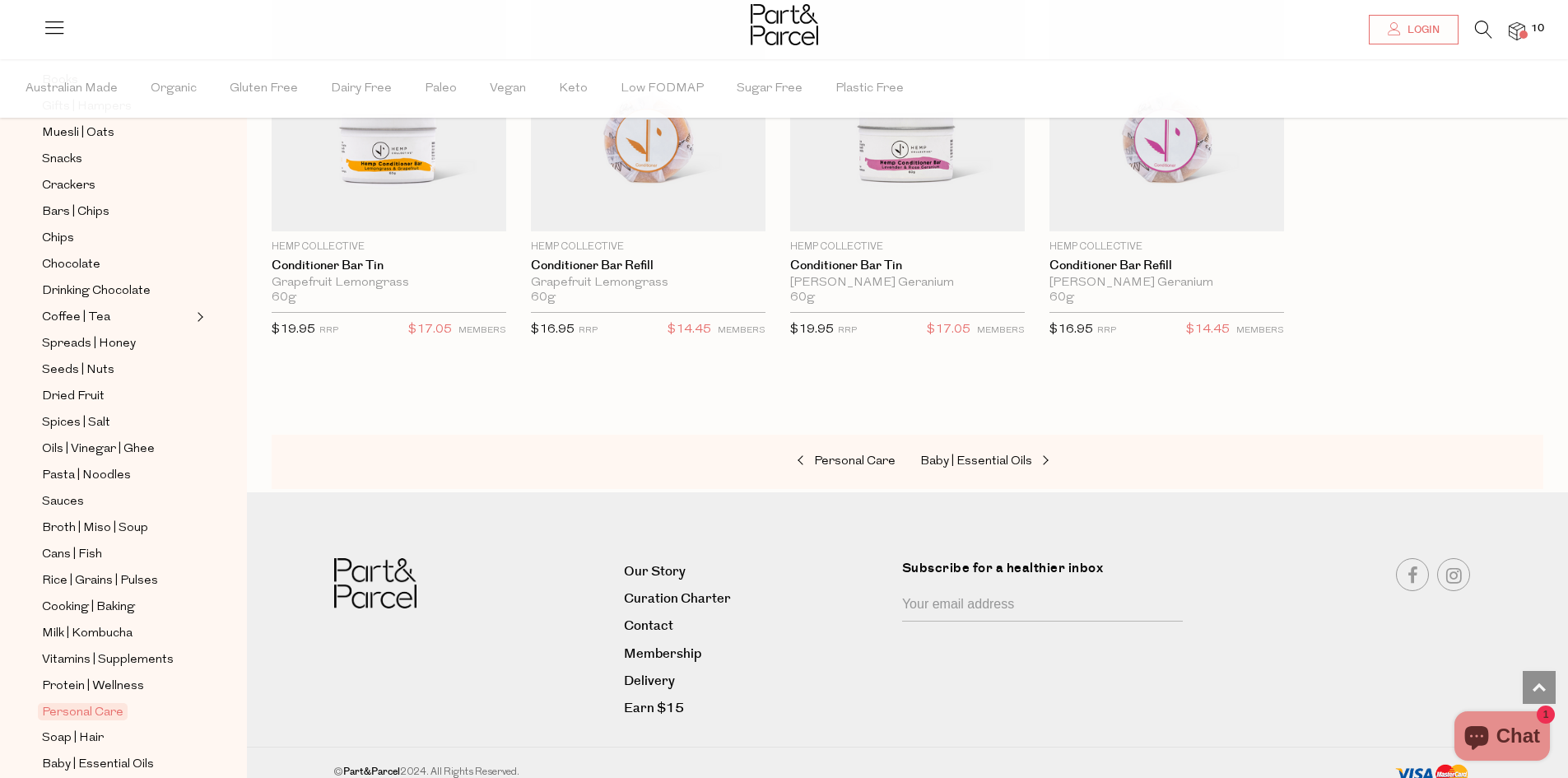
scroll to position [367, 0]
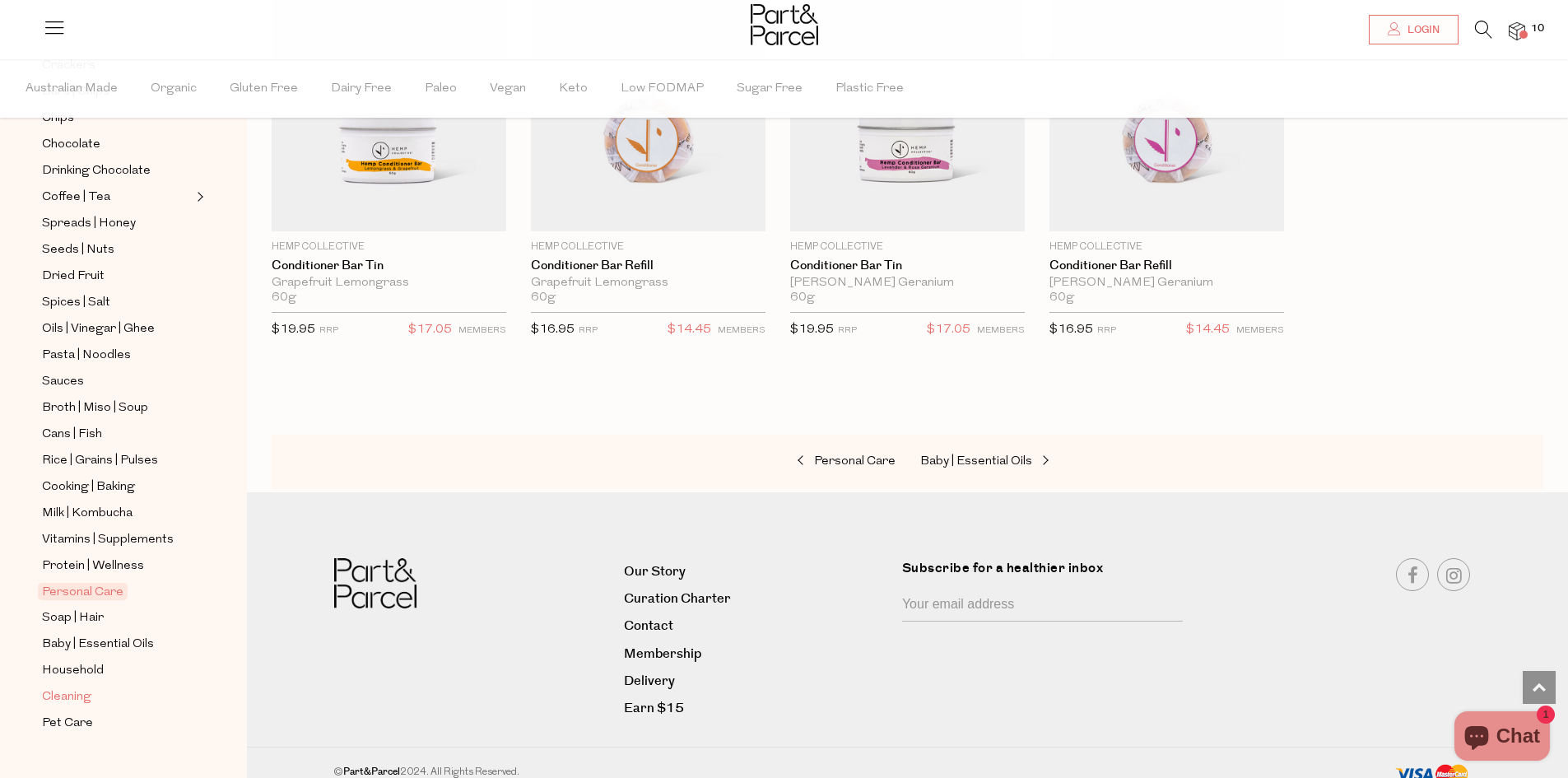
click at [60, 688] on span "Cleaning" at bounding box center [67, 697] width 49 height 20
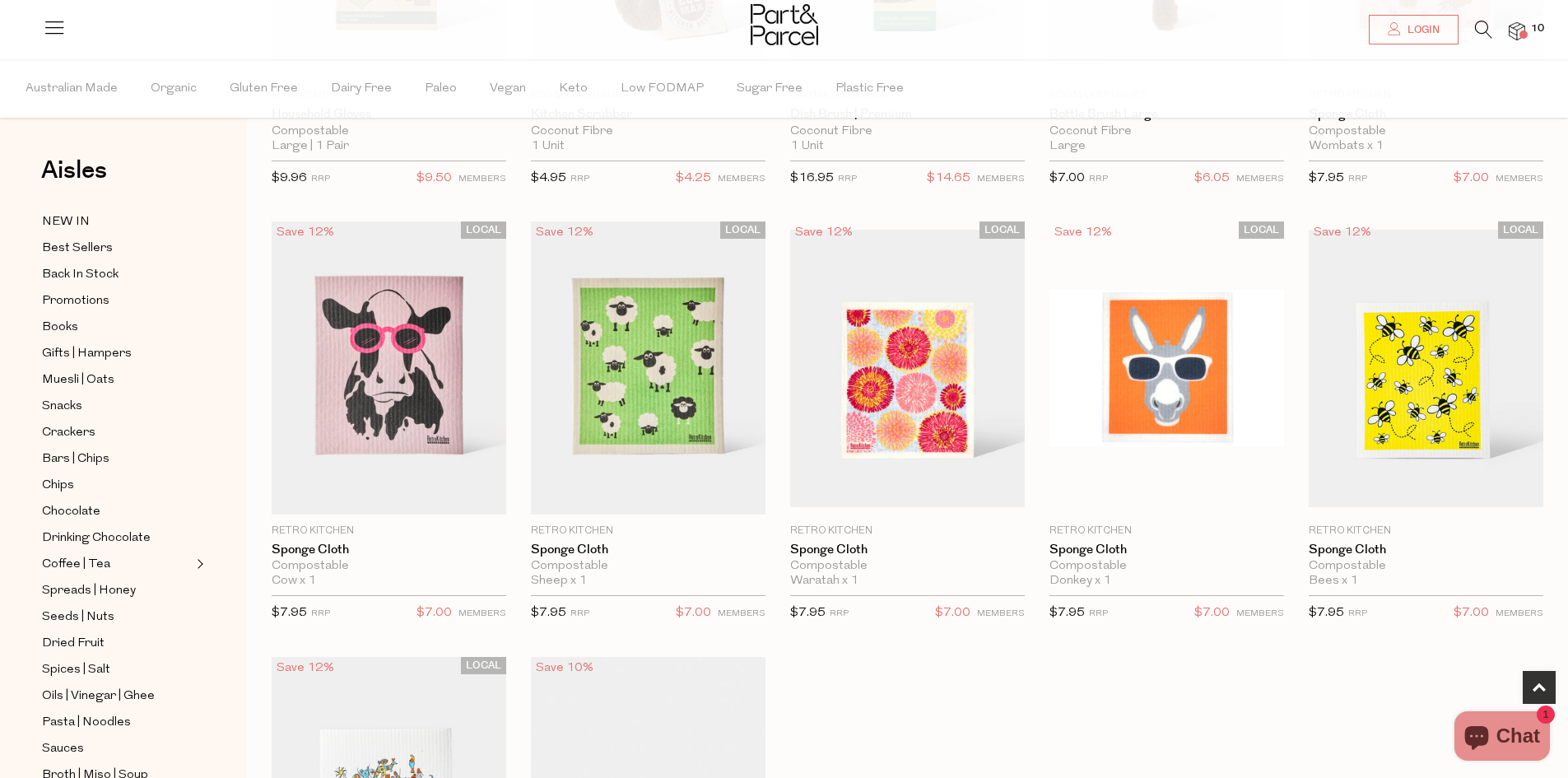
scroll to position [329, 0]
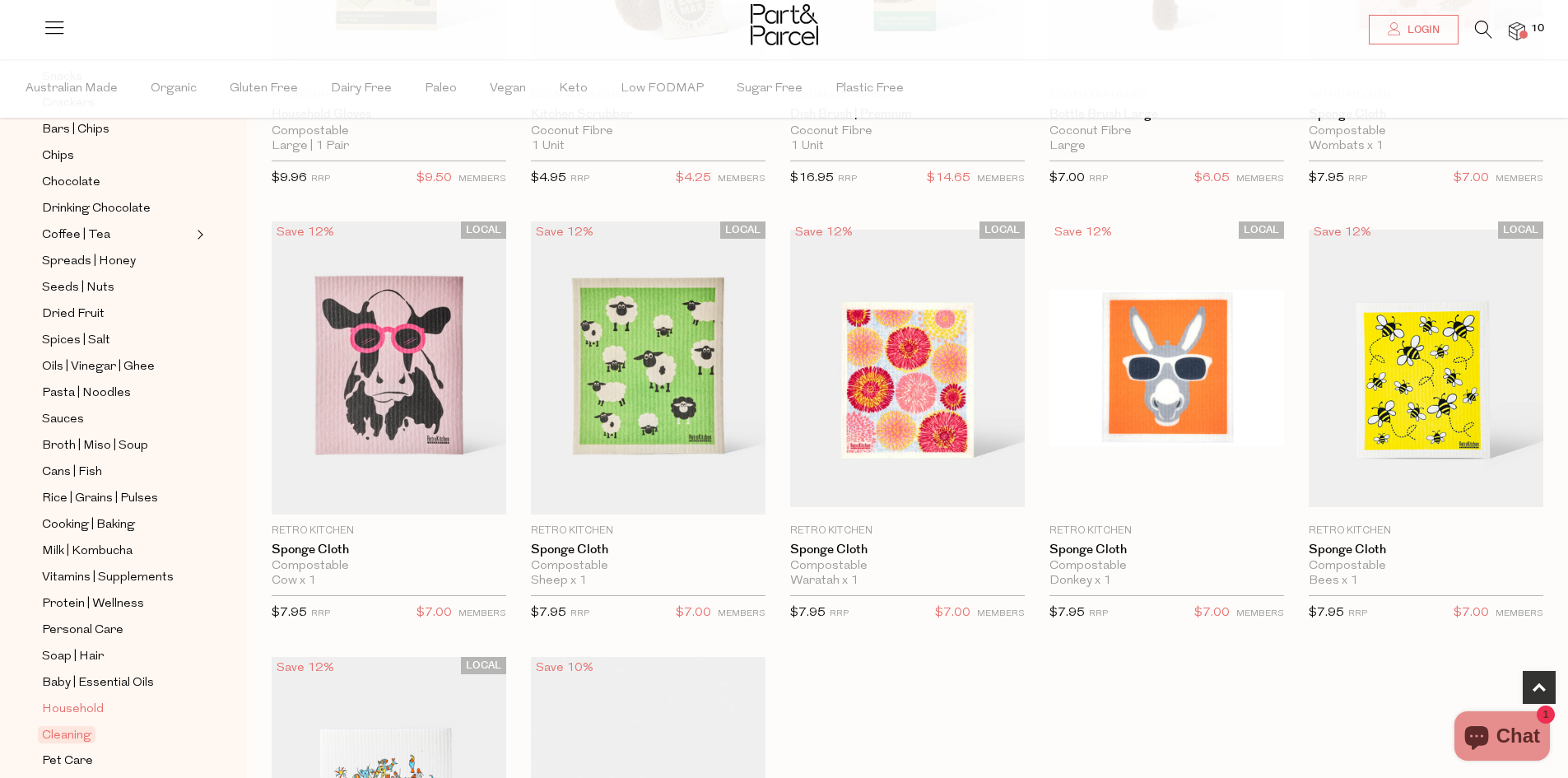
click at [85, 699] on span "Household" at bounding box center [73, 709] width 62 height 20
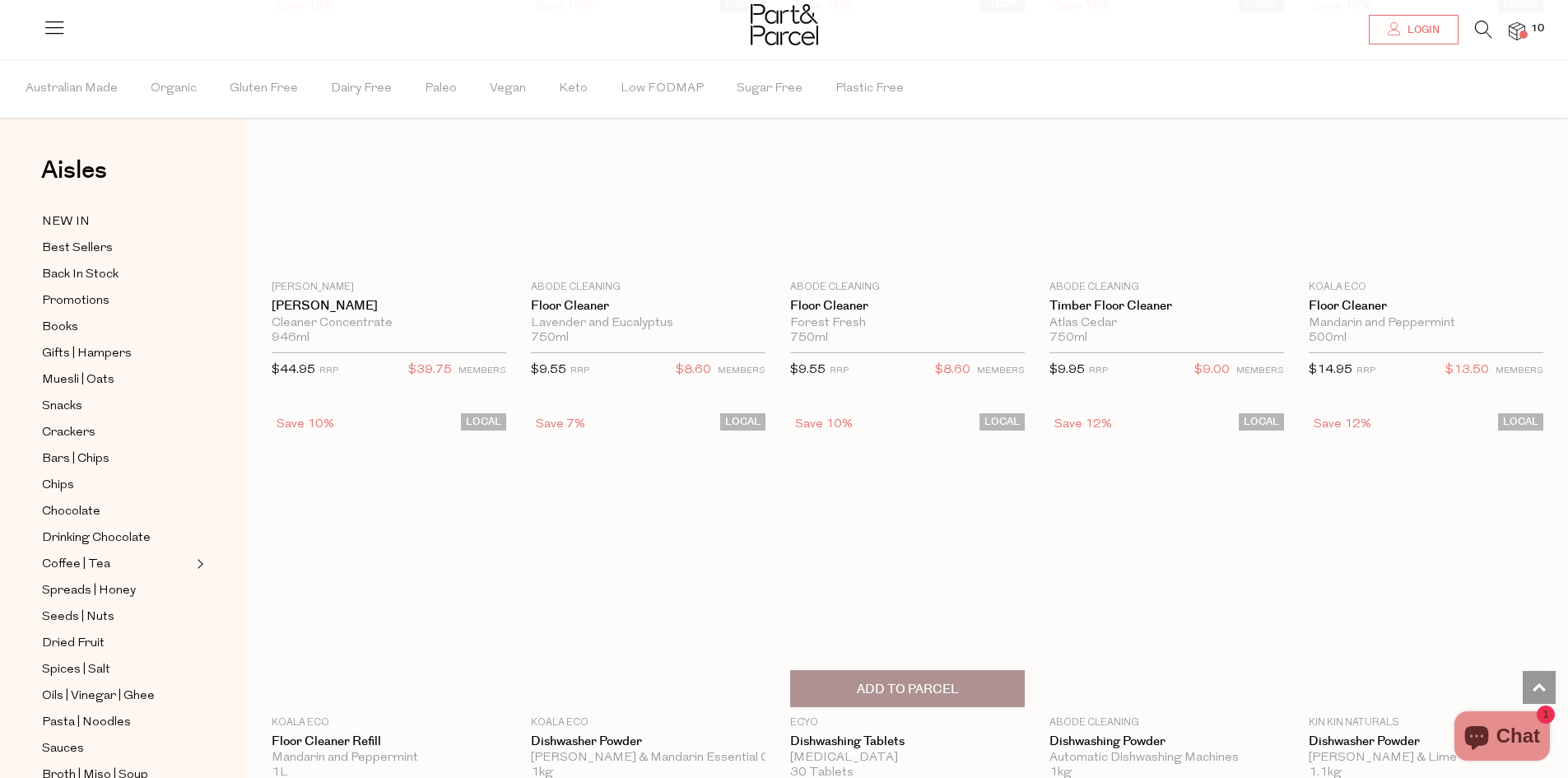
scroll to position [1810, 0]
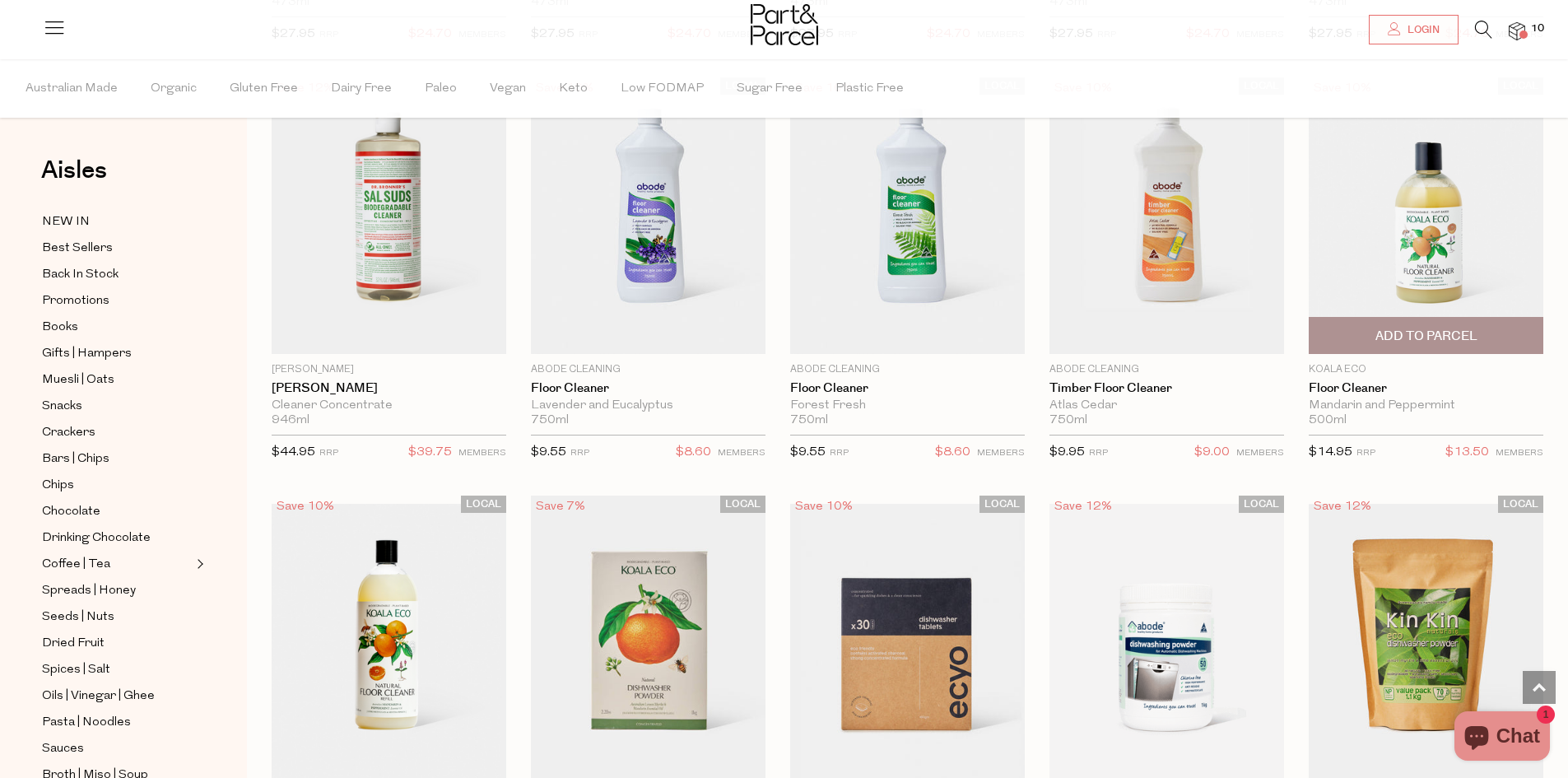
click at [1429, 240] on img at bounding box center [1425, 215] width 234 height 276
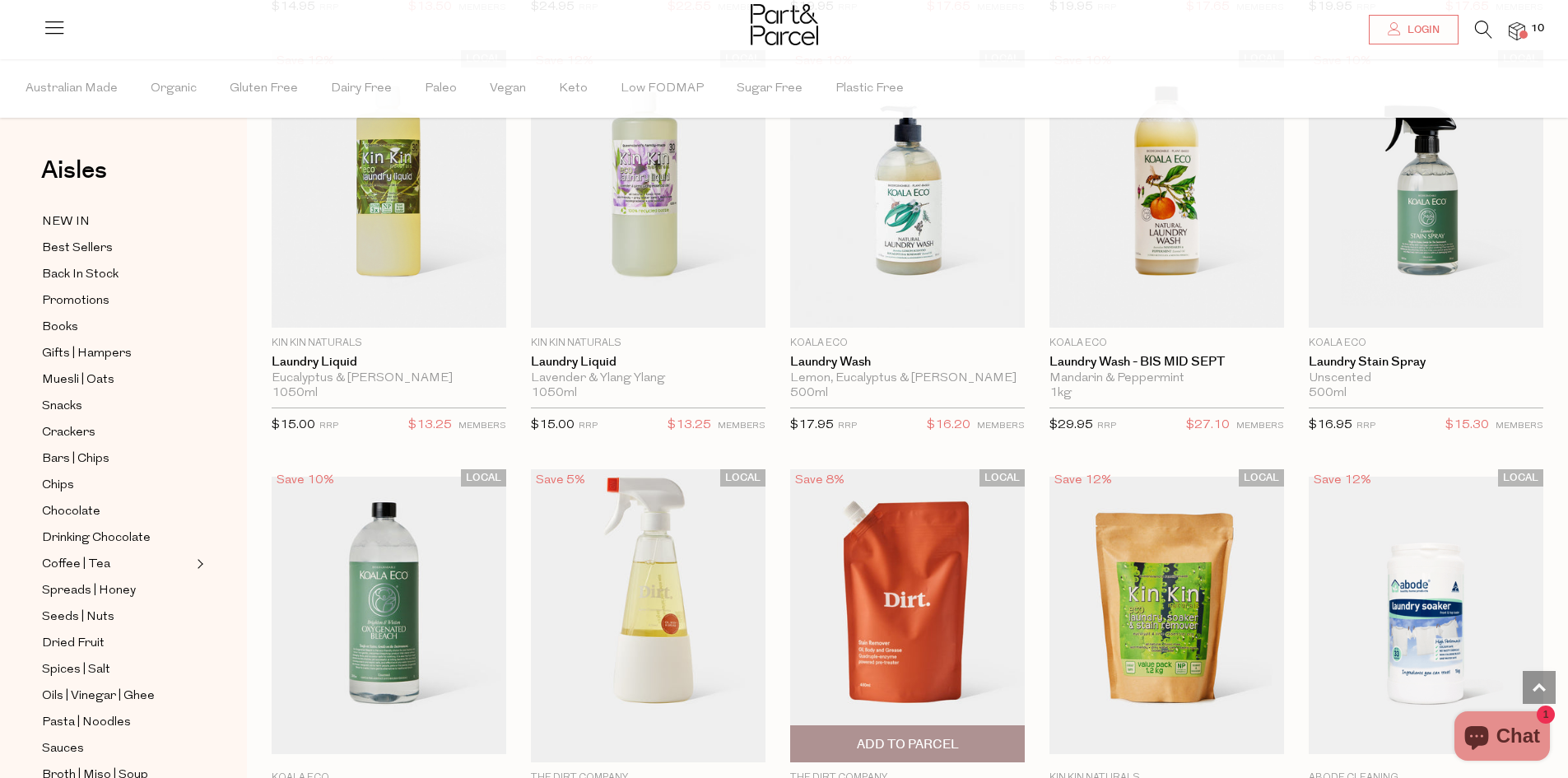
scroll to position [3444, 0]
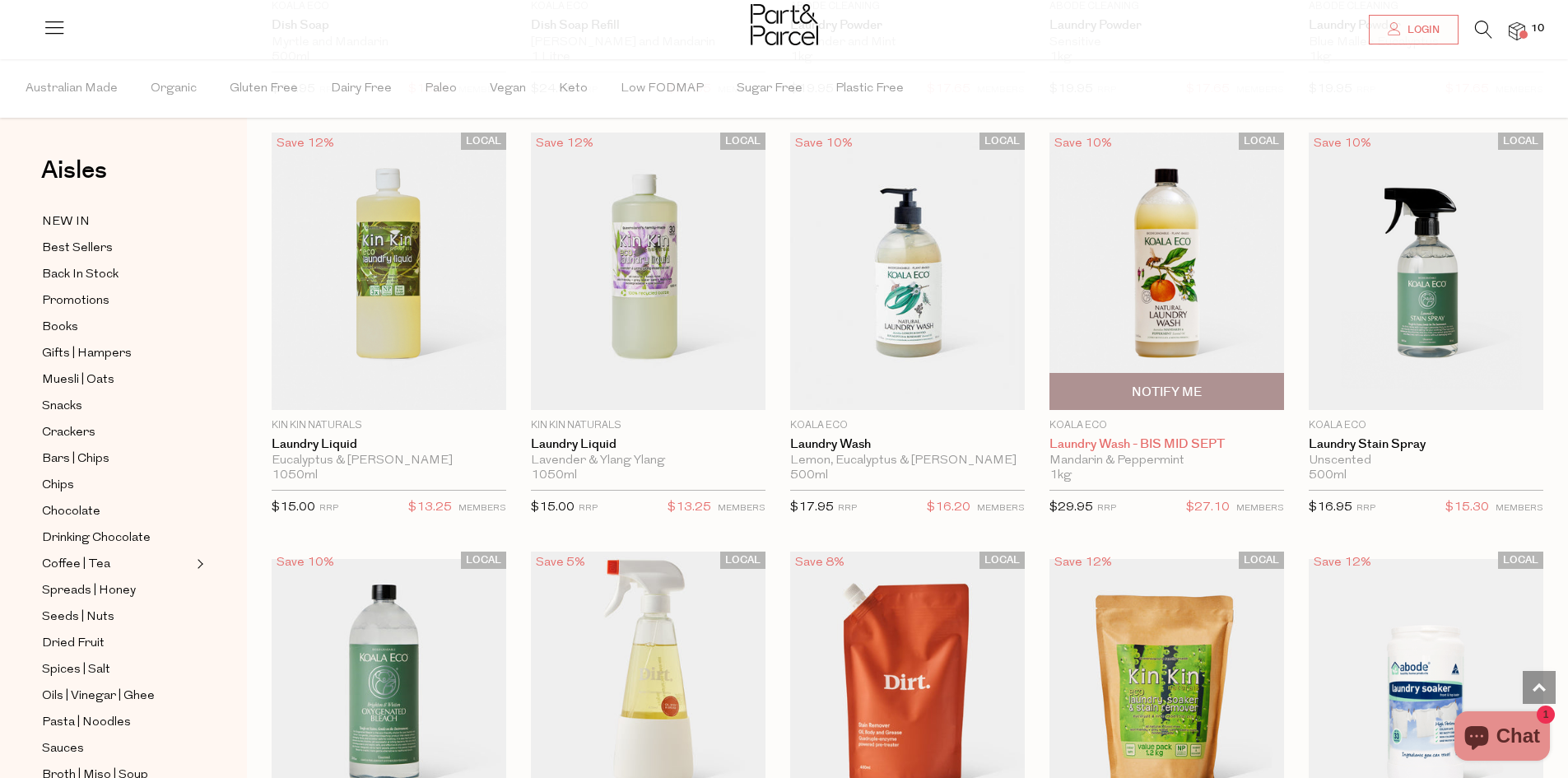
click at [1141, 437] on link "Laundry Wash - BIS MID SEPT" at bounding box center [1167, 444] width 234 height 15
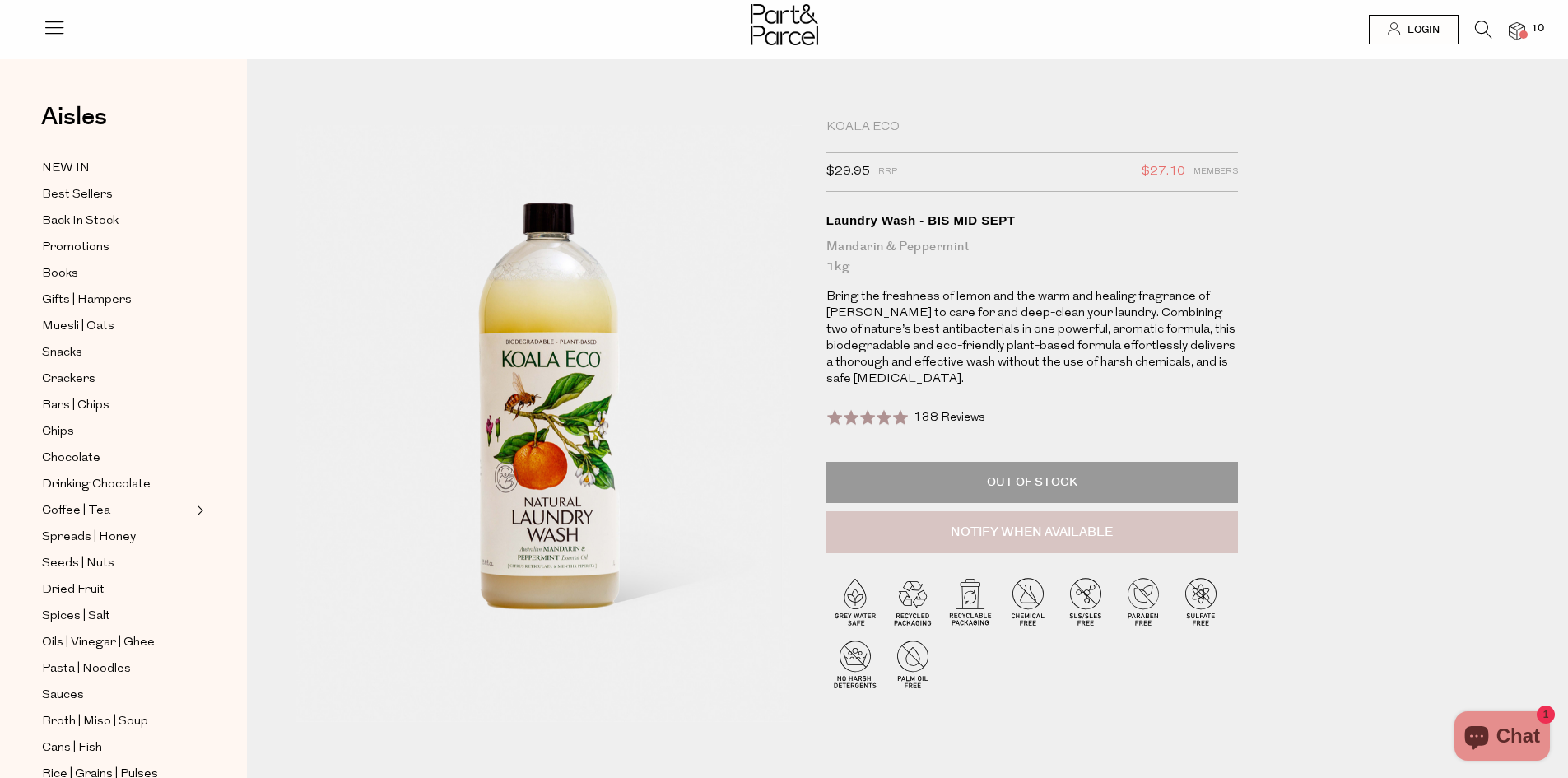
click at [925, 531] on button "Notify When Available" at bounding box center [1032, 533] width 411 height 43
type input "Notify when available"
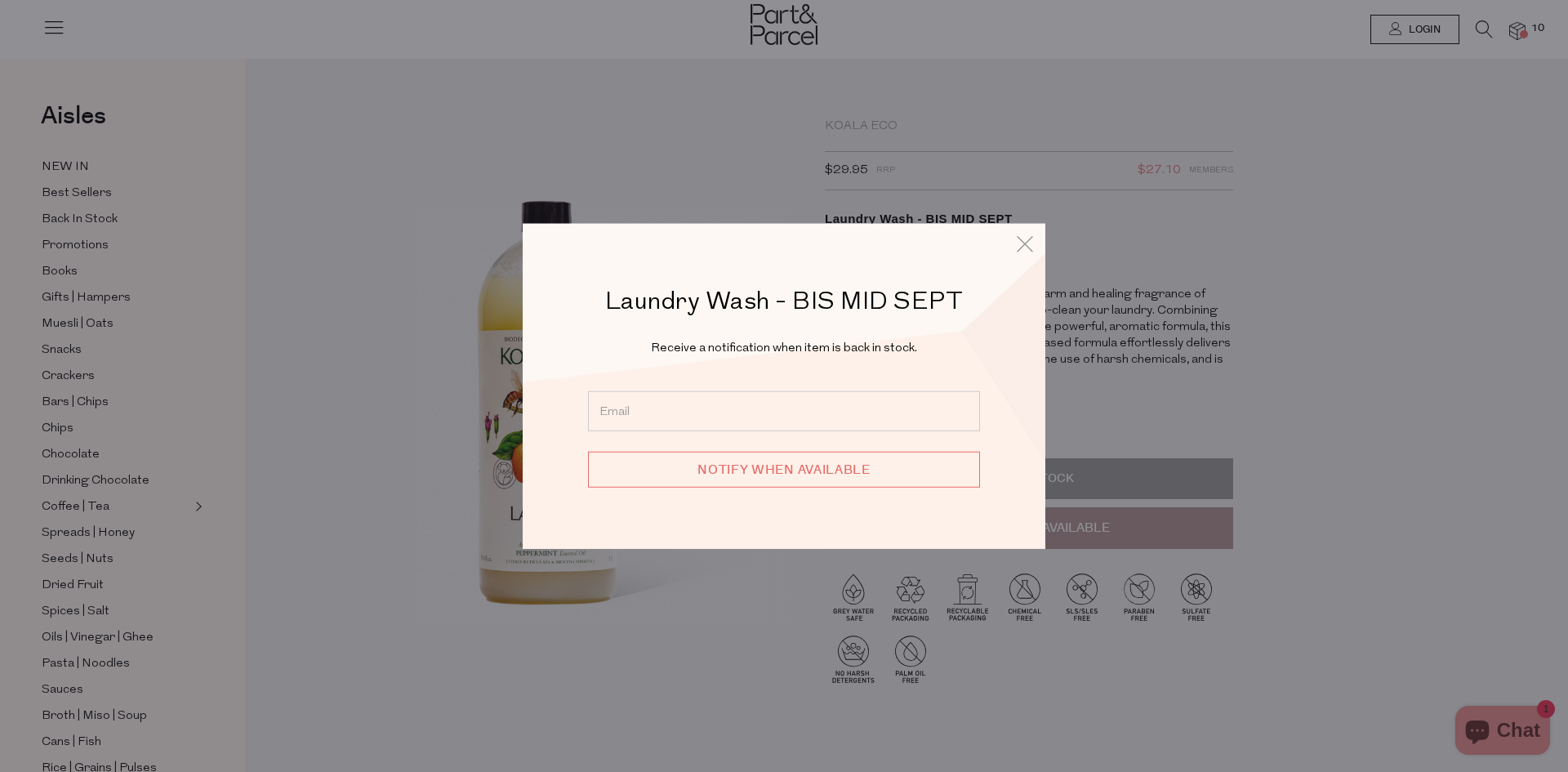
click at [832, 407] on input "email" at bounding box center [784, 411] width 392 height 40
type input "[EMAIL_ADDRESS][DOMAIN_NAME]"
click at [813, 467] on input "Notify when available" at bounding box center [784, 469] width 392 height 36
type input "We will be in touch"
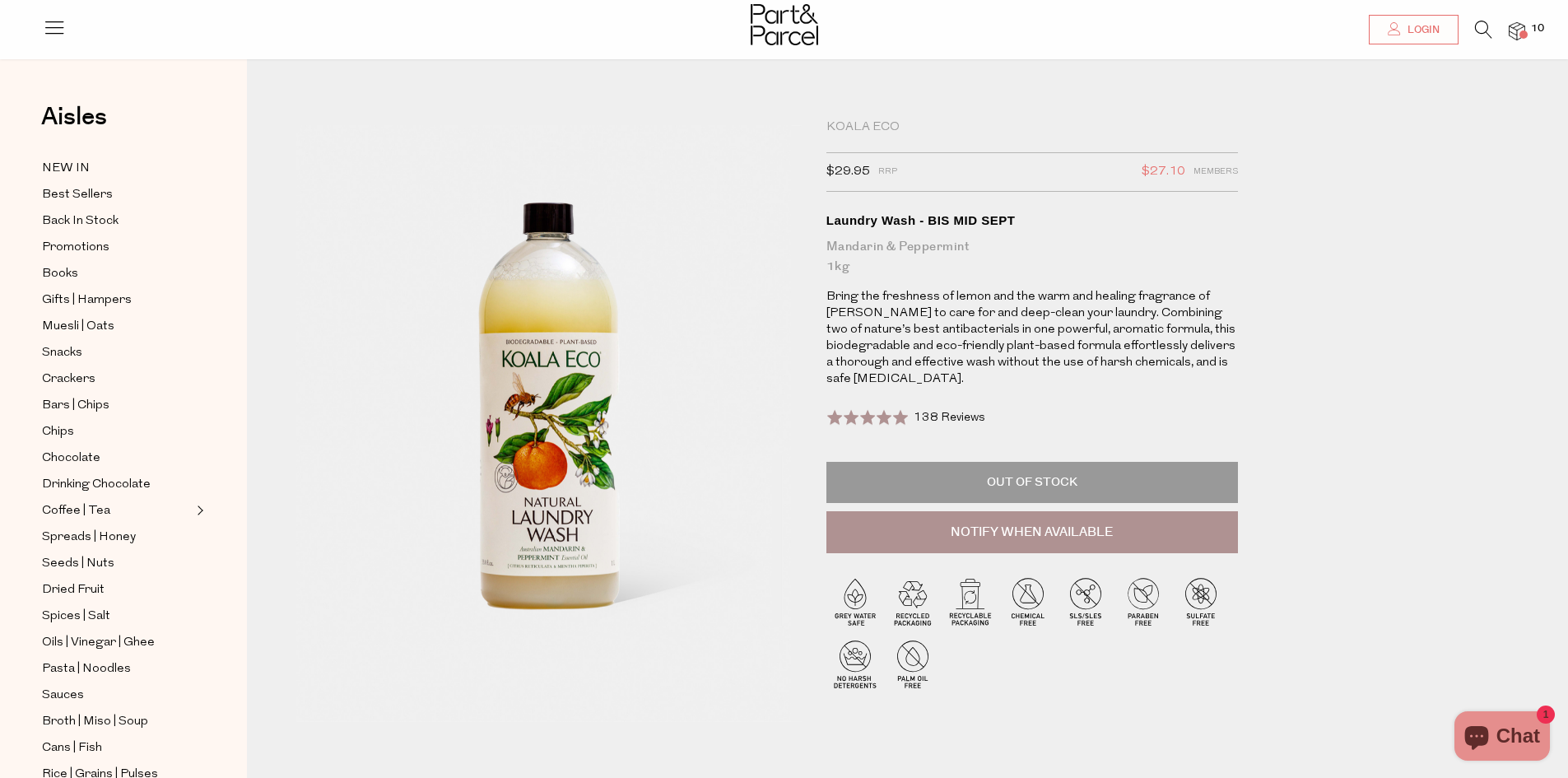
scroll to position [247, 0]
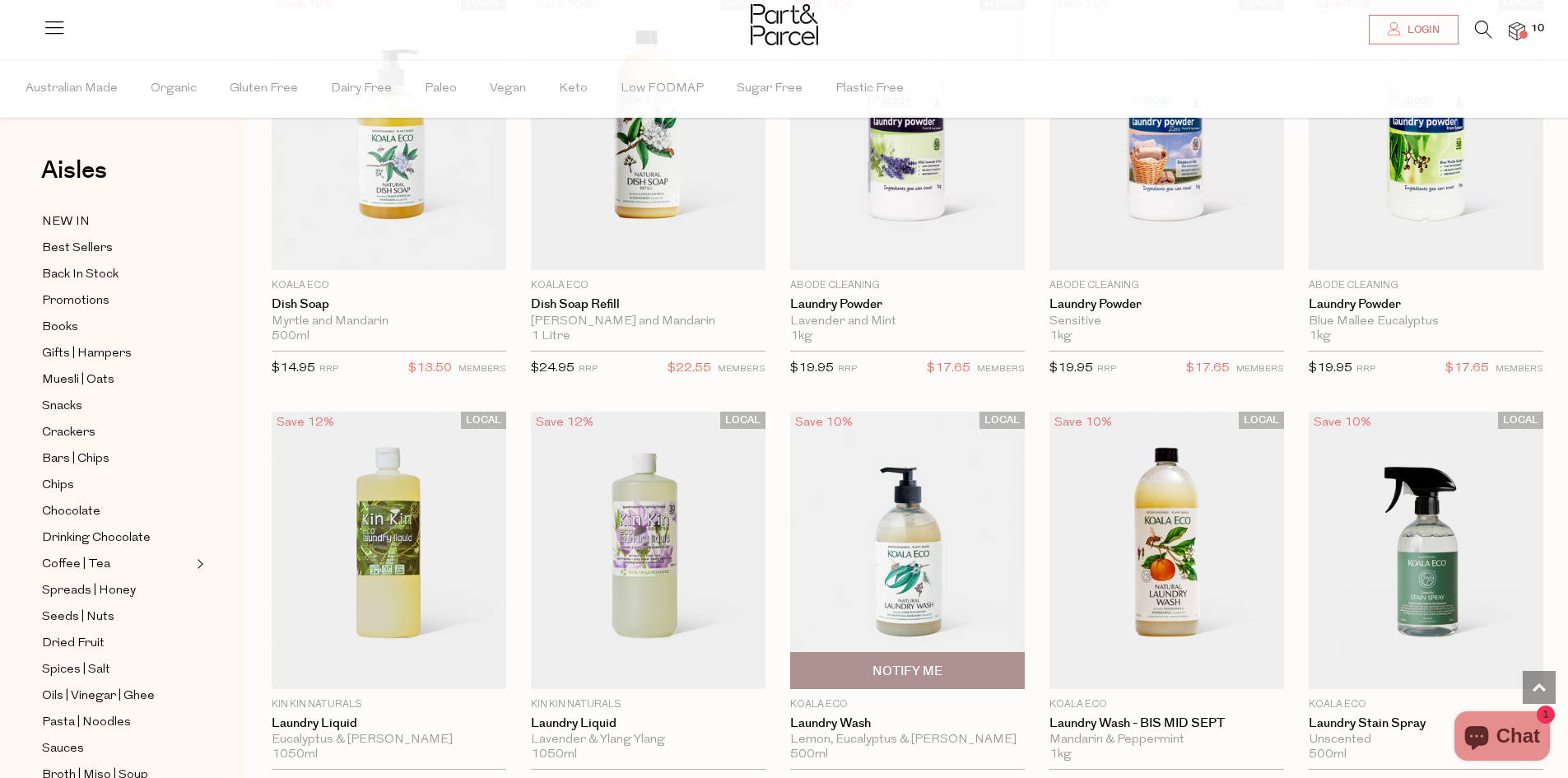
scroll to position [3083, 0]
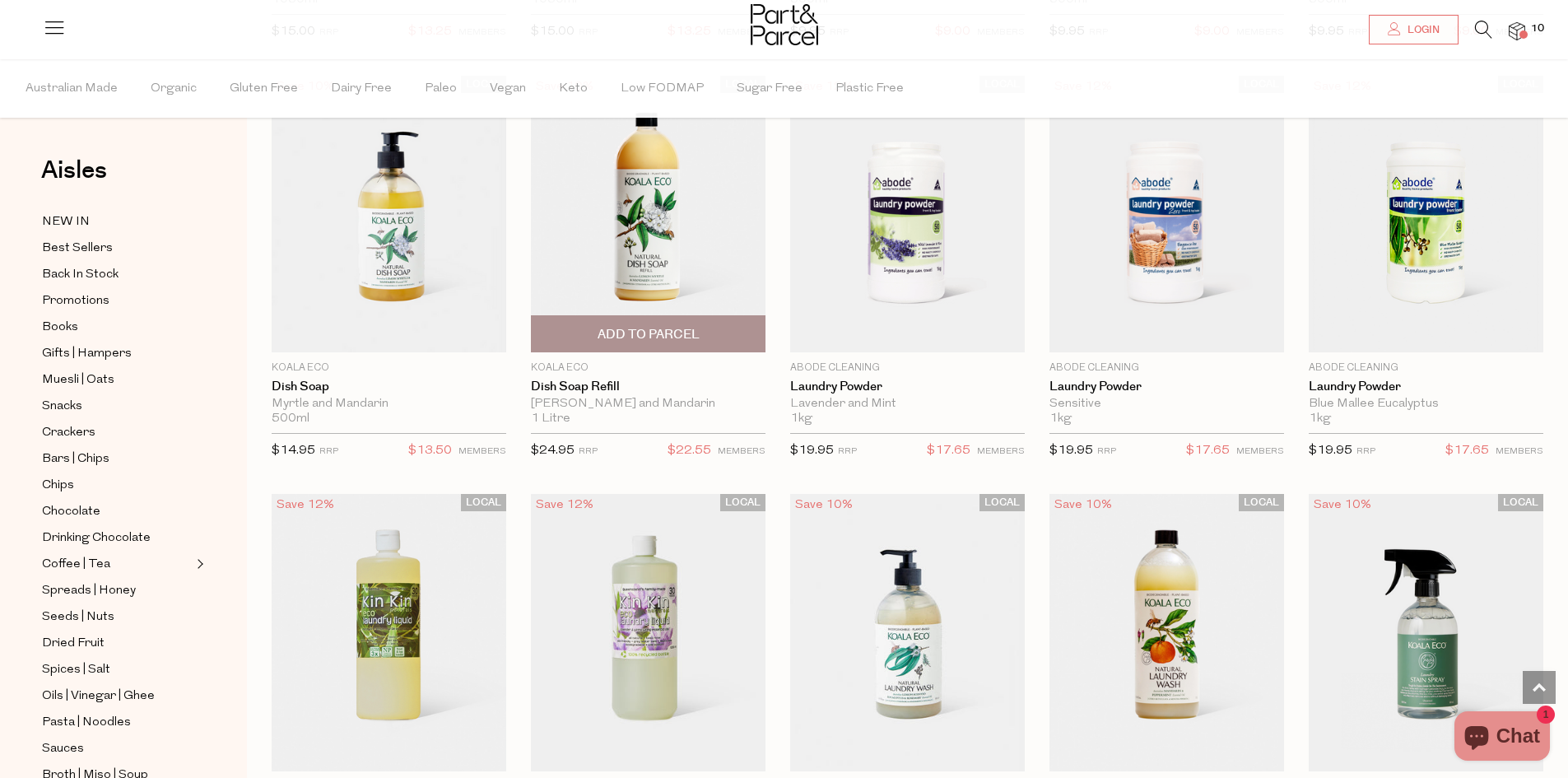
click at [654, 332] on span "Add To Parcel" at bounding box center [648, 334] width 102 height 18
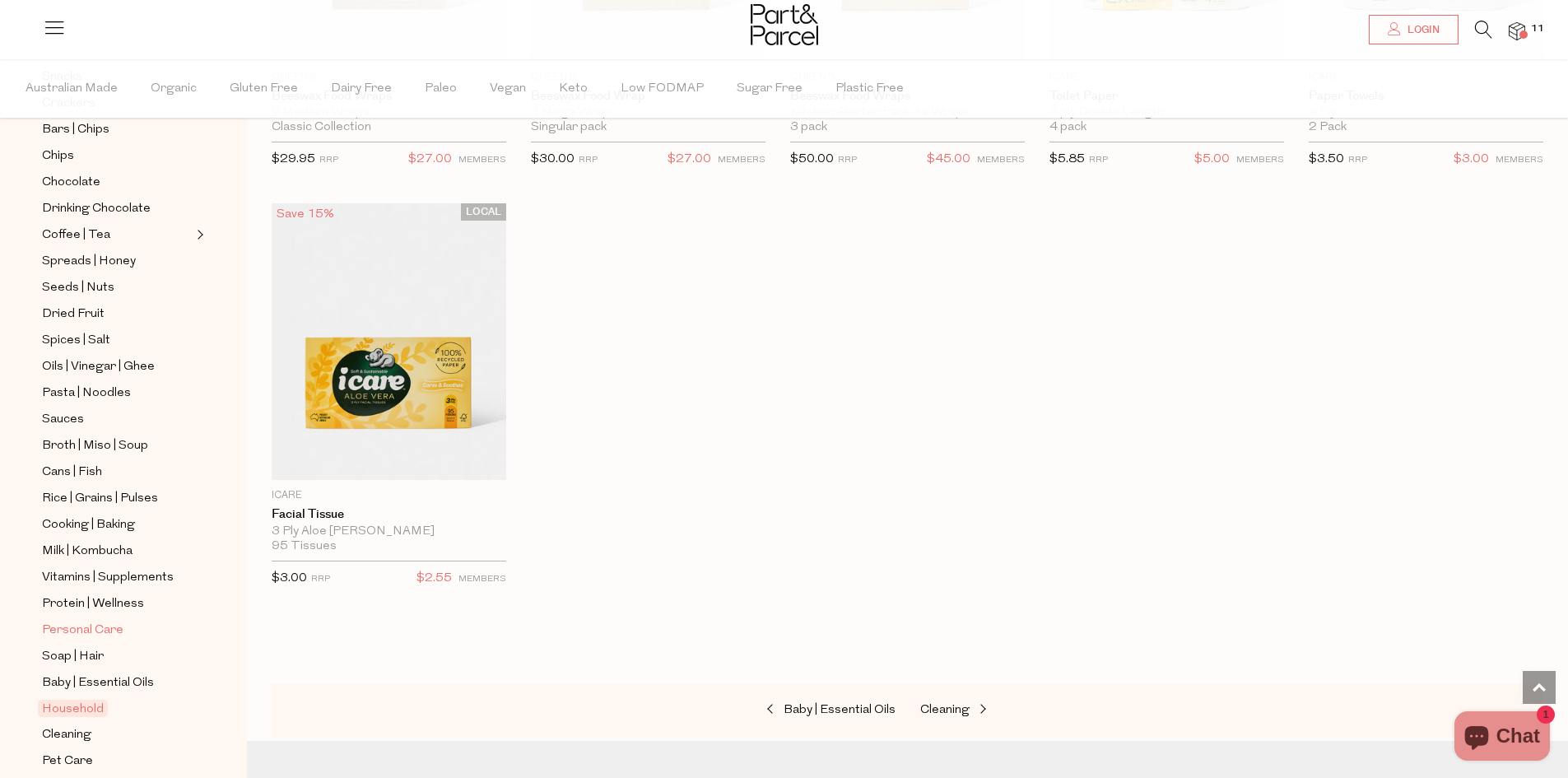
scroll to position [83, 0]
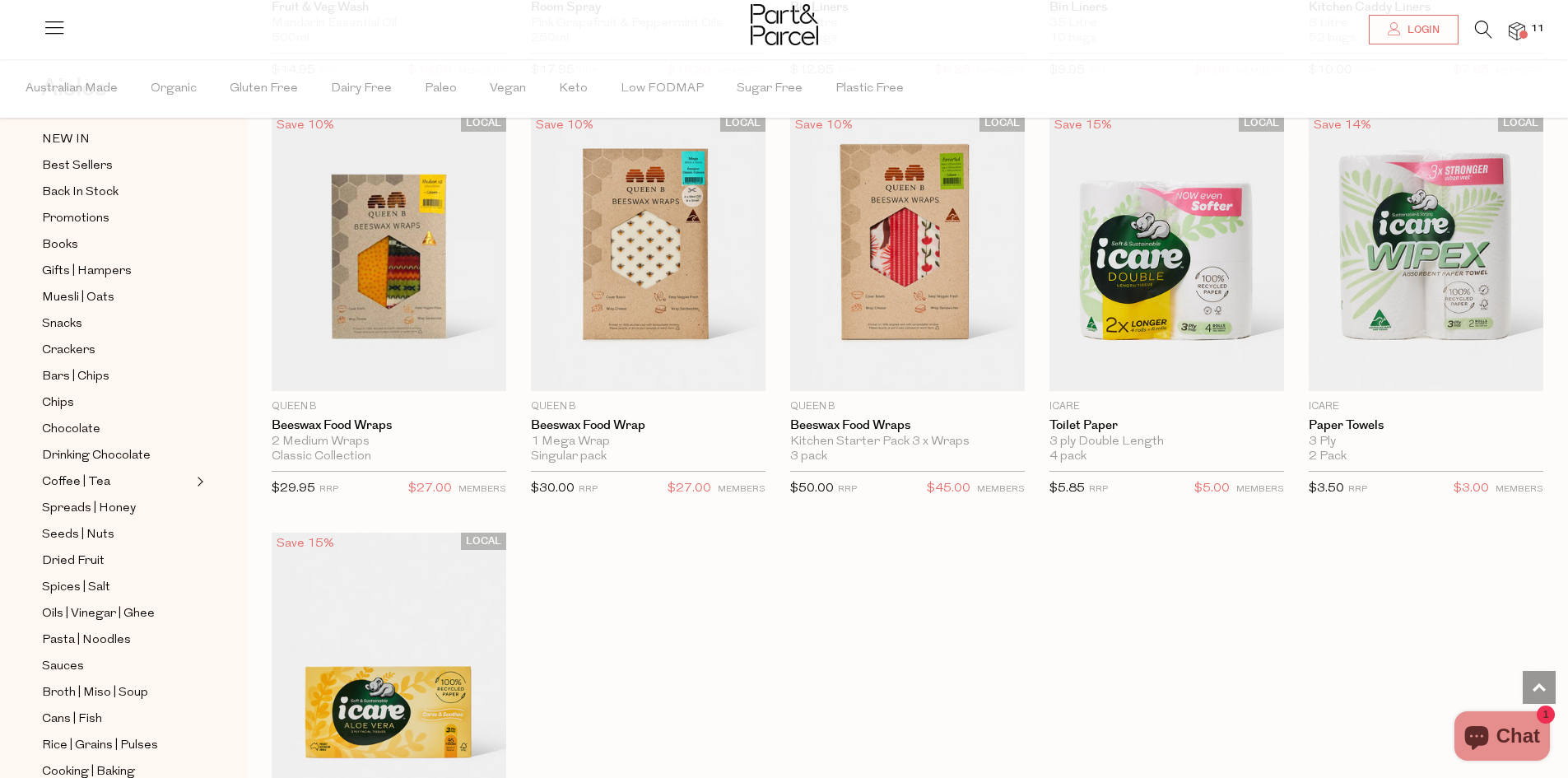
click at [1520, 30] on img at bounding box center [1516, 31] width 17 height 19
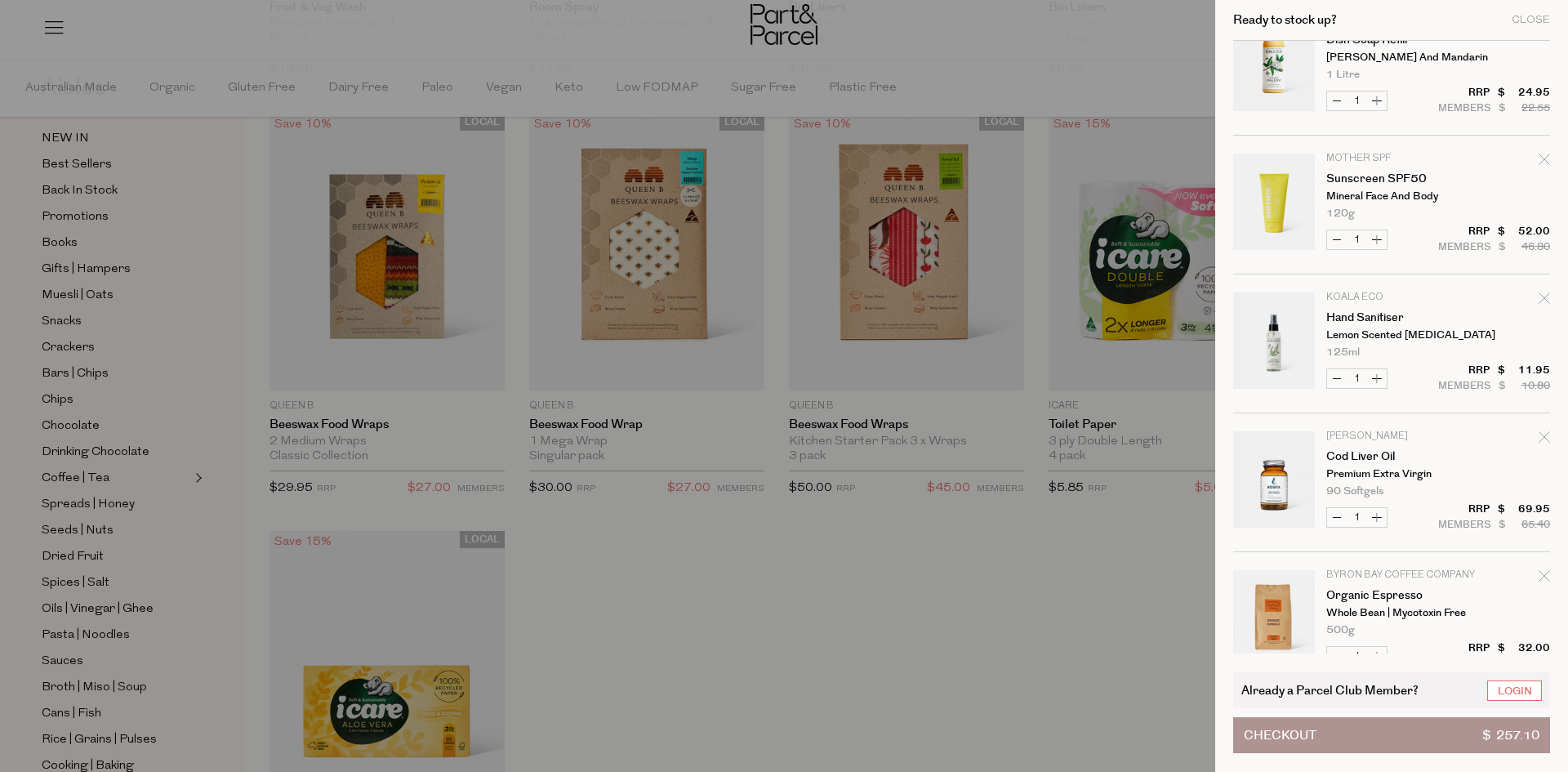
scroll to position [0, 0]
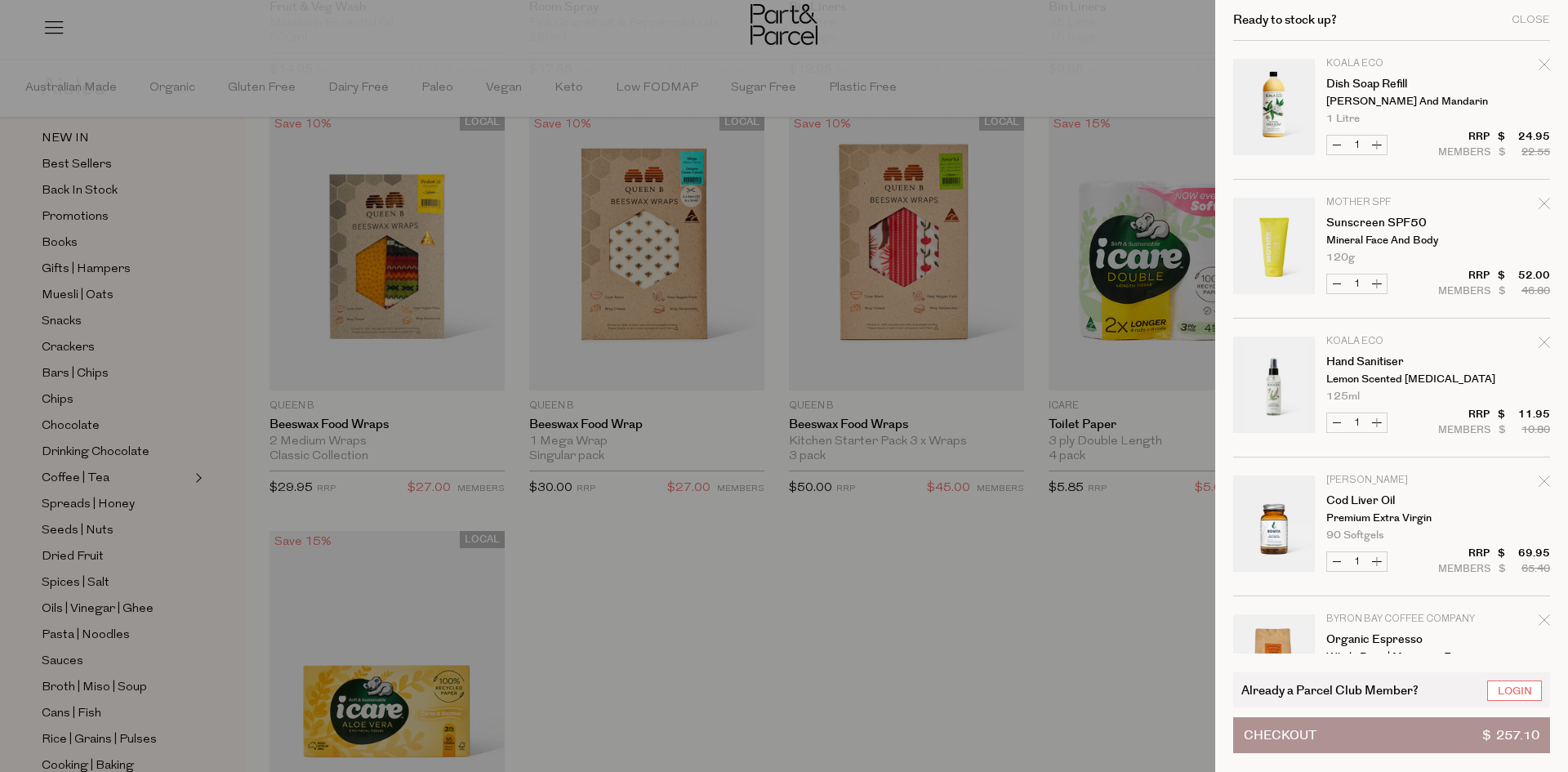
click at [1291, 738] on span "Checkout" at bounding box center [1280, 734] width 72 height 34
